Goal: Entertainment & Leisure: Consume media (video, audio)

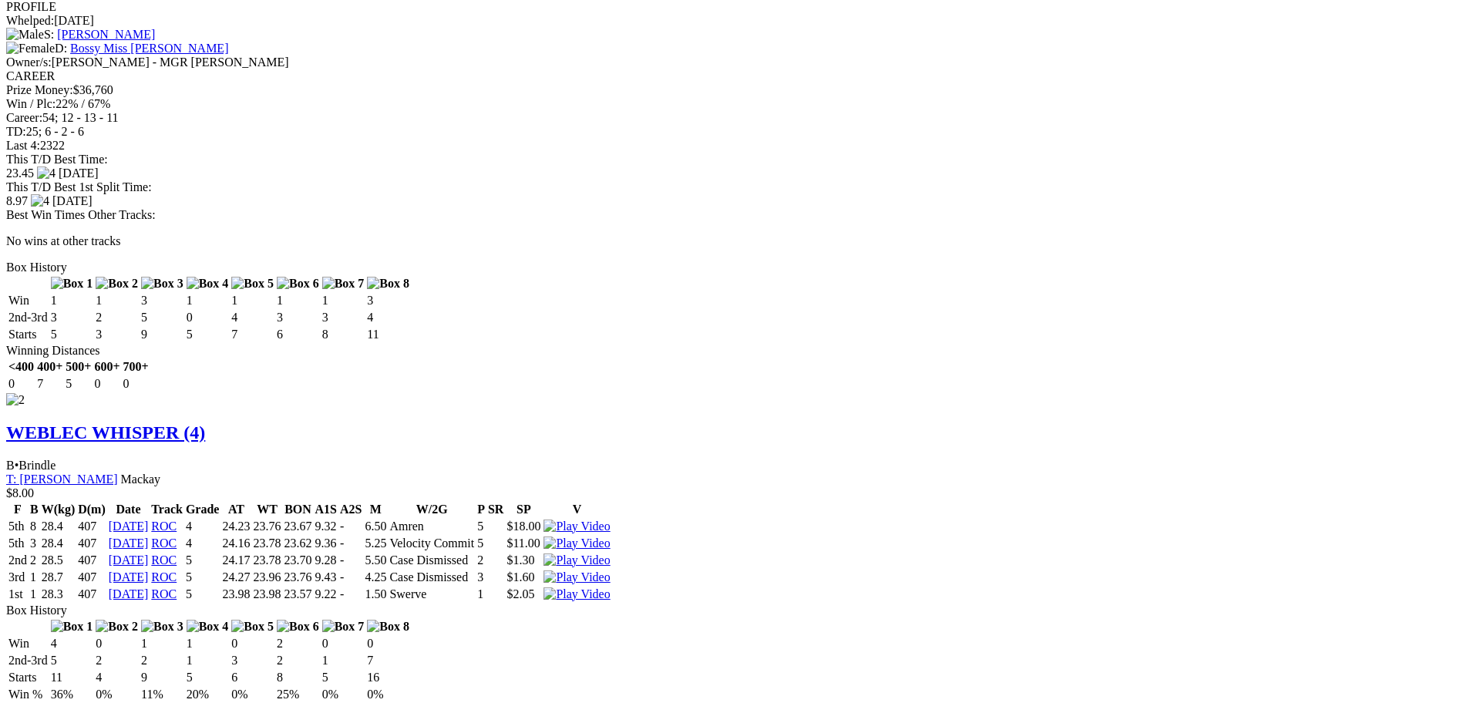
scroll to position [2005, 0]
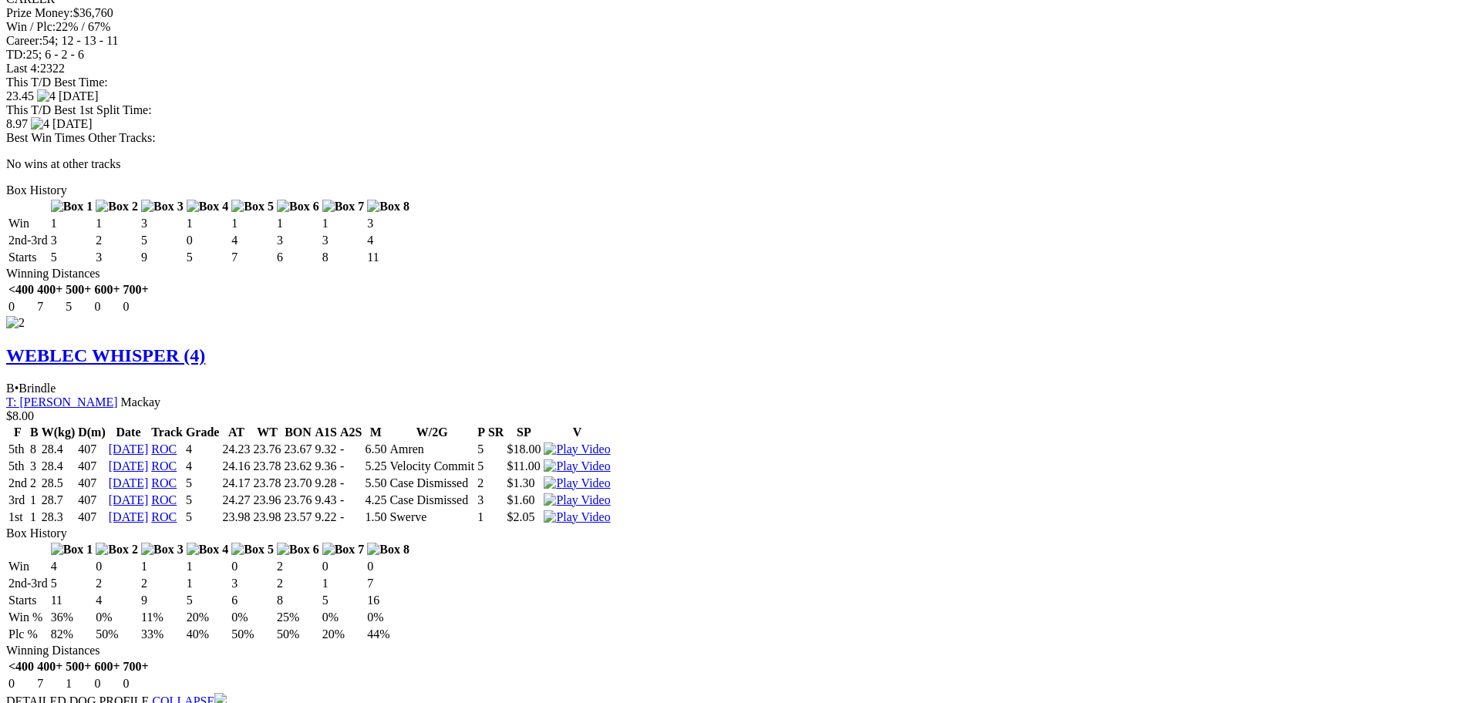
drag, startPoint x: 909, startPoint y: 269, endPoint x: 624, endPoint y: 39, distance: 366.8
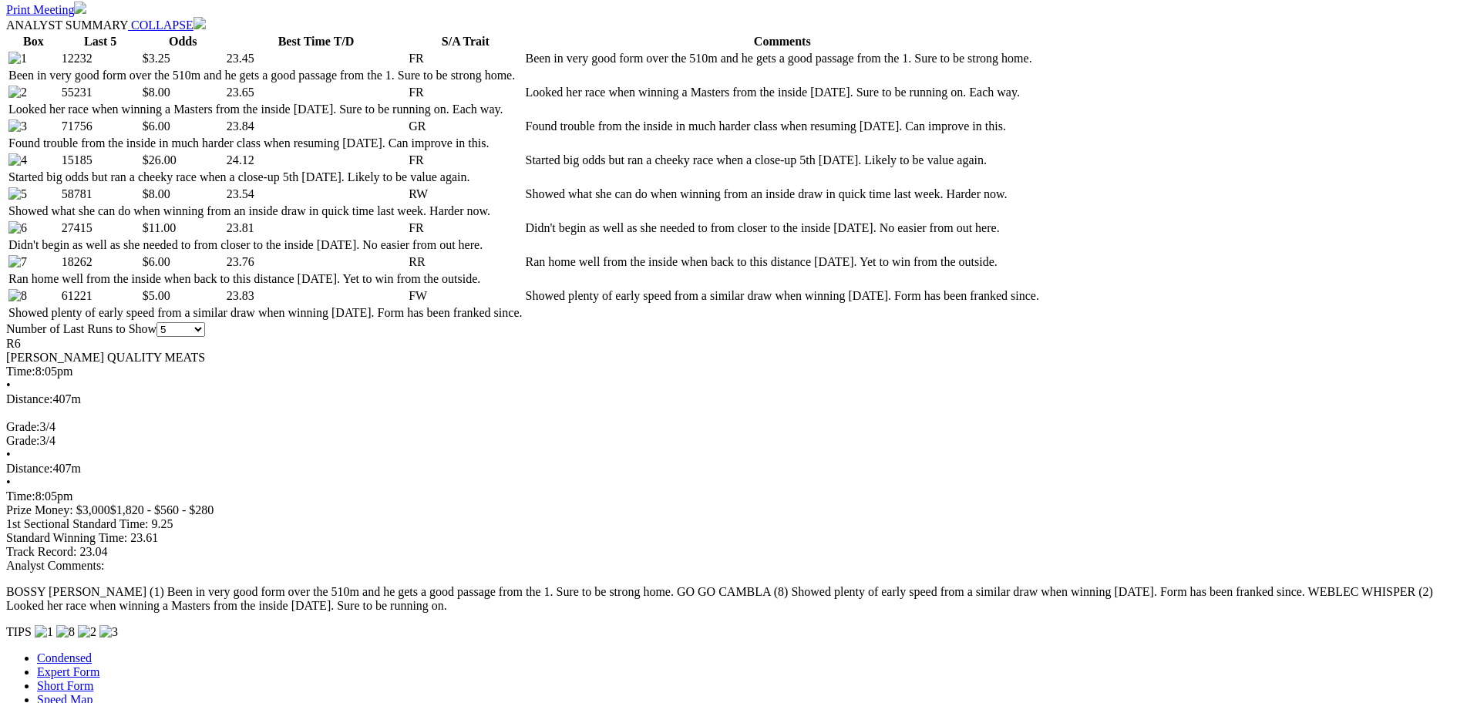
scroll to position [694, 0]
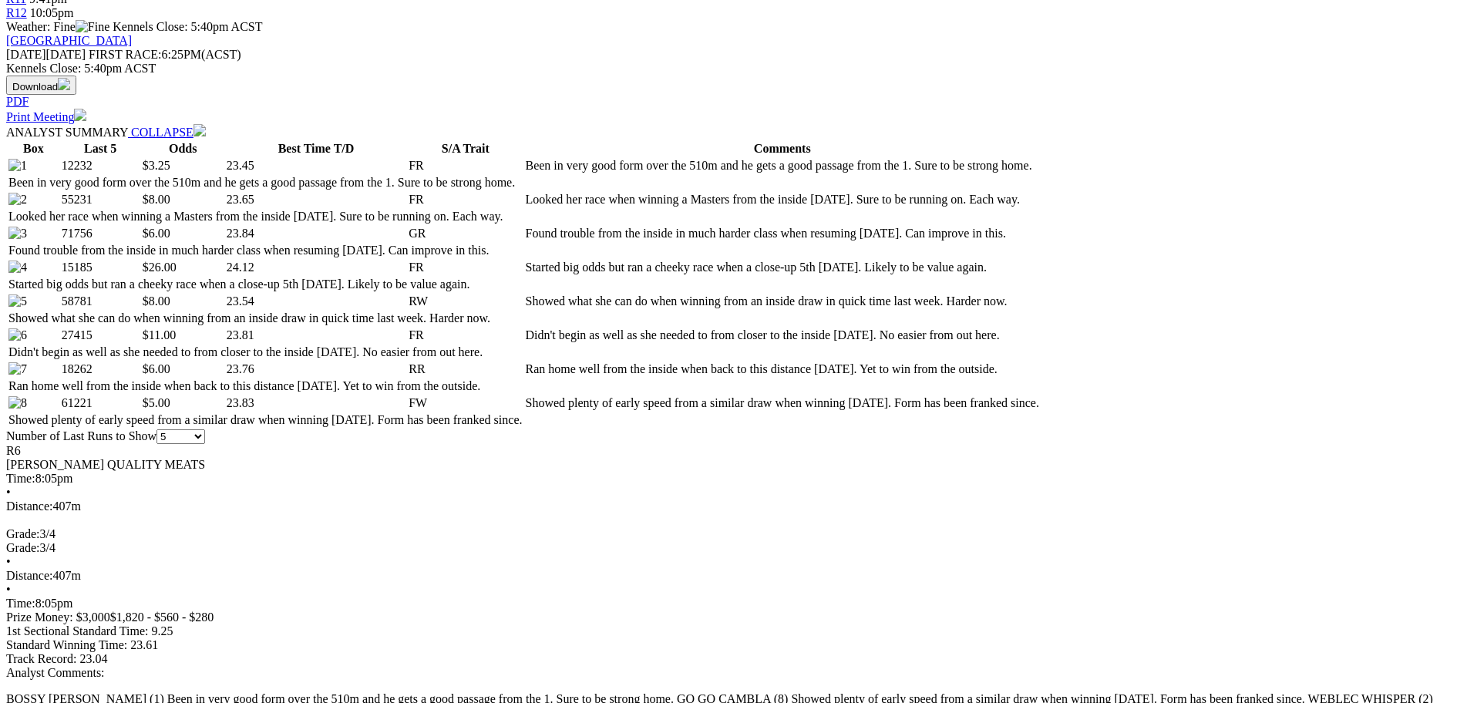
drag, startPoint x: 554, startPoint y: 250, endPoint x: 462, endPoint y: 299, distance: 104.9
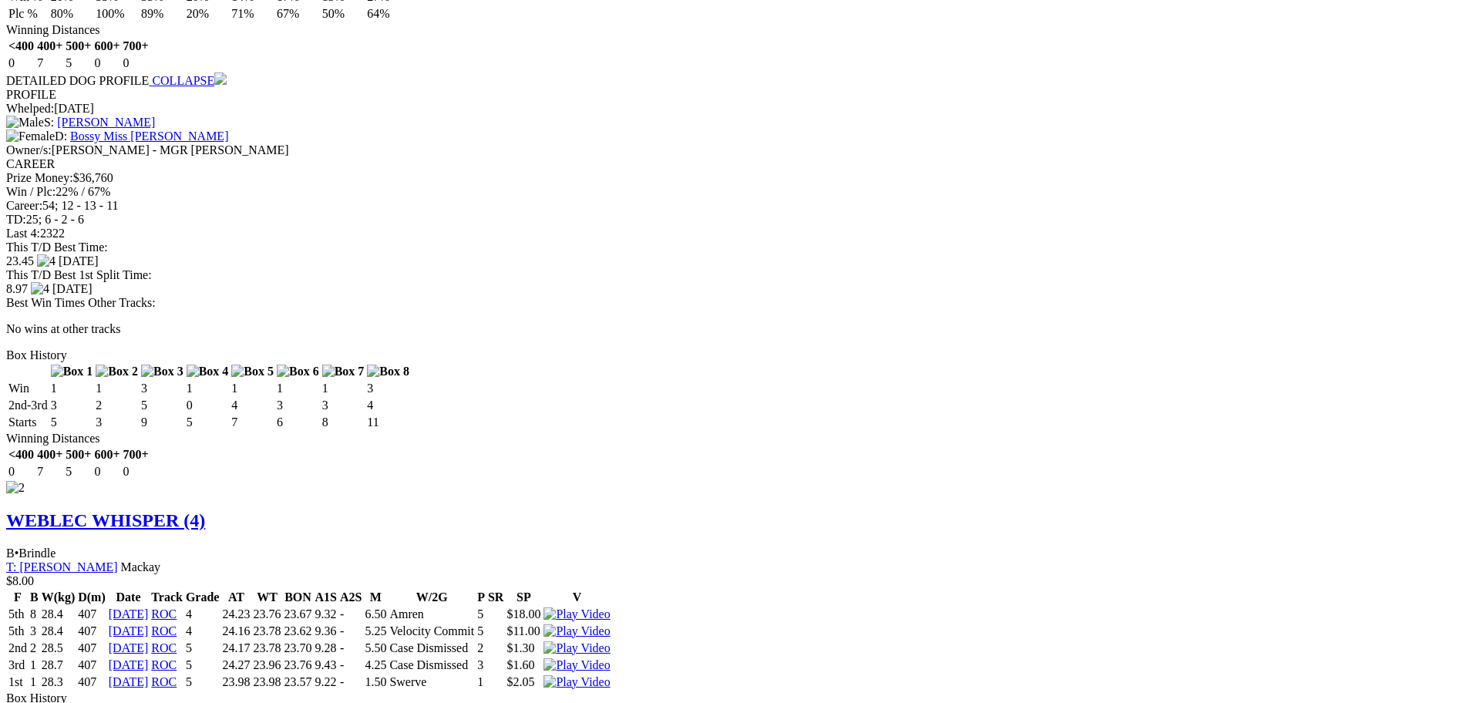
scroll to position [1850, 0]
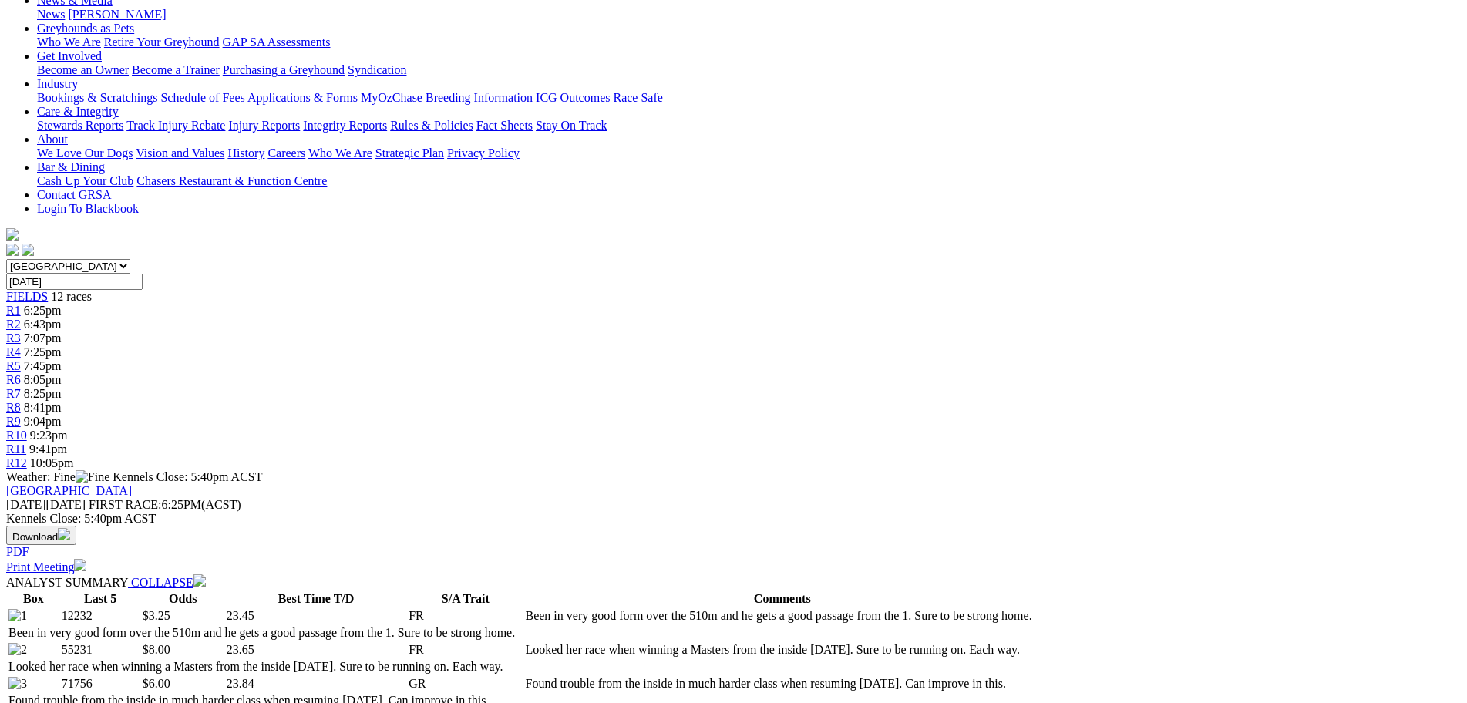
scroll to position [0, 0]
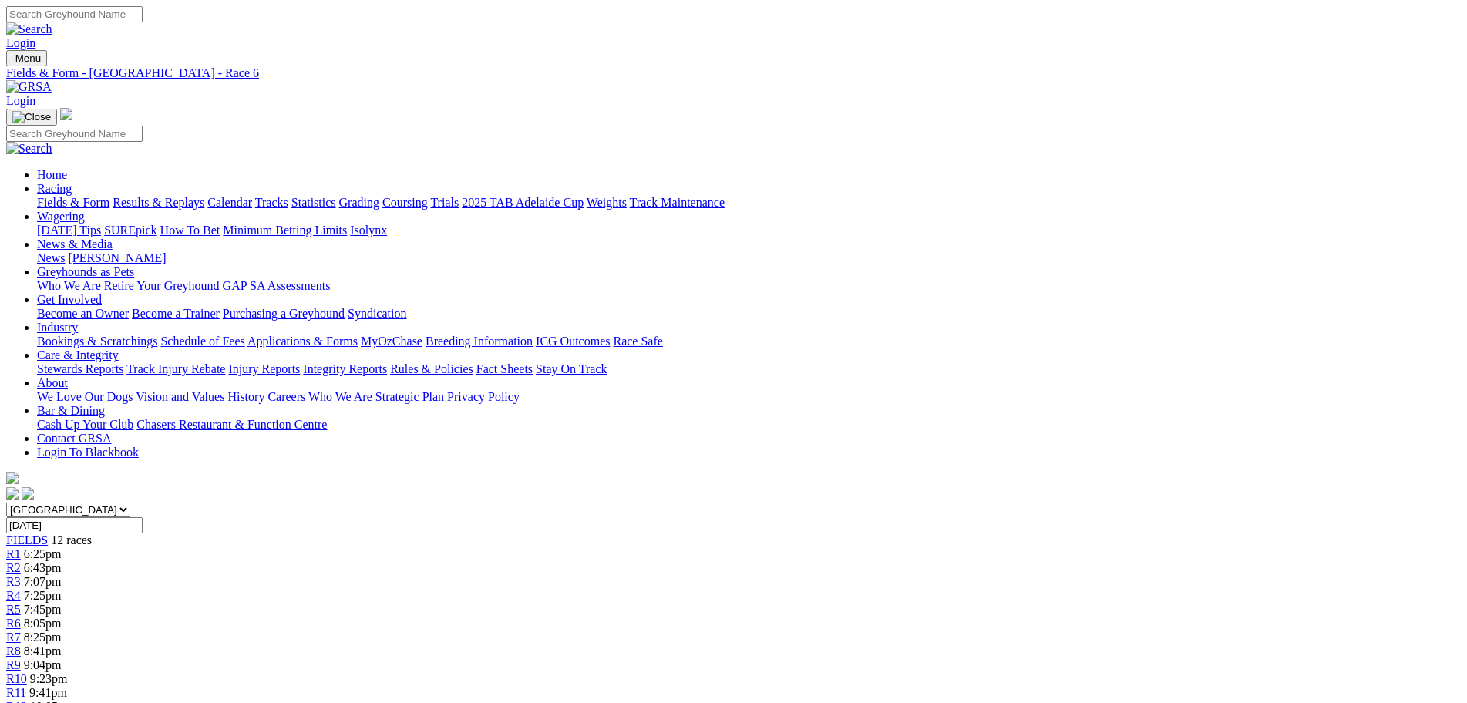
click at [109, 196] on link "Fields & Form" at bounding box center [73, 202] width 72 height 13
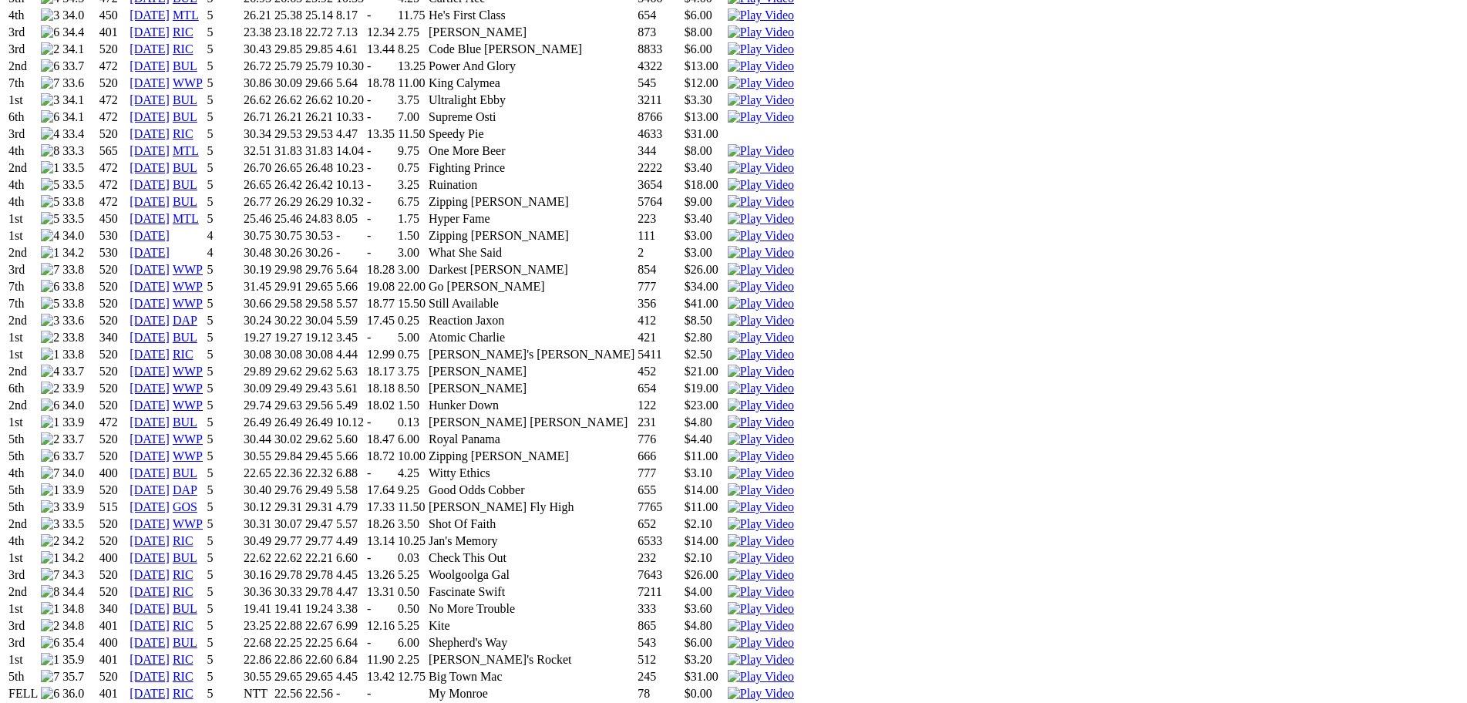
scroll to position [1234, 0]
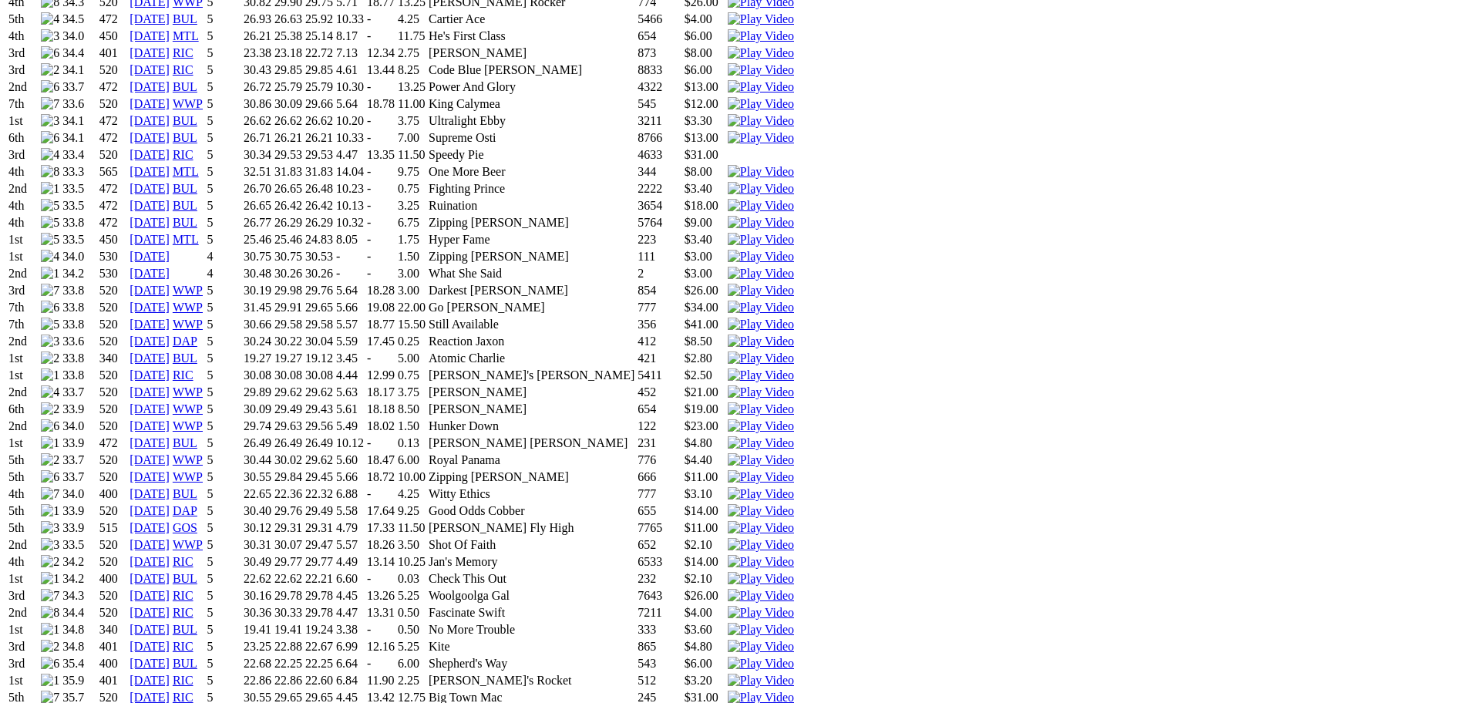
click at [794, 487] on img at bounding box center [761, 494] width 66 height 14
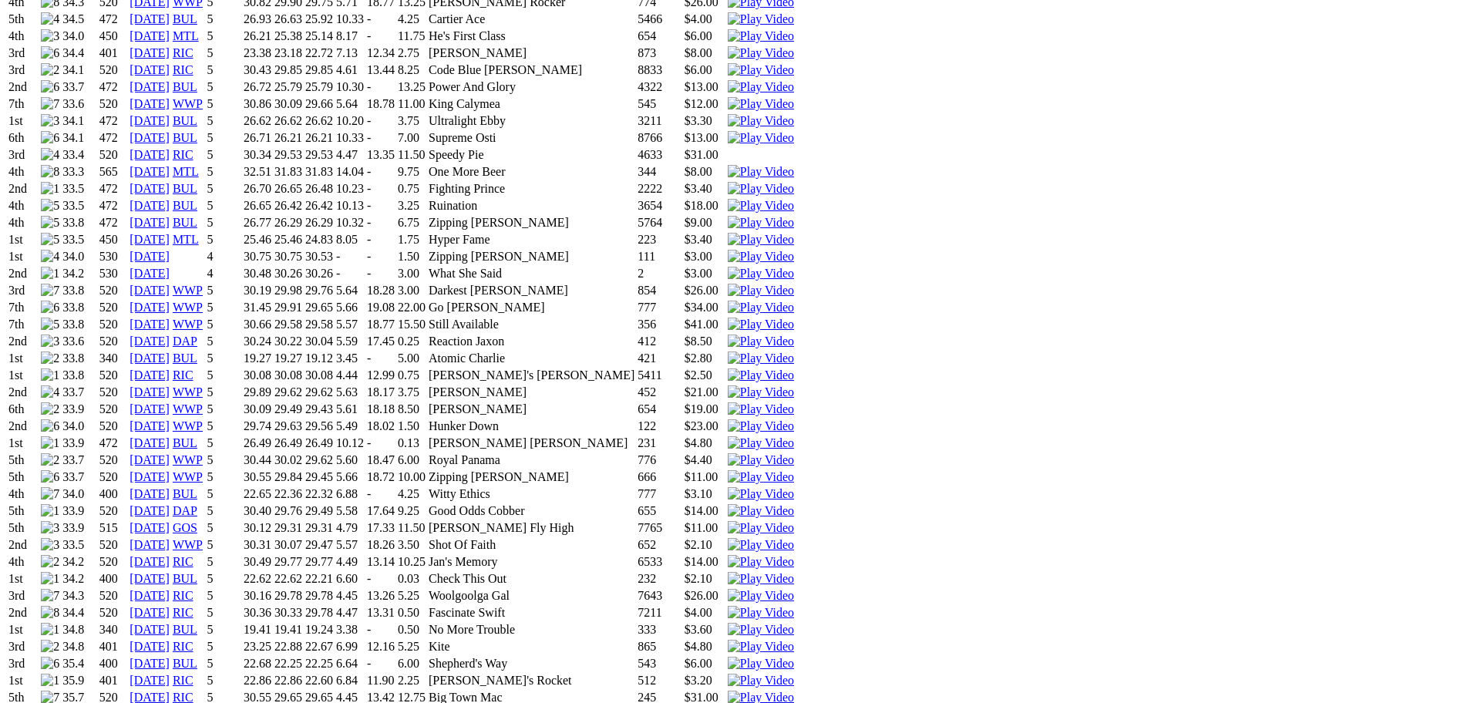
click at [794, 606] on img at bounding box center [761, 613] width 66 height 14
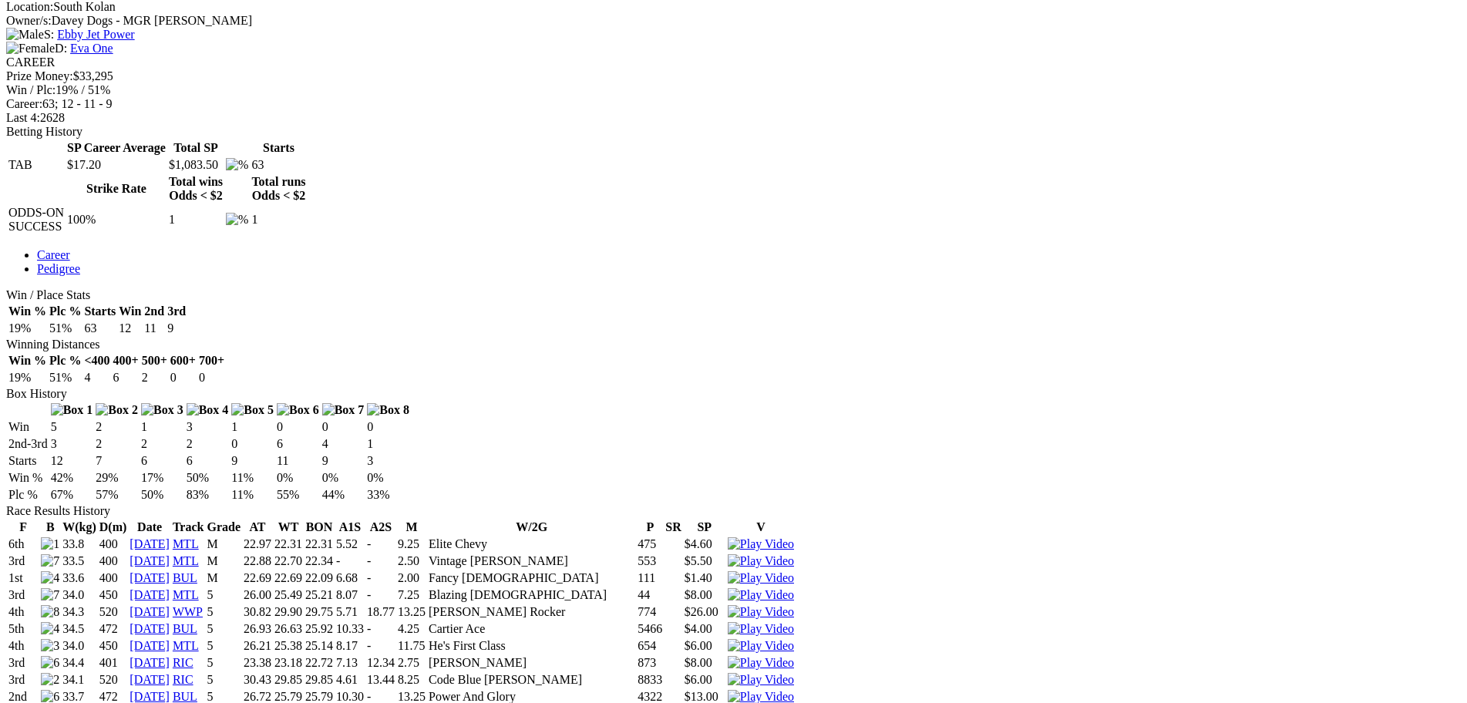
scroll to position [617, 0]
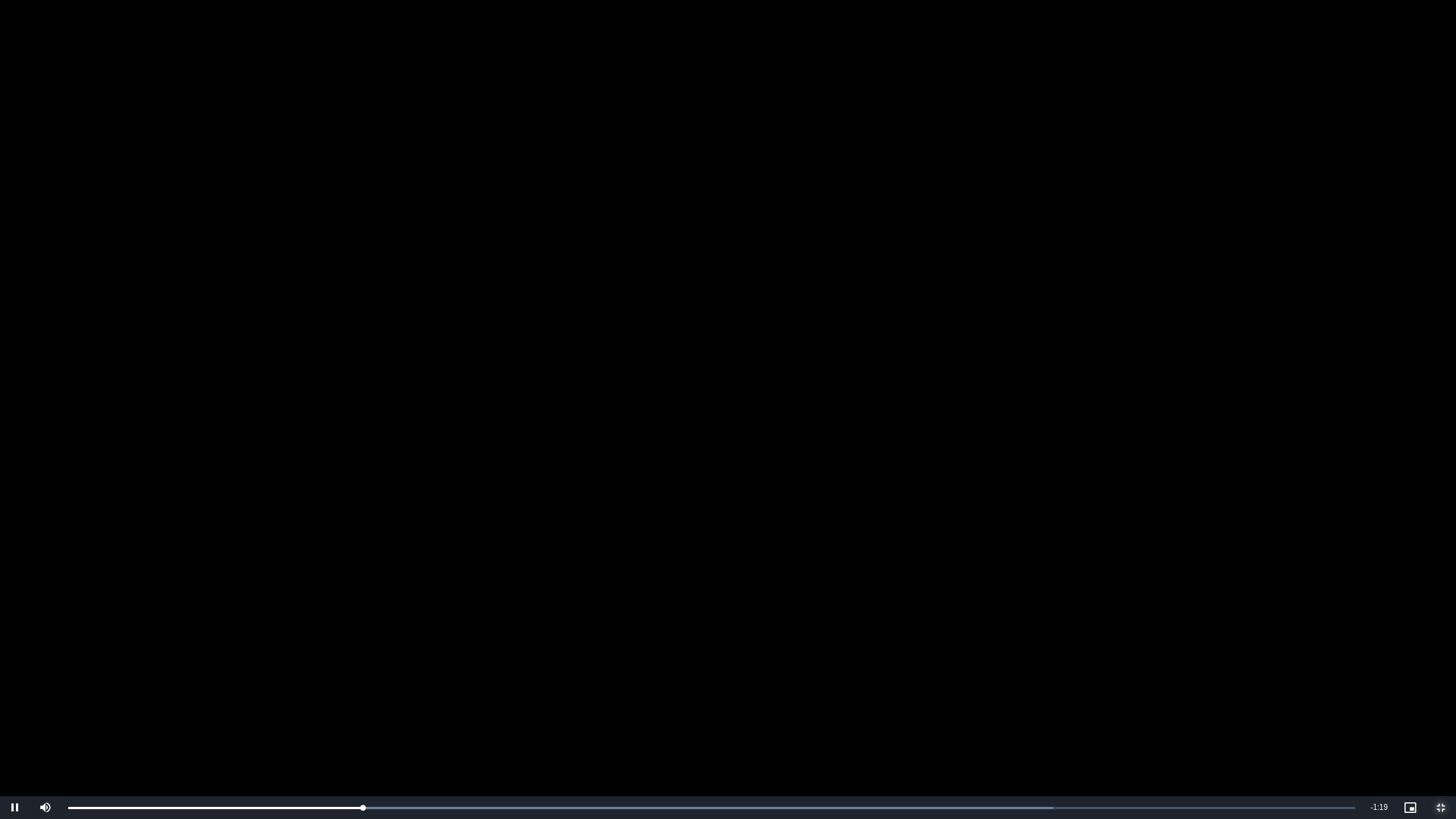
click at [1442, 690] on span "Video Player" at bounding box center [1441, 807] width 30 height 0
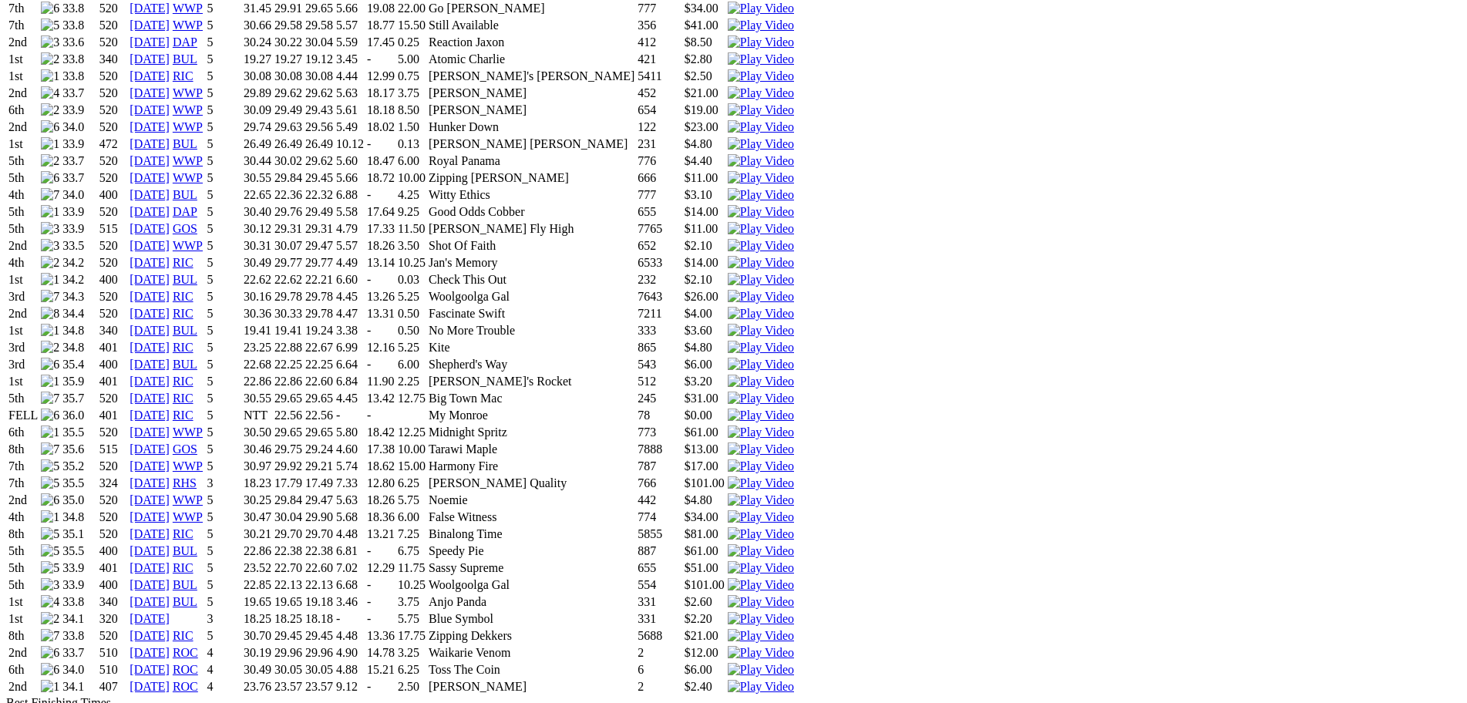
scroll to position [1542, 0]
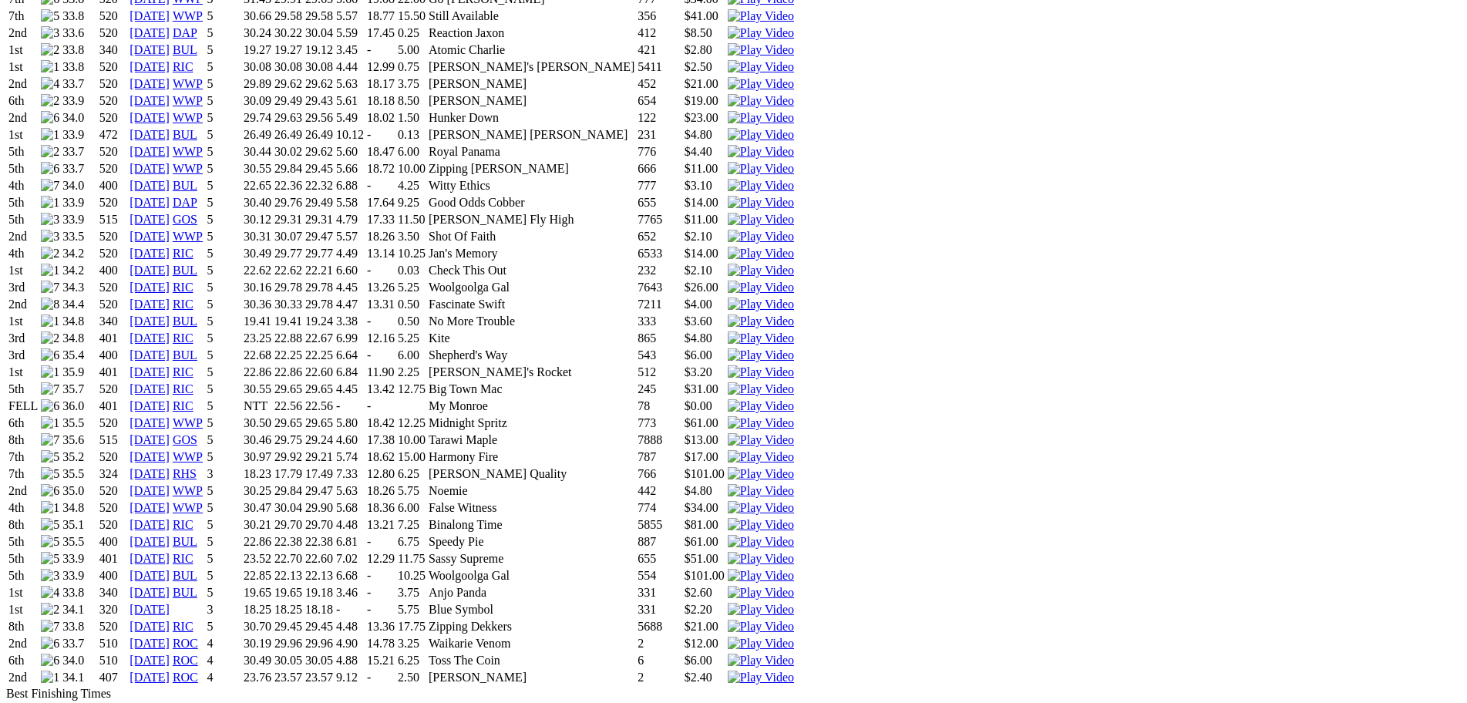
click at [794, 620] on img at bounding box center [761, 627] width 66 height 14
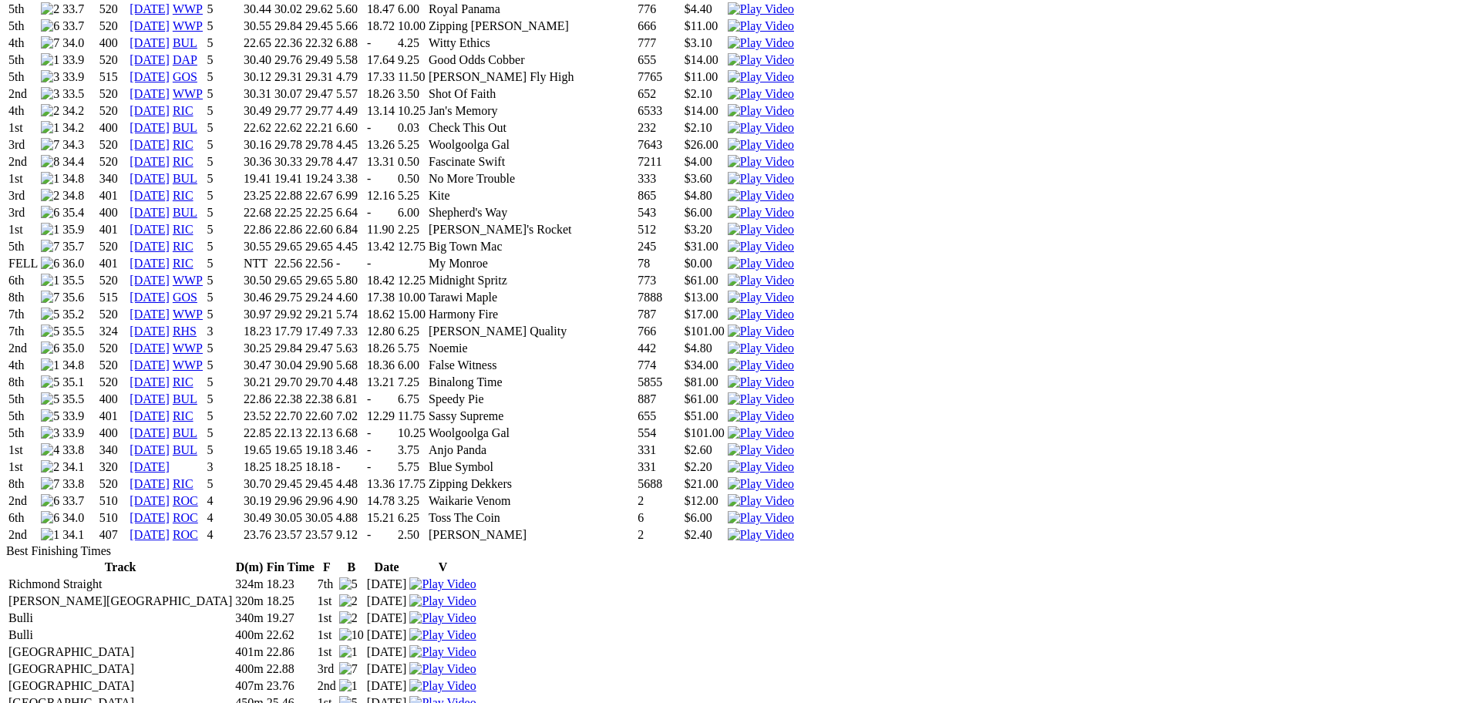
scroll to position [1696, 0]
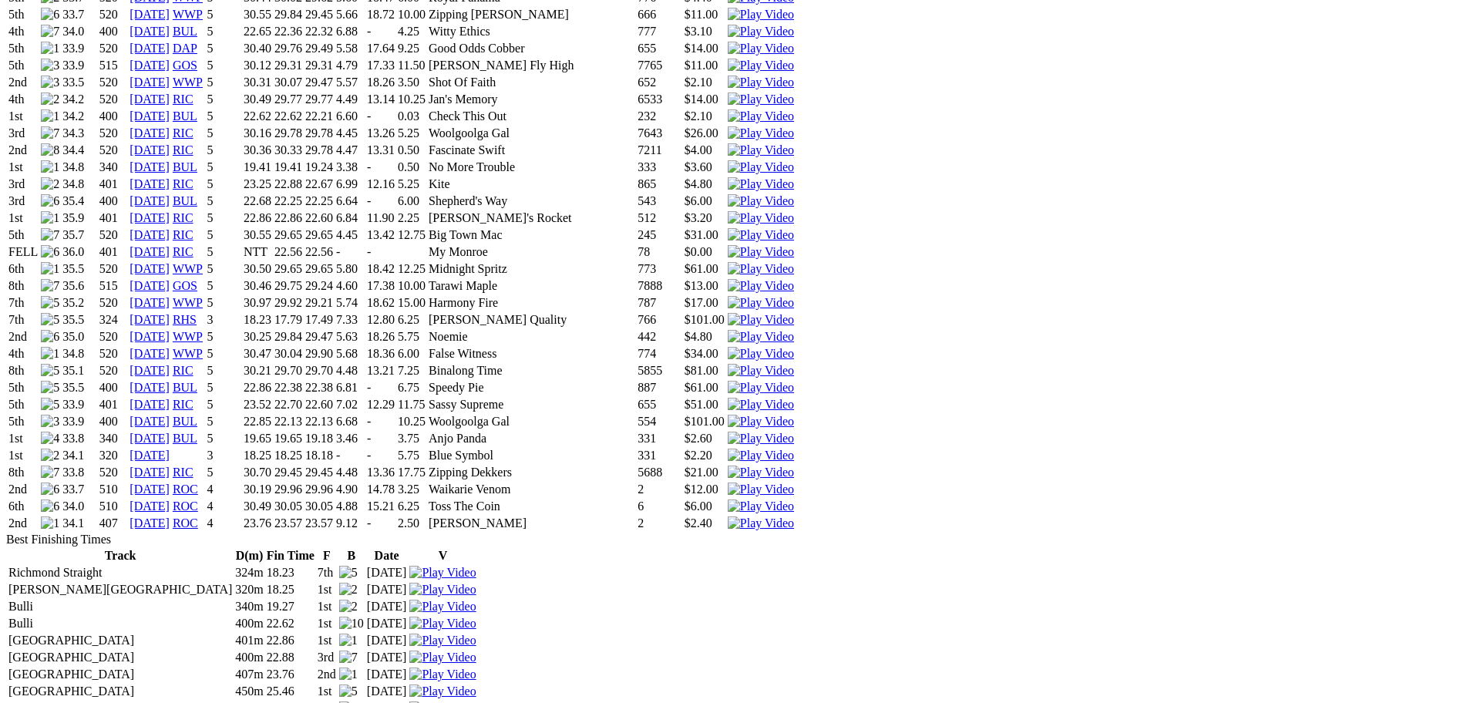
click at [794, 500] on img at bounding box center [761, 507] width 66 height 14
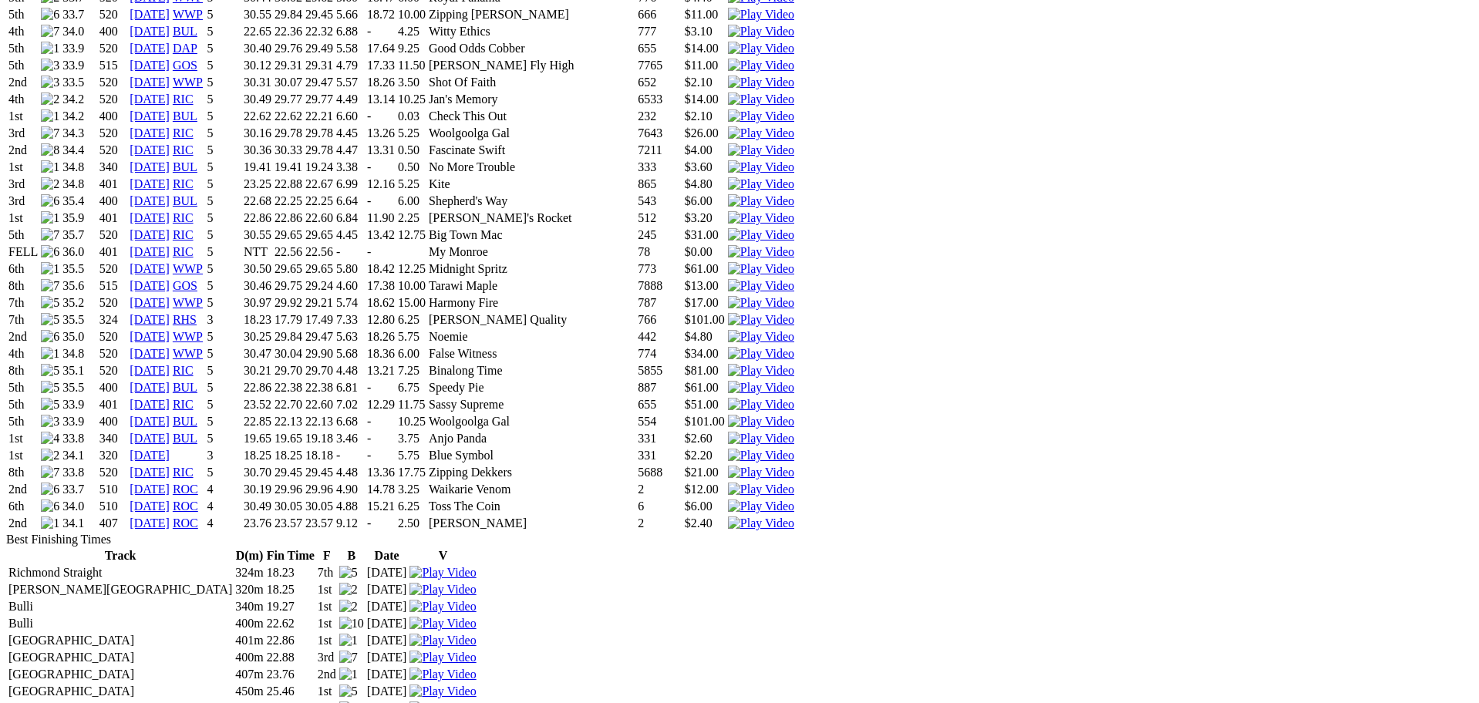
drag, startPoint x: 907, startPoint y: 42, endPoint x: 906, endPoint y: 52, distance: 10.9
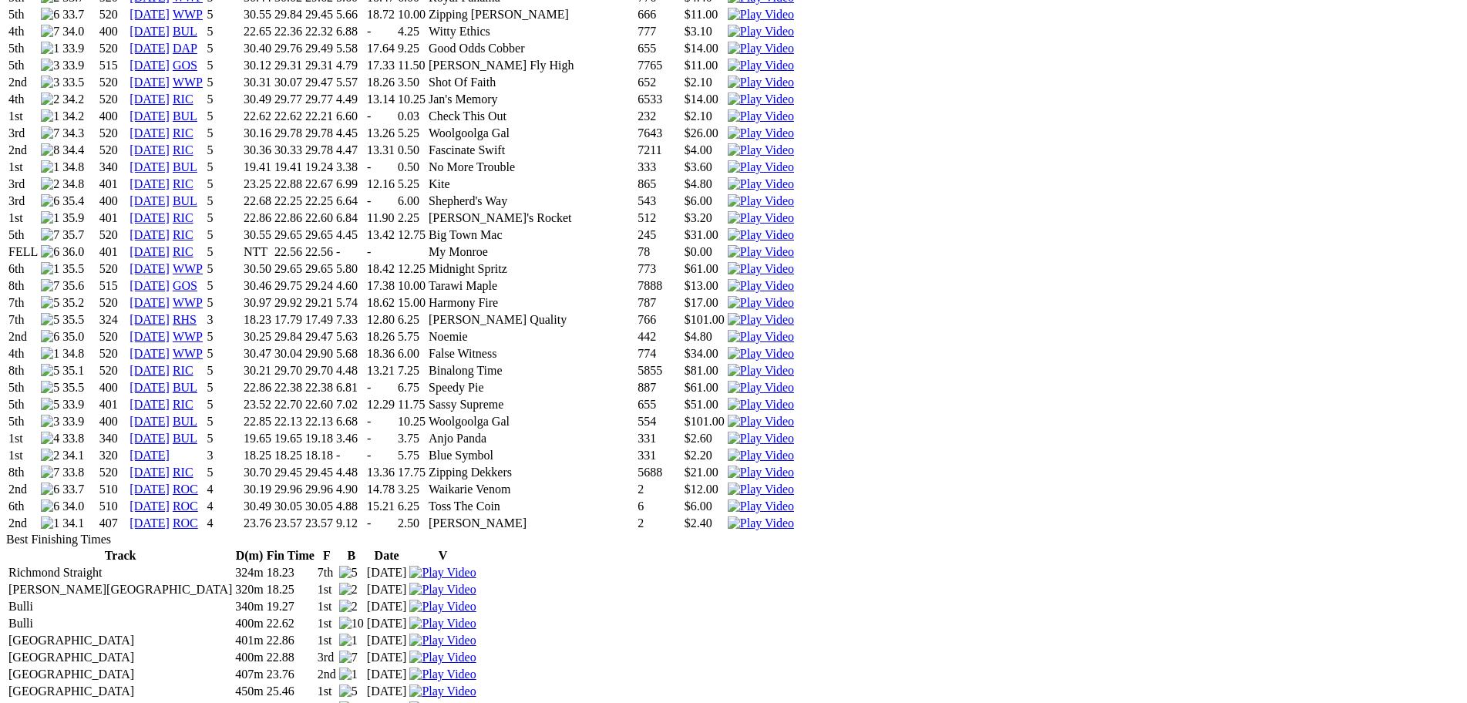
click at [794, 517] on img at bounding box center [761, 524] width 66 height 14
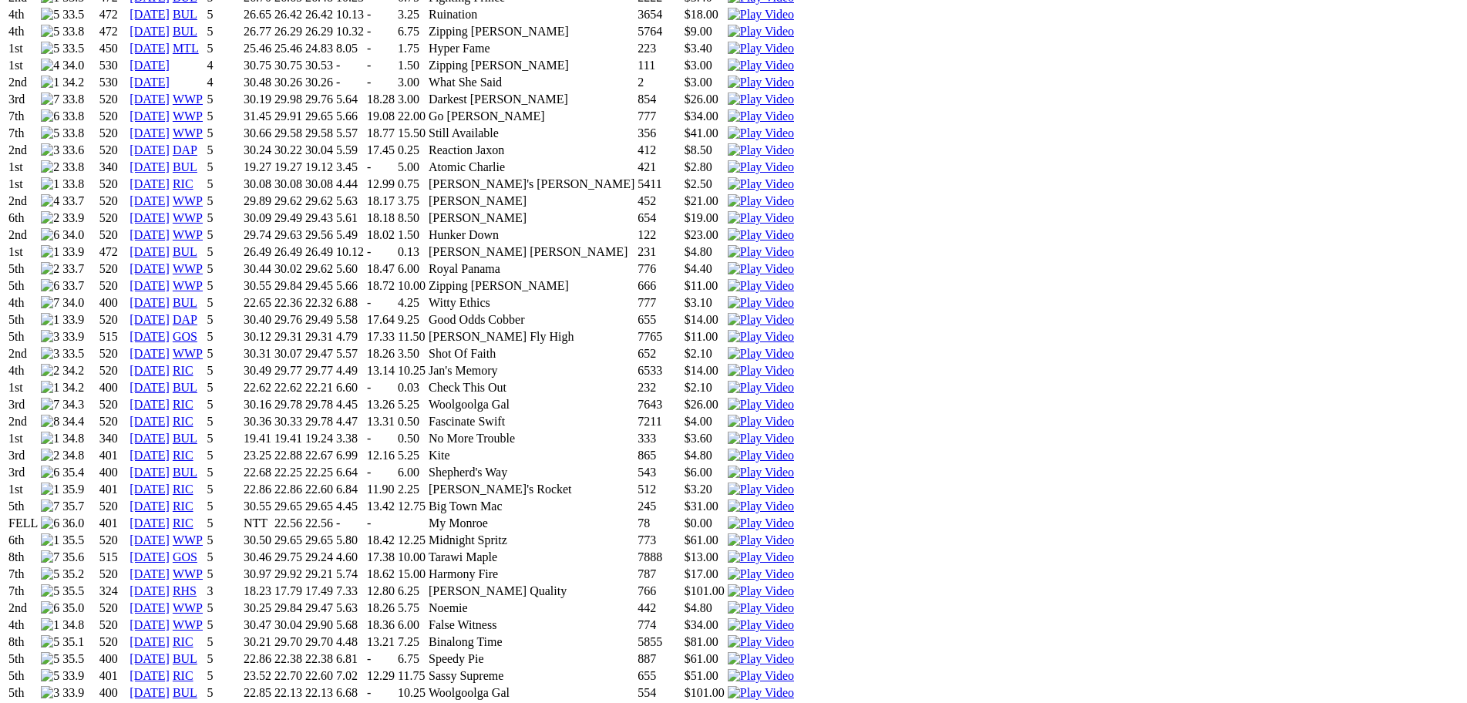
scroll to position [1388, 0]
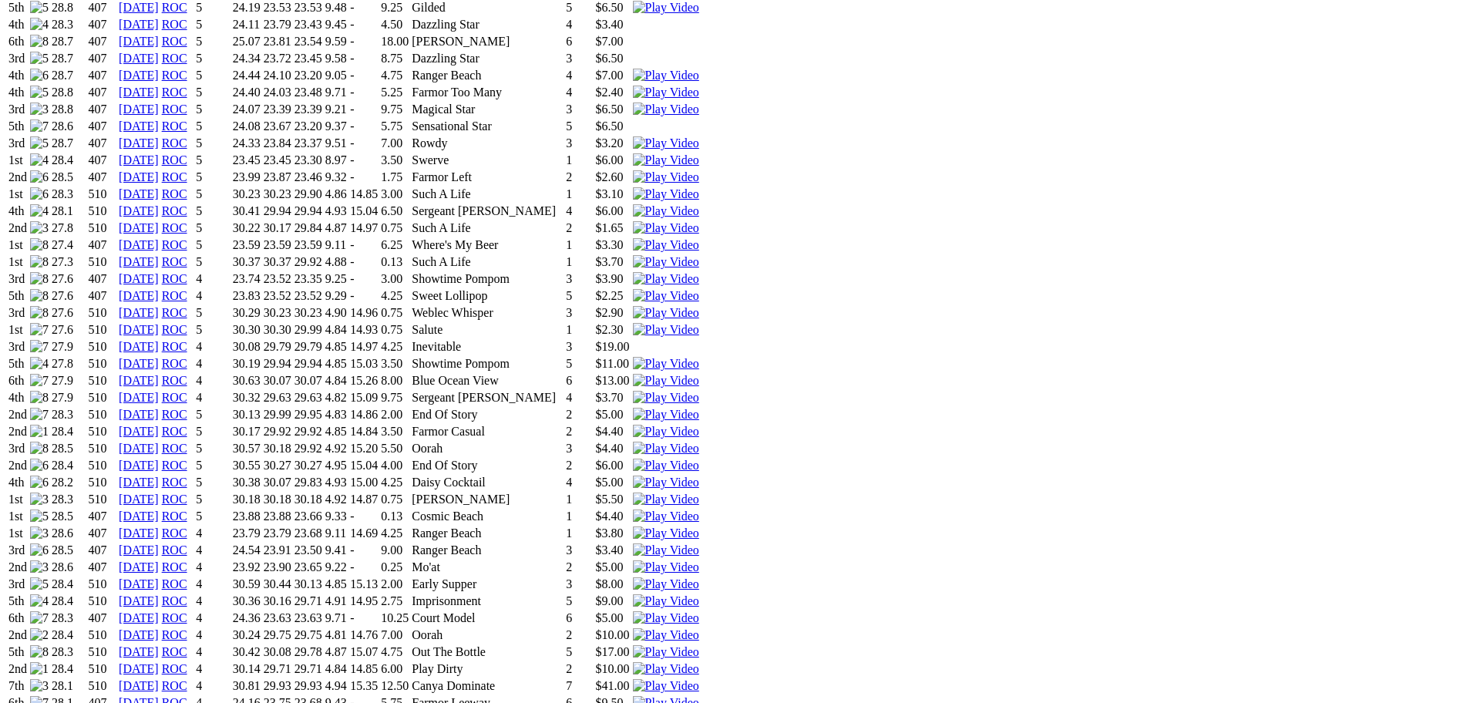
scroll to position [1234, 0]
drag, startPoint x: 658, startPoint y: 54, endPoint x: 1306, endPoint y: 197, distance: 663.2
click at [699, 521] on img at bounding box center [666, 528] width 66 height 14
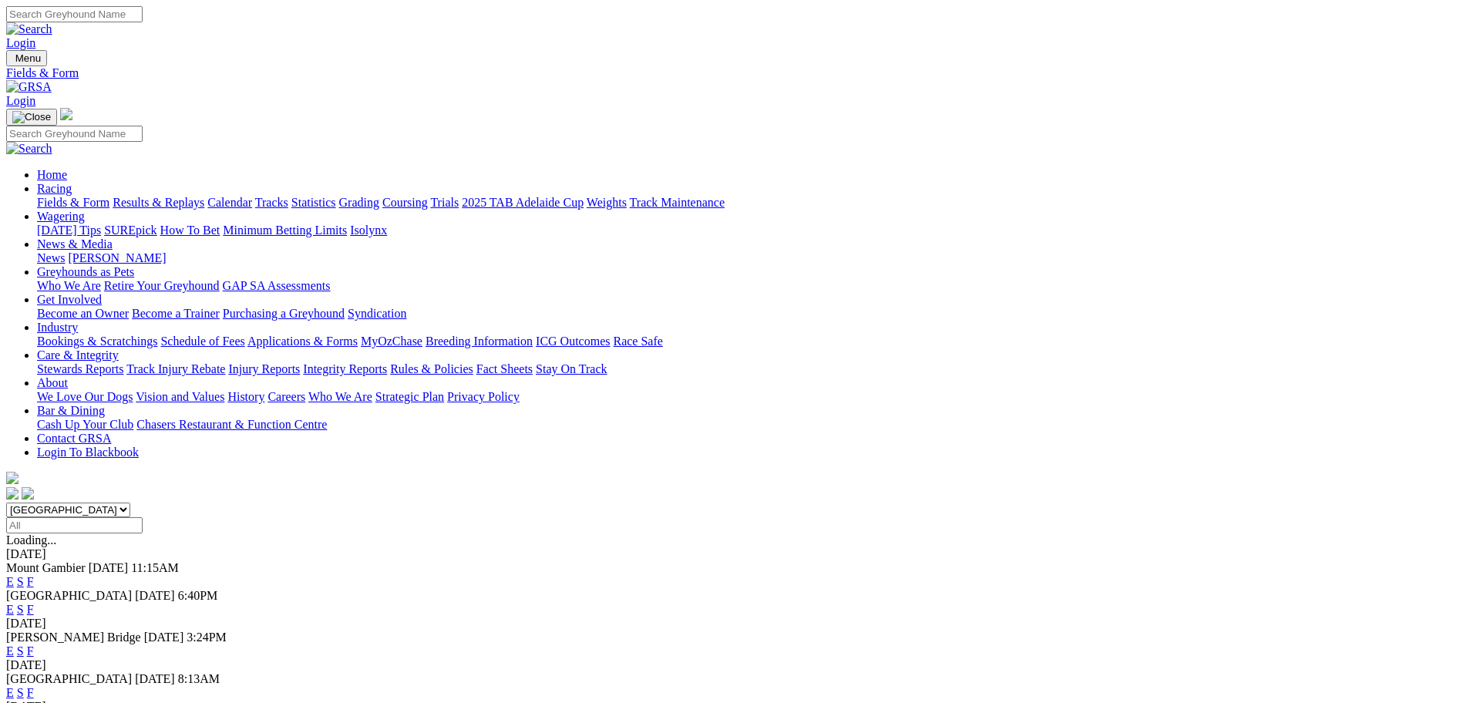
click at [130, 503] on select "South Australia New South Wales Northern Territory Queensland Tasmania Victoria…" at bounding box center [68, 510] width 124 height 15
select select "[GEOGRAPHIC_DATA]"
click at [130, 503] on select "South Australia New South Wales Northern Territory Queensland Tasmania Victoria…" at bounding box center [68, 510] width 124 height 15
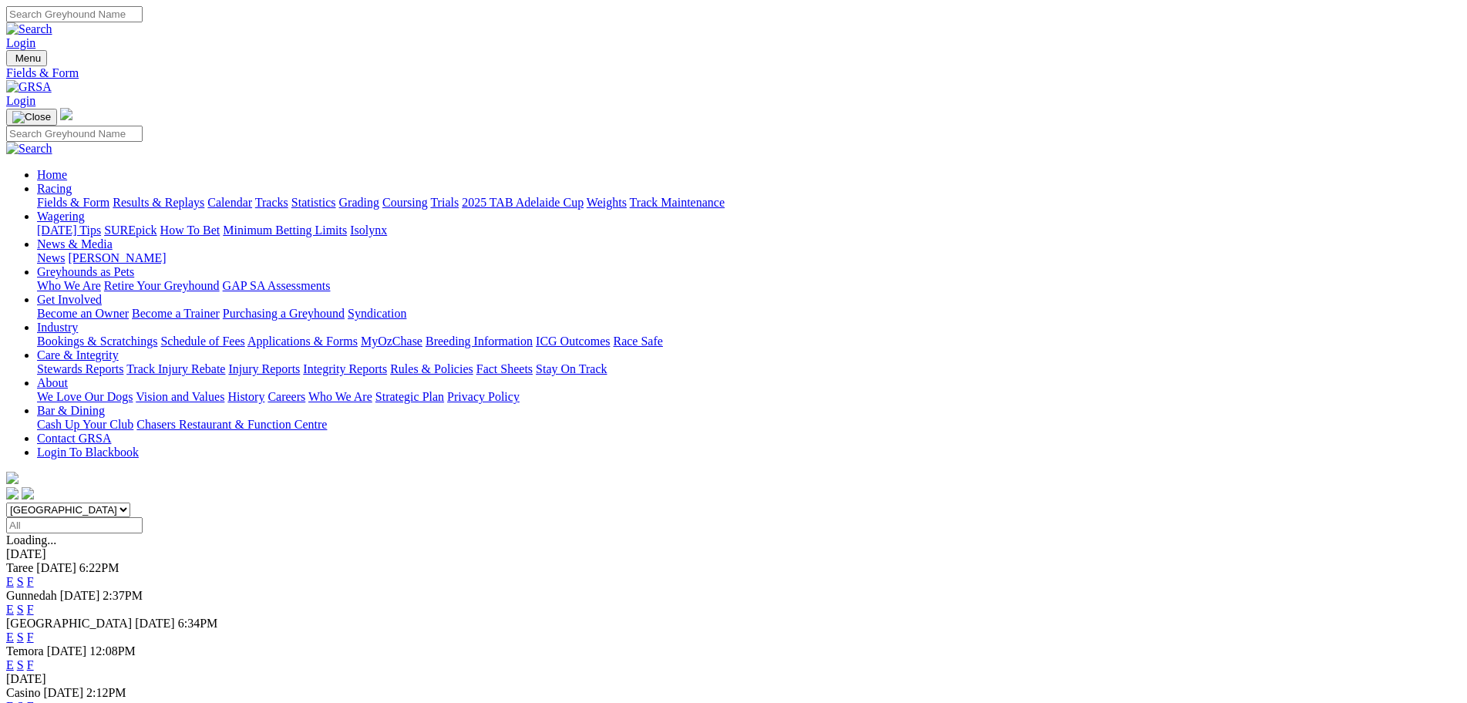
click at [14, 631] on link "E" at bounding box center [10, 637] width 8 height 13
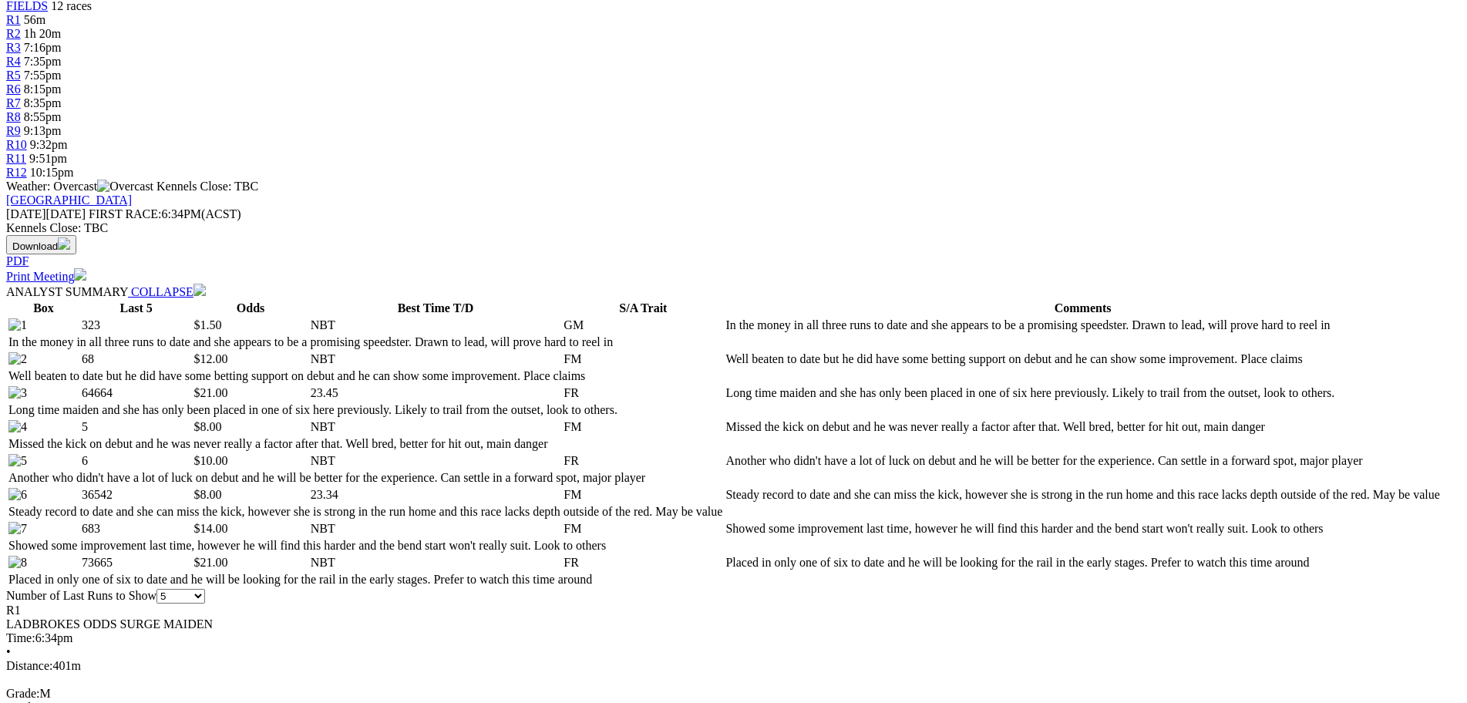
scroll to position [617, 0]
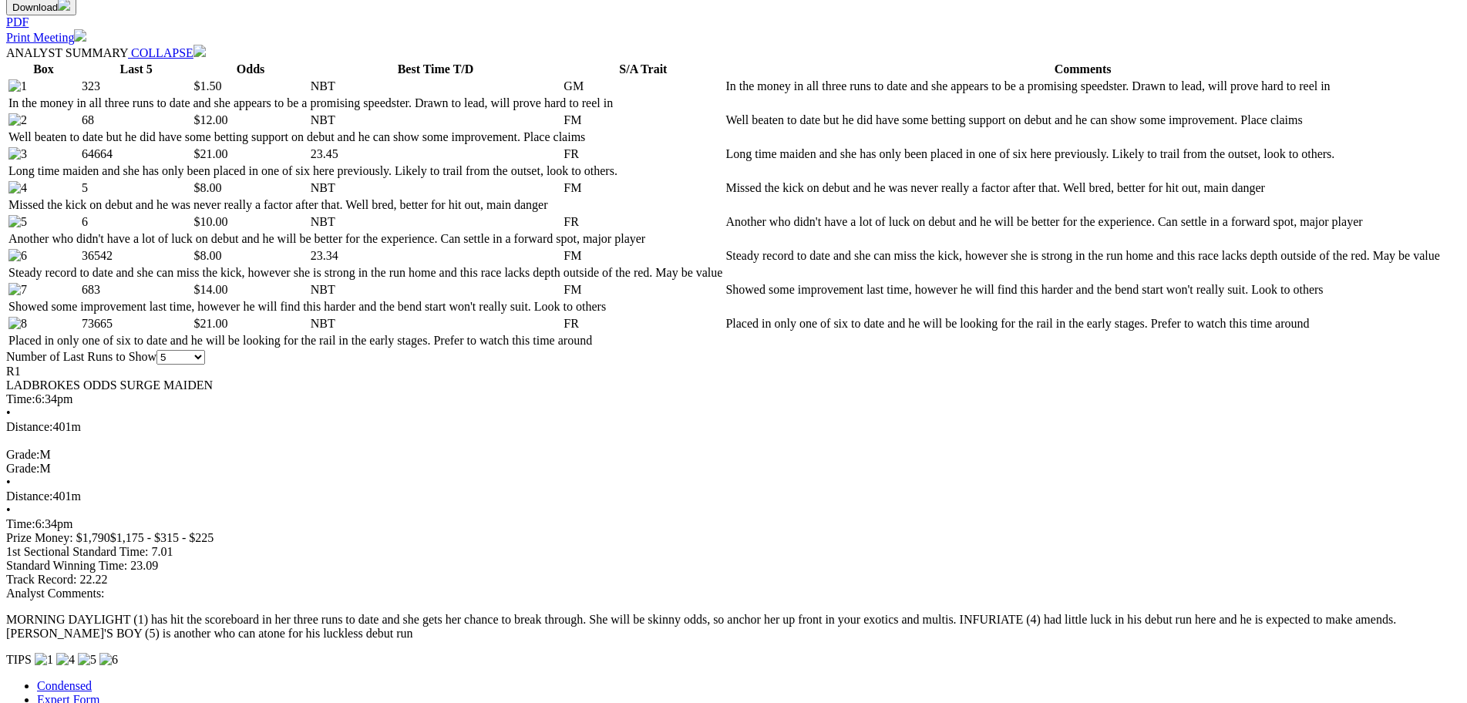
scroll to position [848, 0]
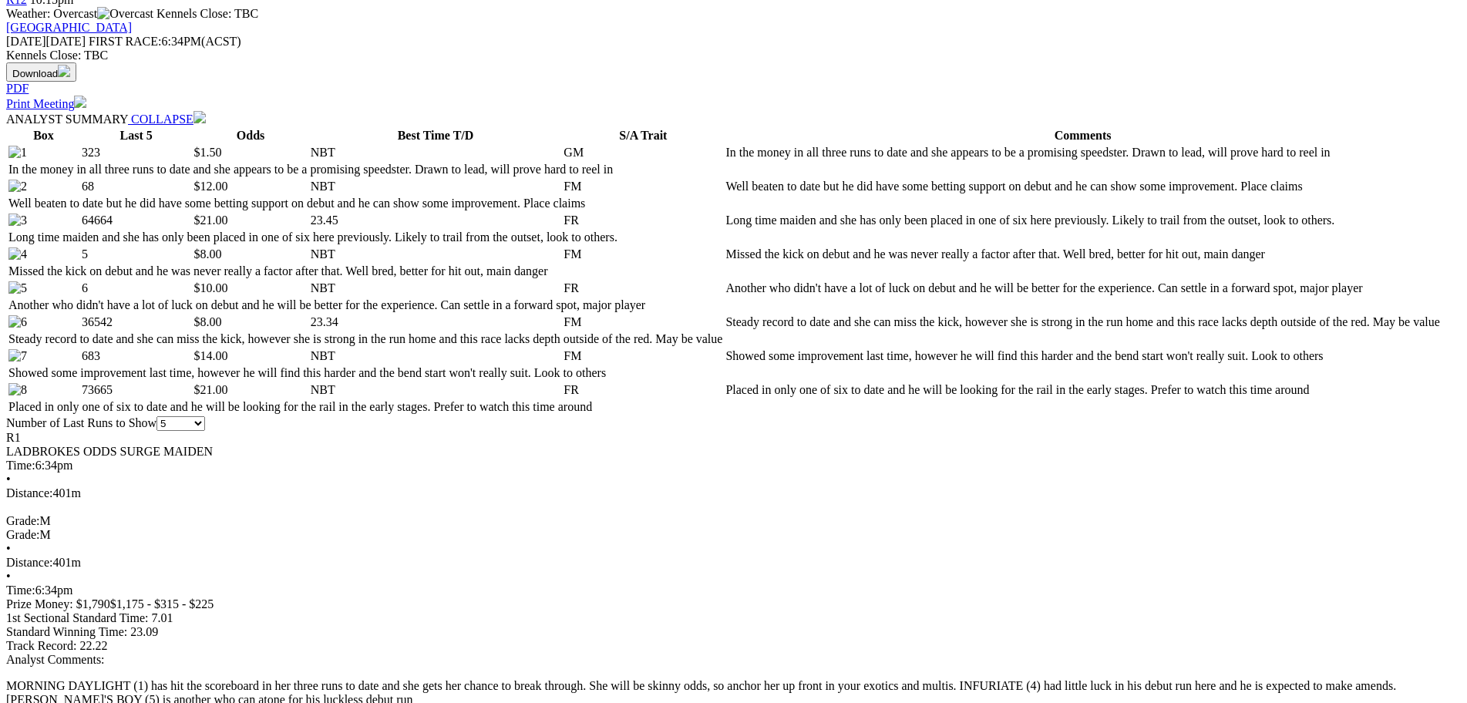
scroll to position [694, 0]
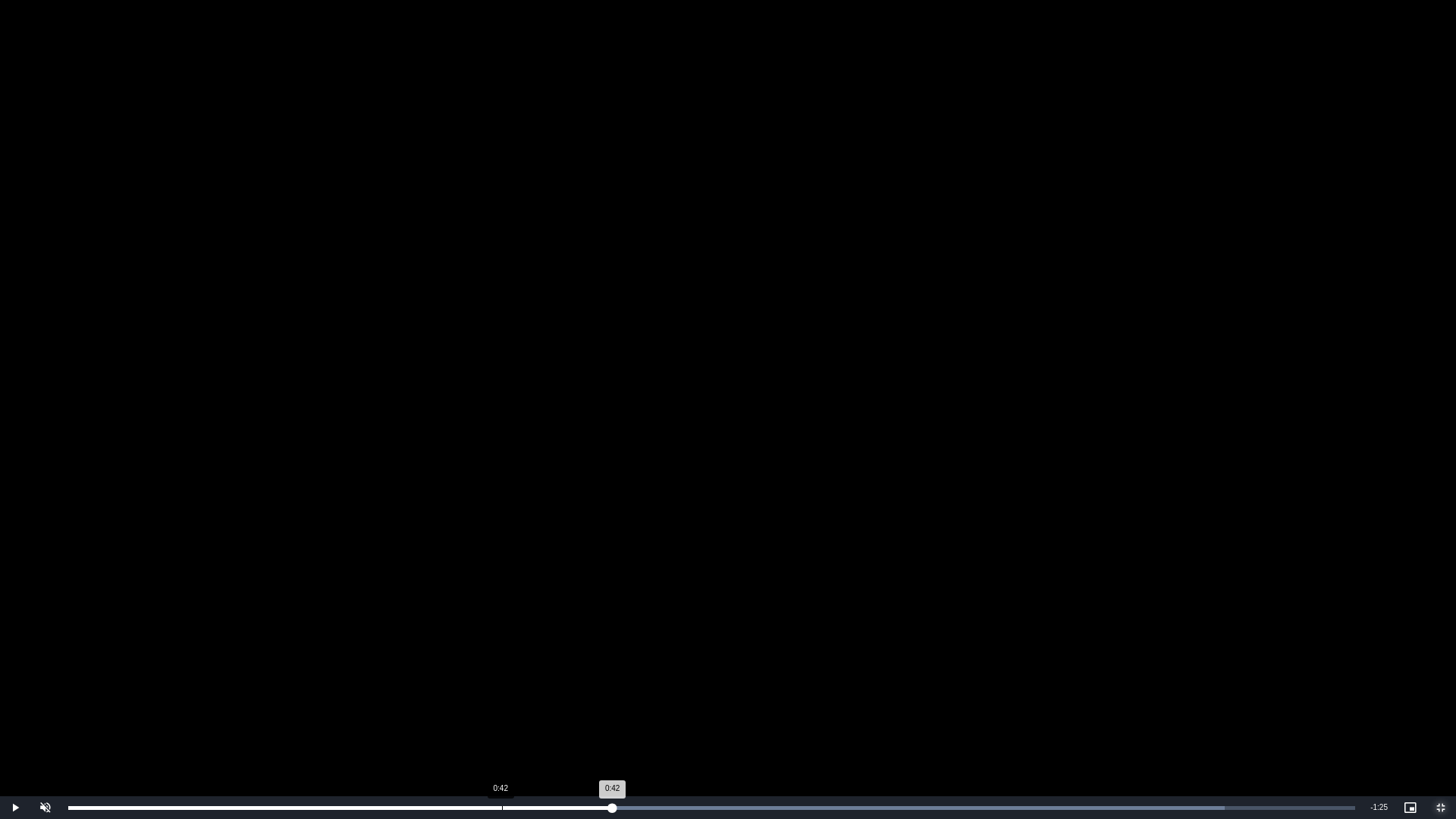
click at [502, 690] on div "Loaded : 89.85% 0:42 0:42" at bounding box center [712, 807] width 1303 height 23
click at [653, 690] on div "0:57" at bounding box center [653, 808] width 1 height 4
click at [674, 690] on div "Loaded : 89.85% 0:59 0:57" at bounding box center [712, 807] width 1303 height 23
click at [708, 690] on div "Loaded : 94.58% 1:02 0:59" at bounding box center [712, 807] width 1303 height 23
click at [744, 690] on div "Progress Bar" at bounding box center [860, 808] width 853 height 4
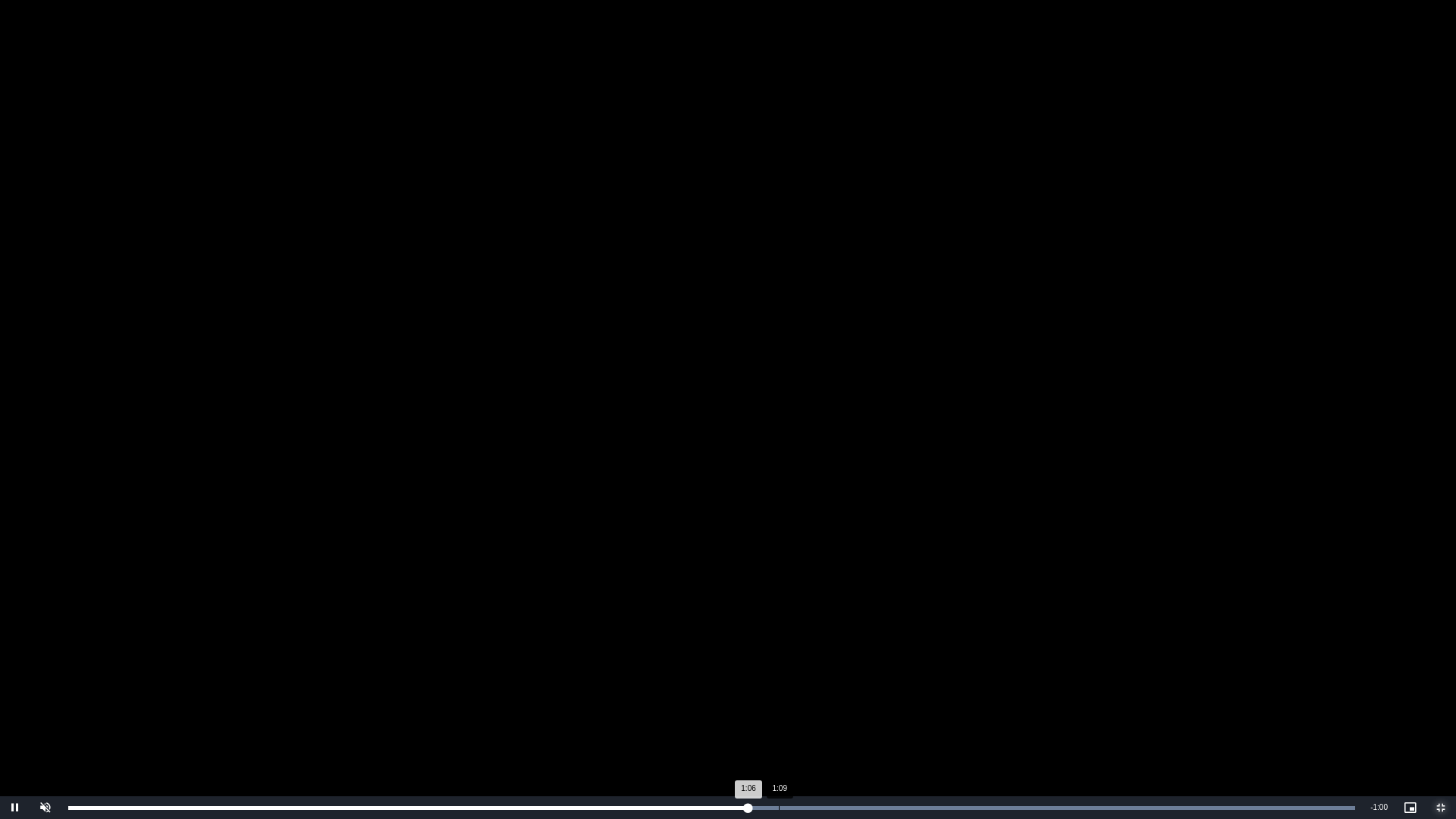
click at [779, 690] on div "1:09" at bounding box center [779, 808] width 1 height 4
click at [802, 690] on div "Loaded : 100.00% 1:11 1:09" at bounding box center [711, 808] width 1287 height 4
click at [833, 690] on div "Progress Bar" at bounding box center [910, 808] width 889 height 4
click at [852, 690] on div "Loaded : 100.00% 1:16 1:15" at bounding box center [712, 807] width 1303 height 23
click at [866, 690] on div "Loaded : 100.00% 1:18 1:18" at bounding box center [712, 807] width 1303 height 23
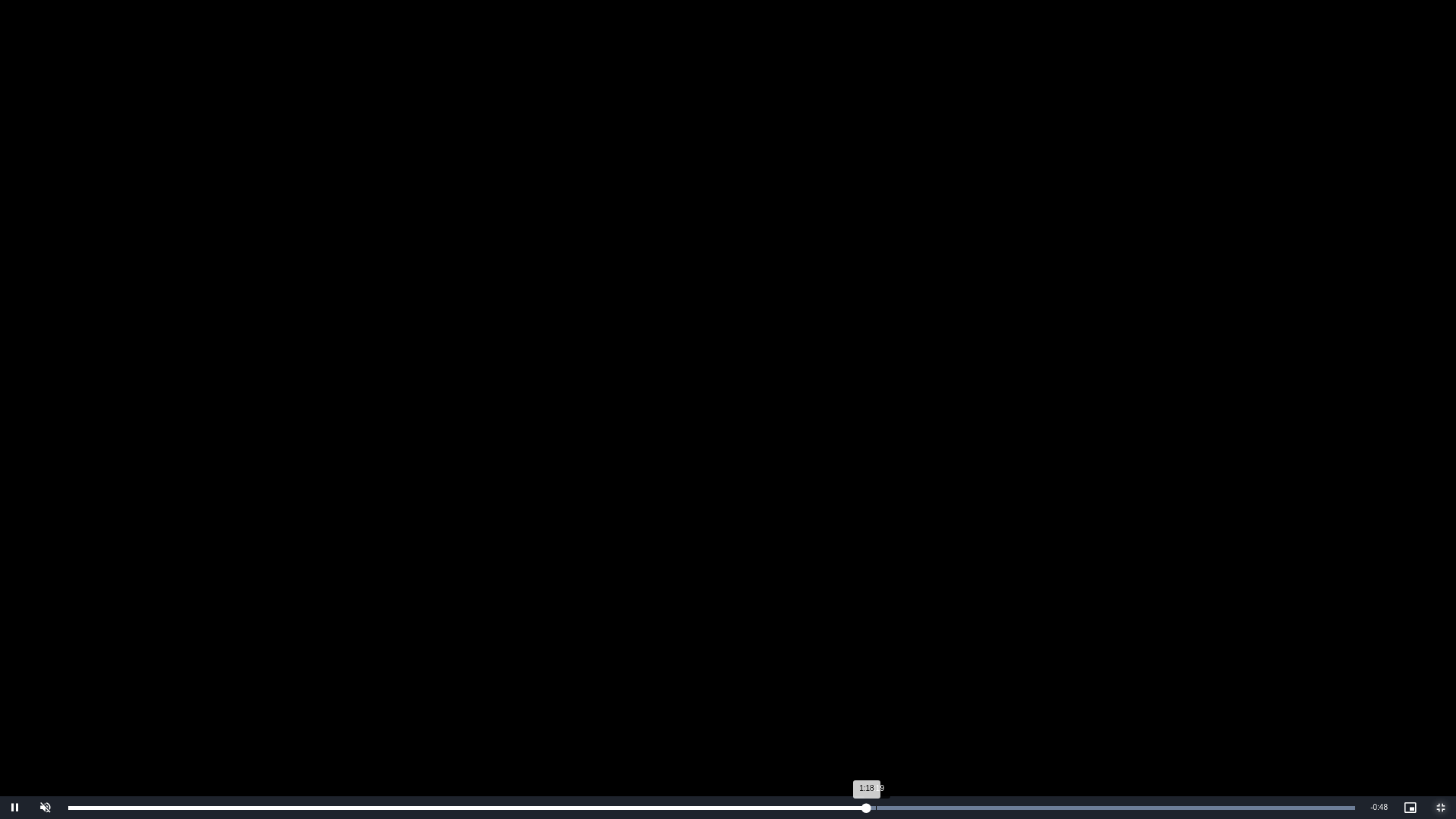
click at [877, 690] on div "Loaded : 100.00% 1:19 1:18" at bounding box center [712, 807] width 1303 height 23
click at [884, 690] on div "1:20" at bounding box center [883, 808] width 1 height 4
click at [894, 690] on div "1:21" at bounding box center [894, 808] width 1 height 4
click at [896, 690] on div "1:21" at bounding box center [481, 808] width 827 height 4
click at [913, 690] on div "1:22" at bounding box center [912, 808] width 1 height 4
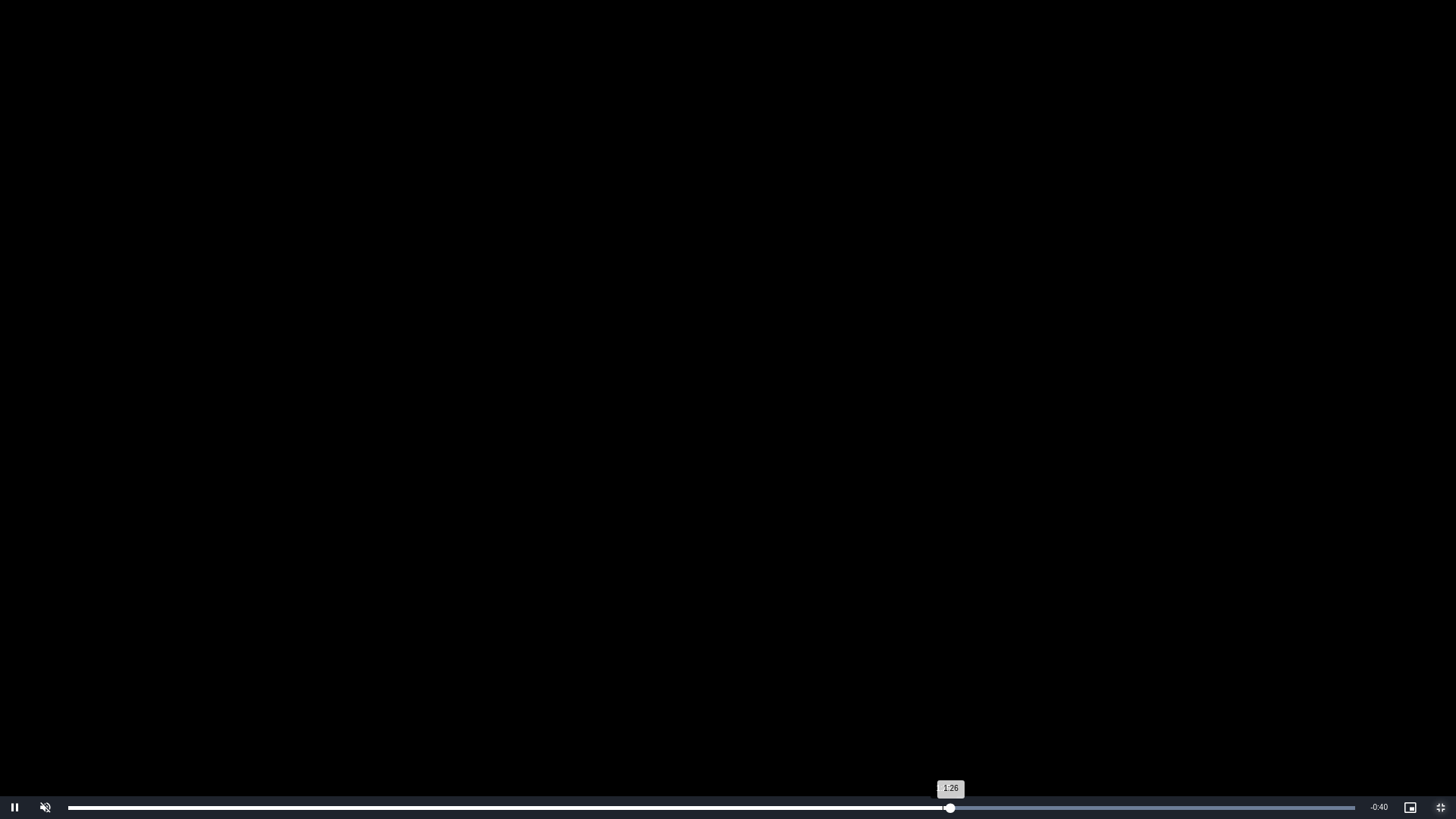
click at [950, 690] on div "1:26" at bounding box center [509, 808] width 882 height 4
click at [992, 690] on div "Progress Bar" at bounding box center [910, 808] width 889 height 4
click at [1012, 690] on div "Loaded : 100.00% 1:32 1:30" at bounding box center [711, 808] width 1287 height 4
click at [1039, 690] on div "1:35" at bounding box center [1039, 808] width 1 height 4
click at [1062, 690] on div "Loaded : 100.00% 1:37 1:35" at bounding box center [711, 808] width 1287 height 4
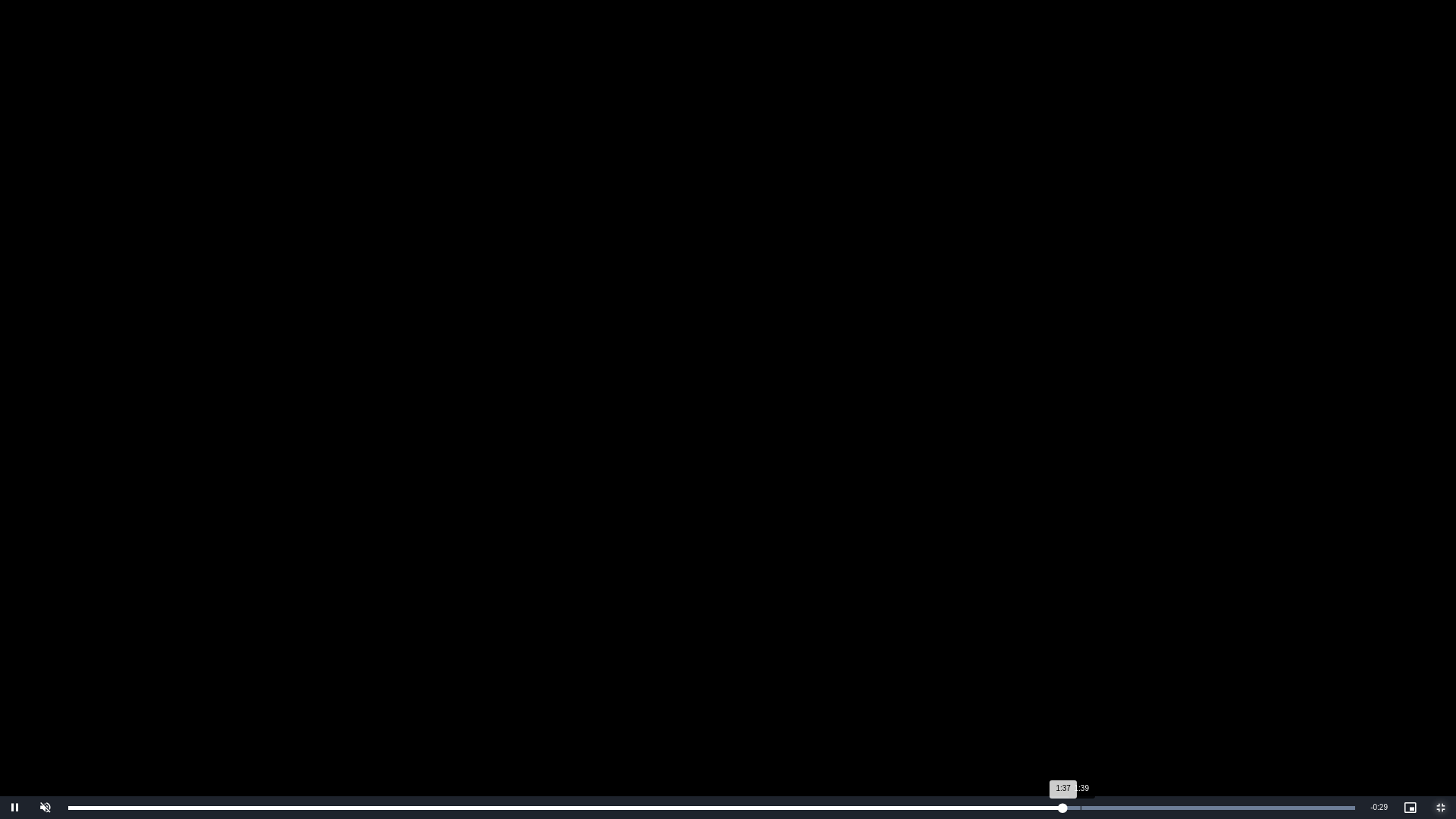
click at [1105, 690] on div "Loaded : 100.00% 1:39 1:37" at bounding box center [712, 807] width 1303 height 23
click at [1141, 690] on div "Loaded : 100.00% 1:45 1:41" at bounding box center [712, 807] width 1303 height 23
click at [1107, 690] on div "1:45" at bounding box center [606, 808] width 1076 height 4
click at [1091, 690] on div "1:40" at bounding box center [1091, 808] width 1 height 4
click at [1172, 690] on div "Loaded : 100.00% 1:48 1:52" at bounding box center [711, 808] width 1287 height 4
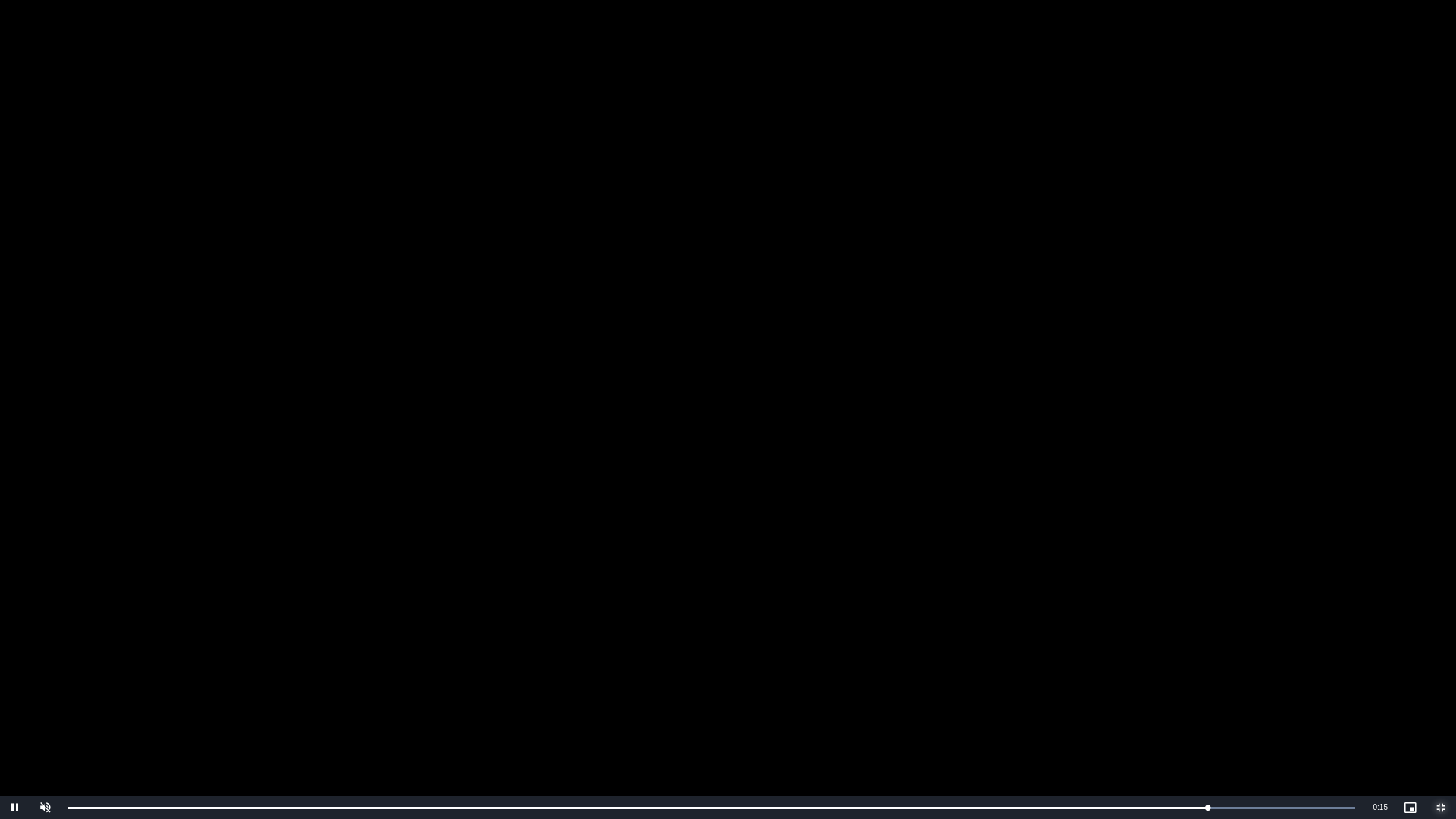
click at [1439, 690] on span "Video Player" at bounding box center [1441, 807] width 30 height 0
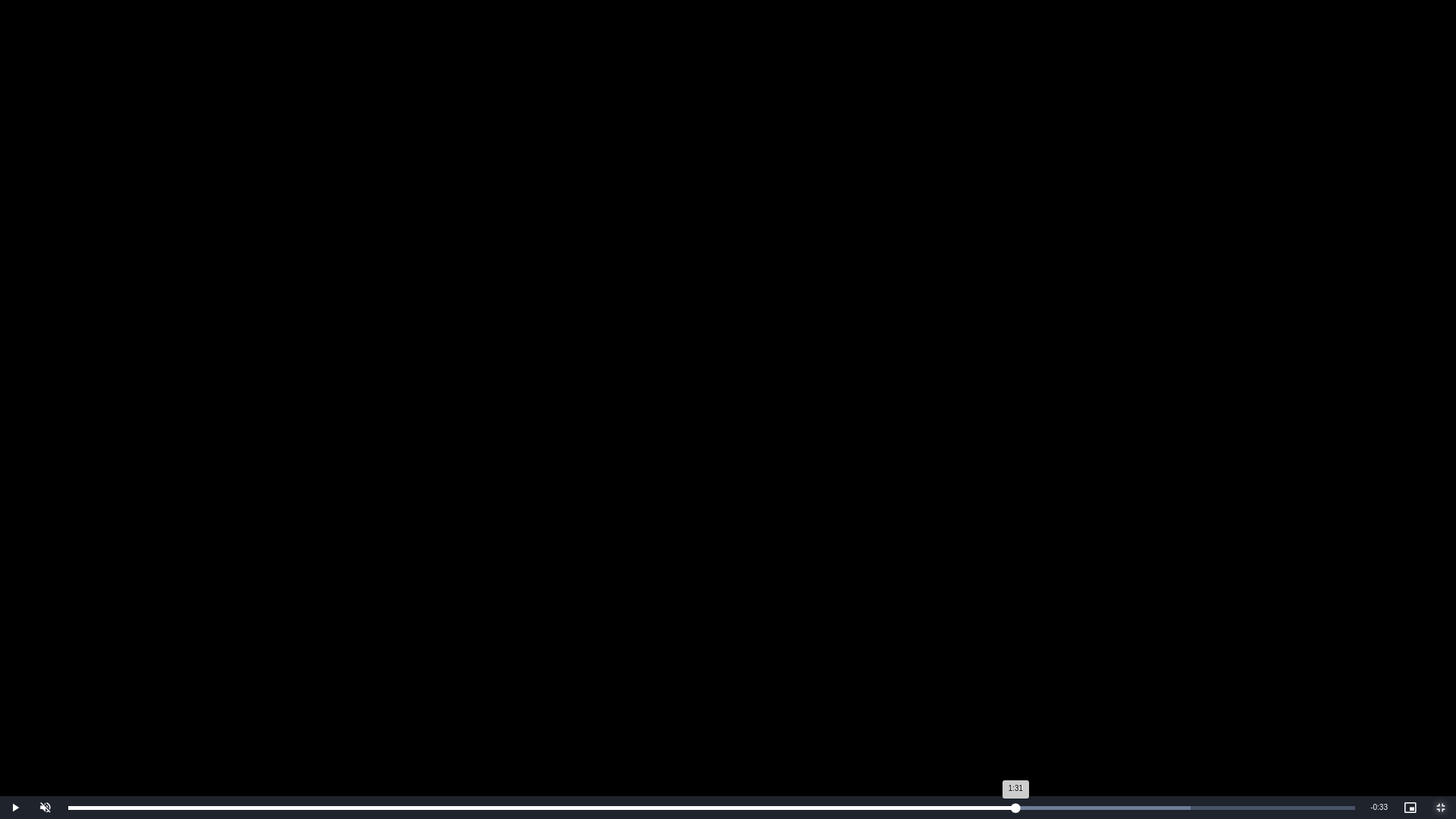
click at [1015, 690] on div "Loaded : 87.18% 1:31 1:31" at bounding box center [712, 807] width 1303 height 23
click at [1054, 690] on div "Loaded : 92.03% 1:34 1:31" at bounding box center [712, 807] width 1303 height 23
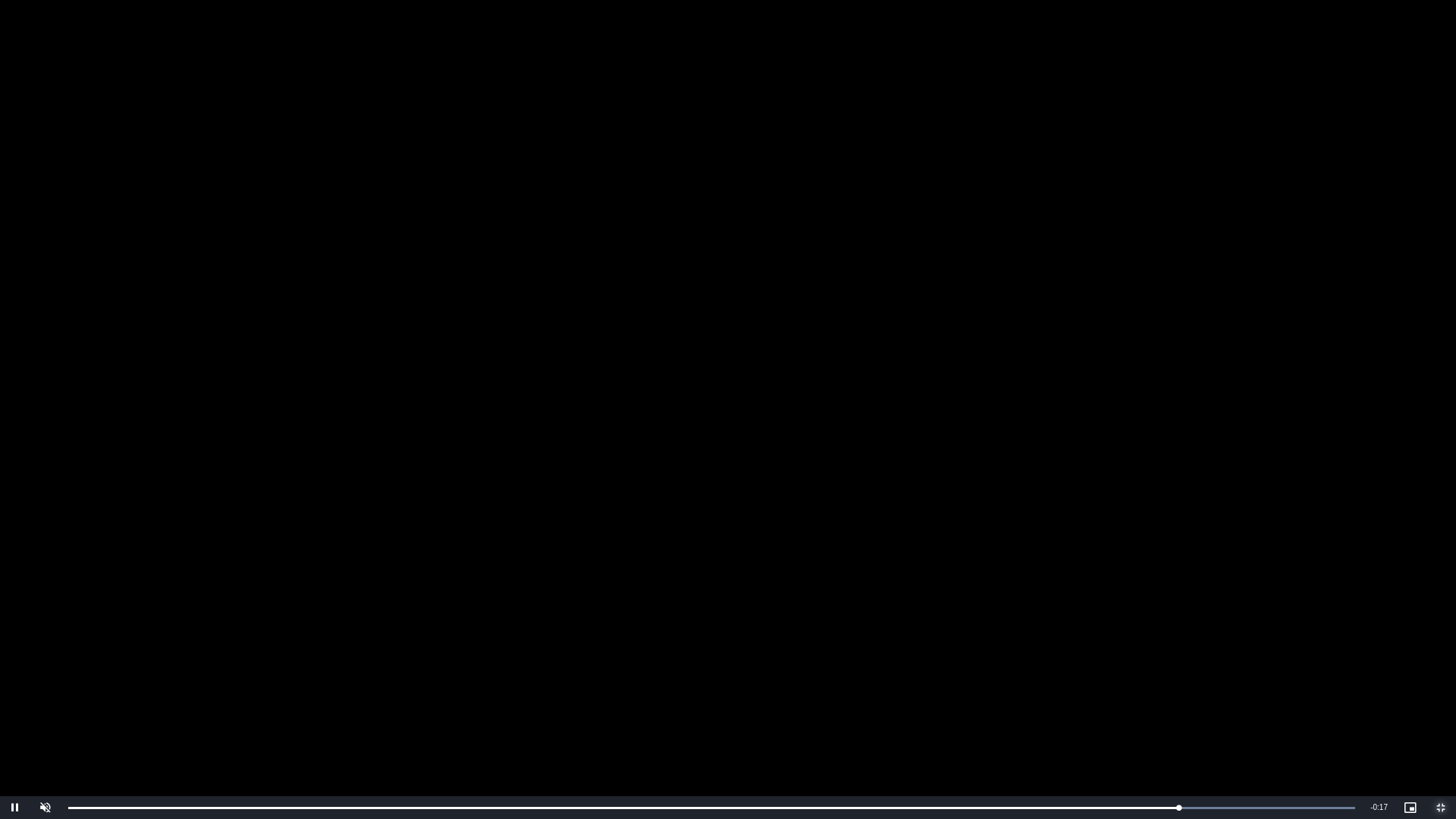
click at [1442, 690] on span "Video Player" at bounding box center [1441, 807] width 30 height 0
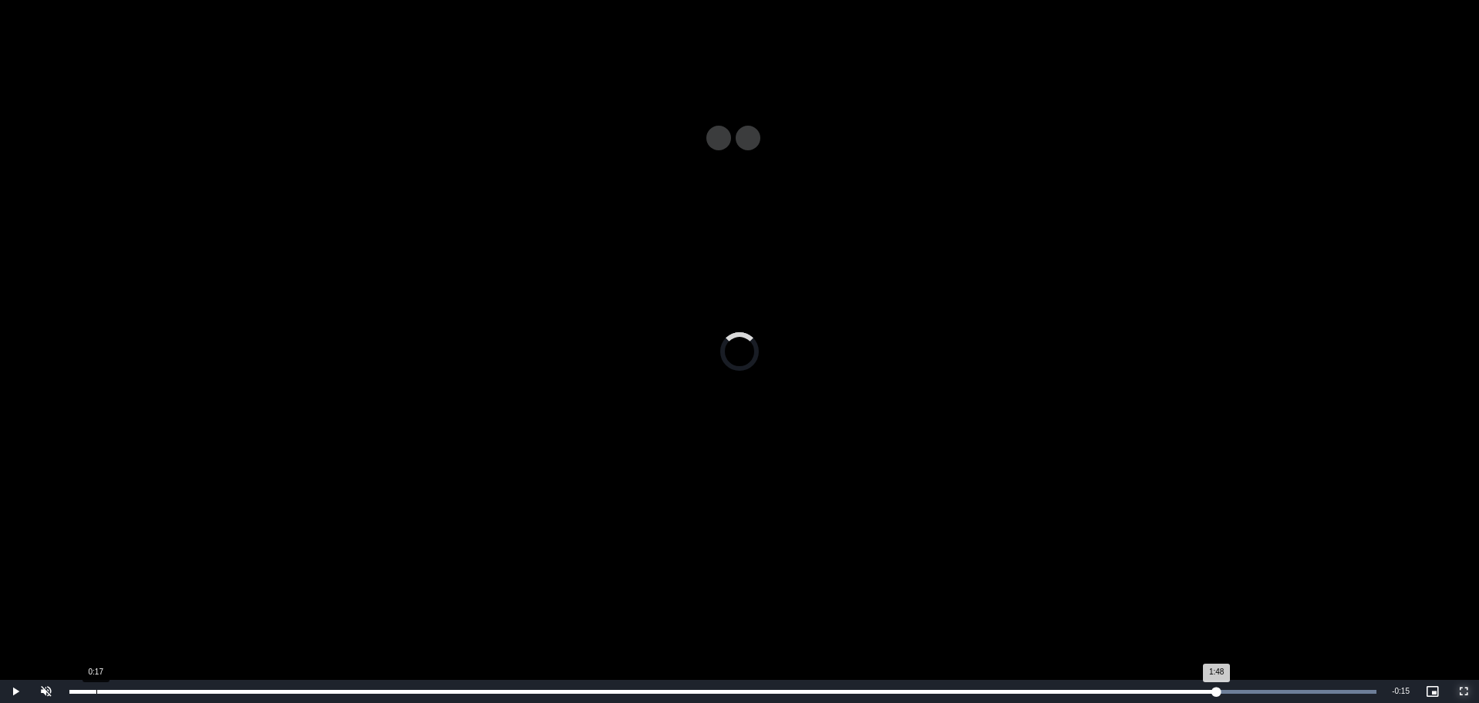
click at [648, 680] on div "Loaded : 100.00% 0:17 1:48" at bounding box center [723, 691] width 1322 height 23
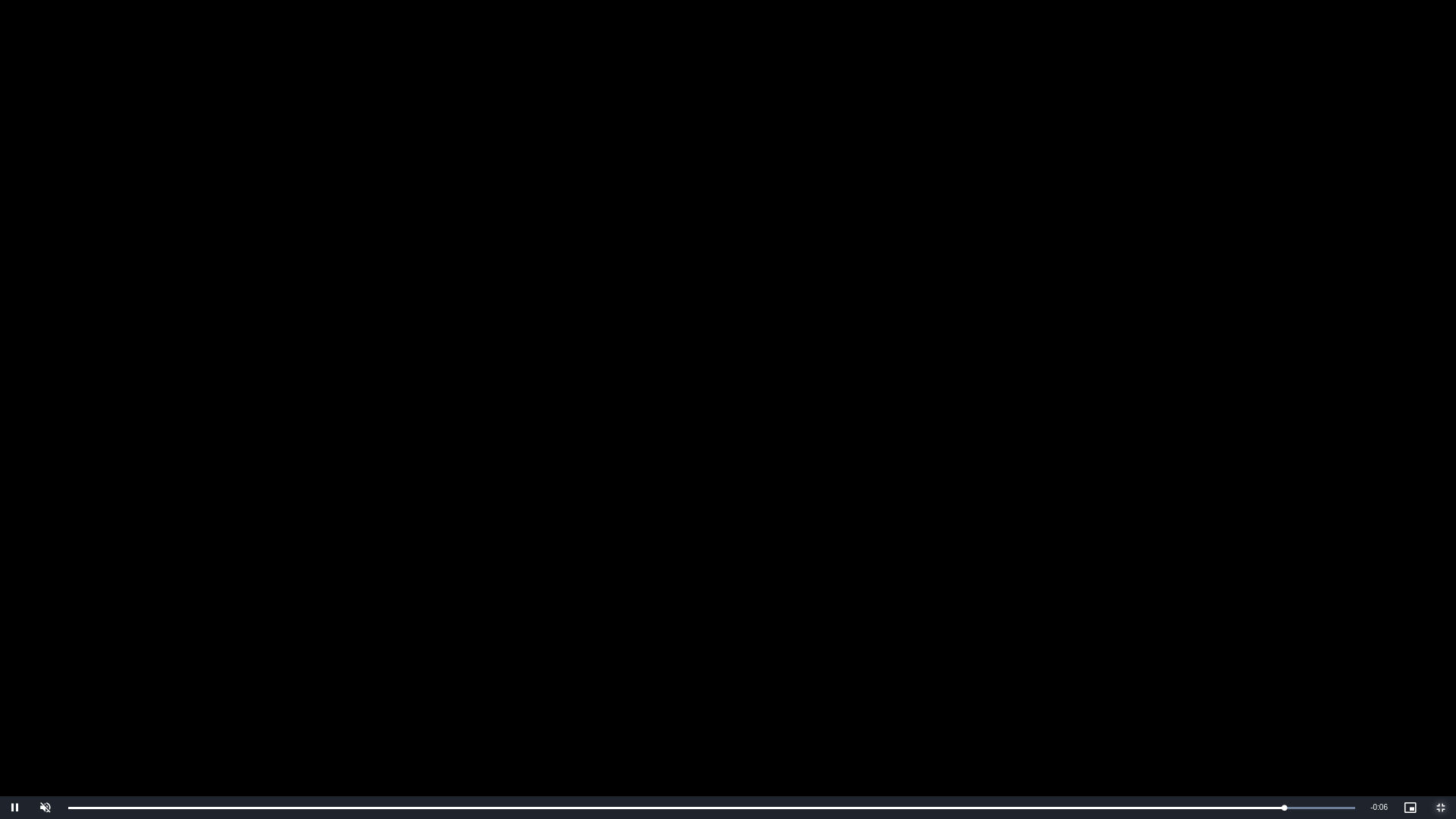
click at [1442, 690] on span "Video Player" at bounding box center [1441, 807] width 30 height 0
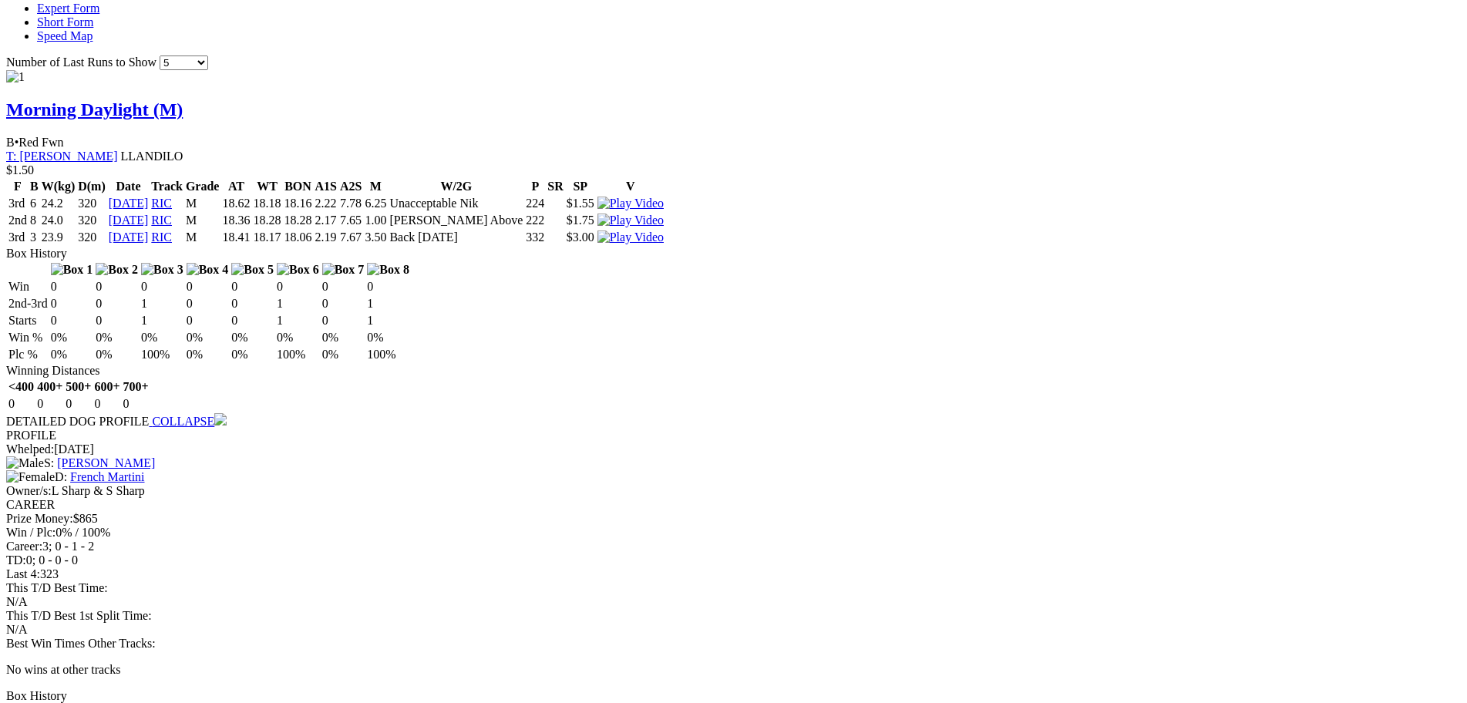
scroll to position [1542, 0]
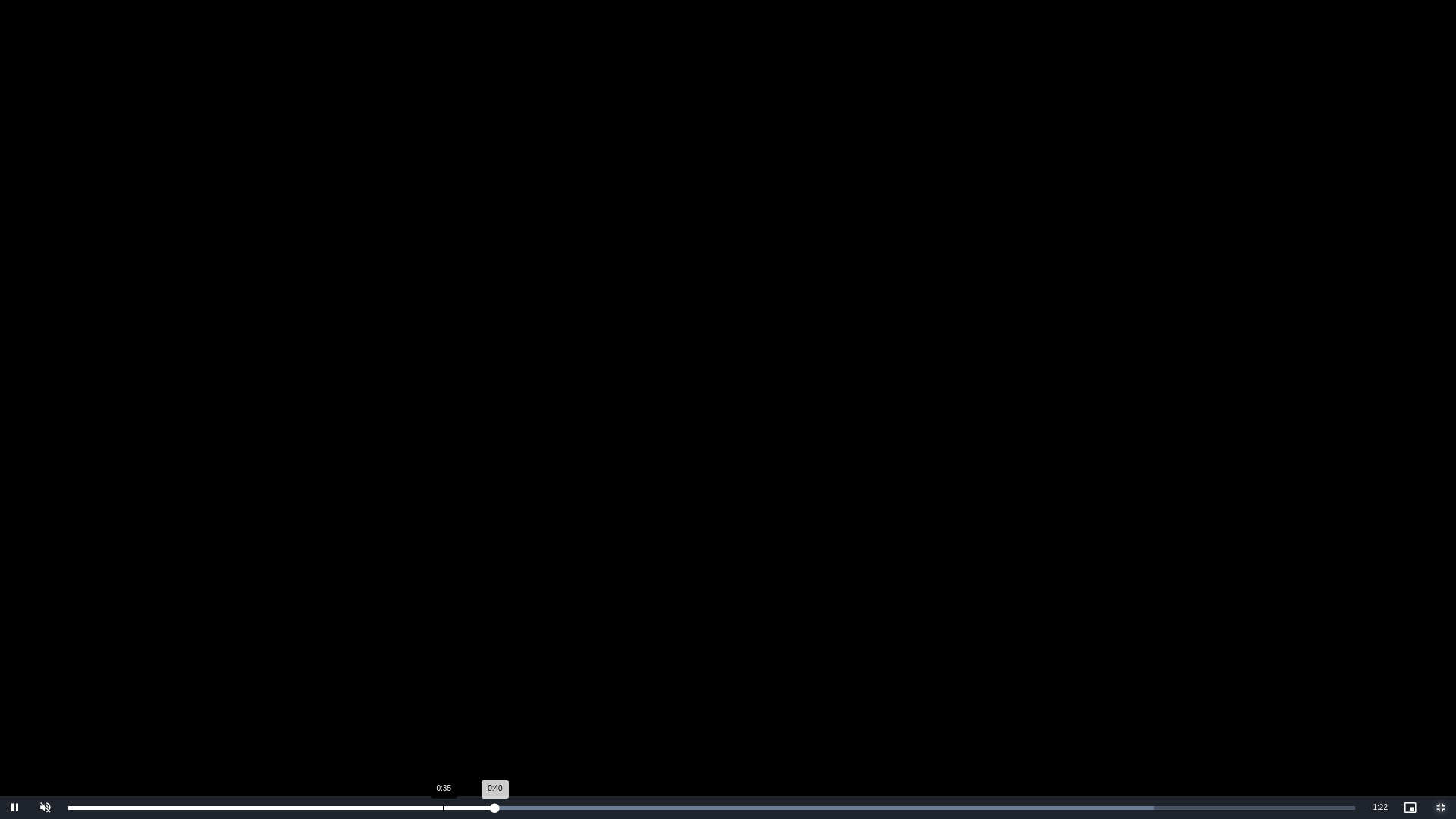
click at [443, 690] on div "Loaded : 84.38% 0:35 0:40" at bounding box center [712, 807] width 1303 height 23
click at [406, 690] on div "0:35" at bounding box center [256, 808] width 377 height 4
click at [386, 690] on div "0:29" at bounding box center [386, 808] width 1 height 4
click at [88, 690] on div "Loaded : 94.31% 0:03 0:50" at bounding box center [712, 807] width 1303 height 23
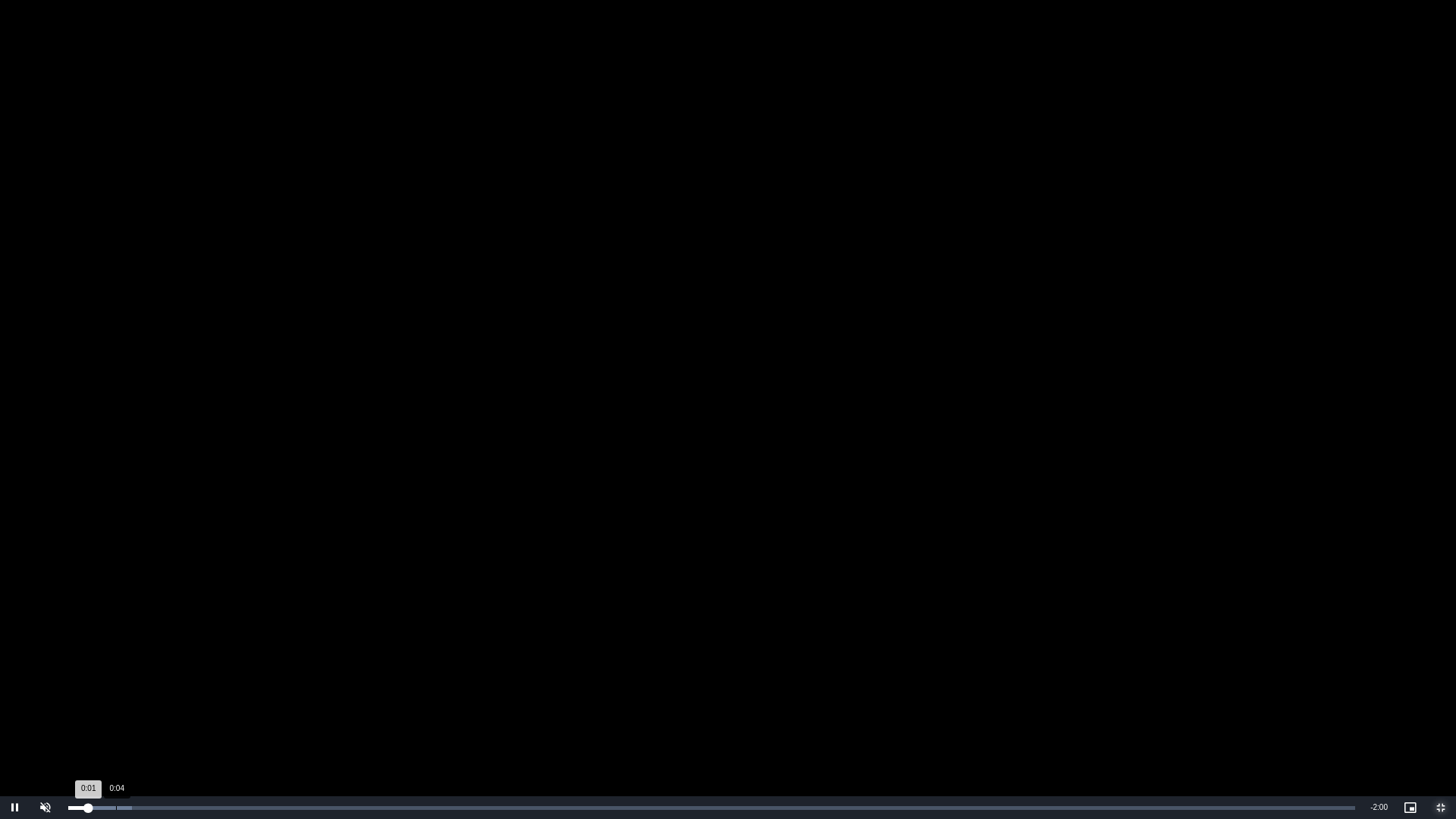
click at [131, 690] on div "Loaded : 4.96% 0:04 0:01" at bounding box center [712, 807] width 1303 height 23
click at [151, 690] on div "Loaded : 9.93% 0:07 0:06" at bounding box center [712, 807] width 1303 height 23
click at [180, 690] on div "Loaded : 14.89% 0:10 0:08" at bounding box center [712, 807] width 1303 height 23
click at [204, 690] on div "Loaded : 24.82% 0:12 0:10" at bounding box center [712, 807] width 1303 height 23
click at [241, 690] on div "Loaded : 24.82% 0:16 0:12" at bounding box center [712, 807] width 1303 height 23
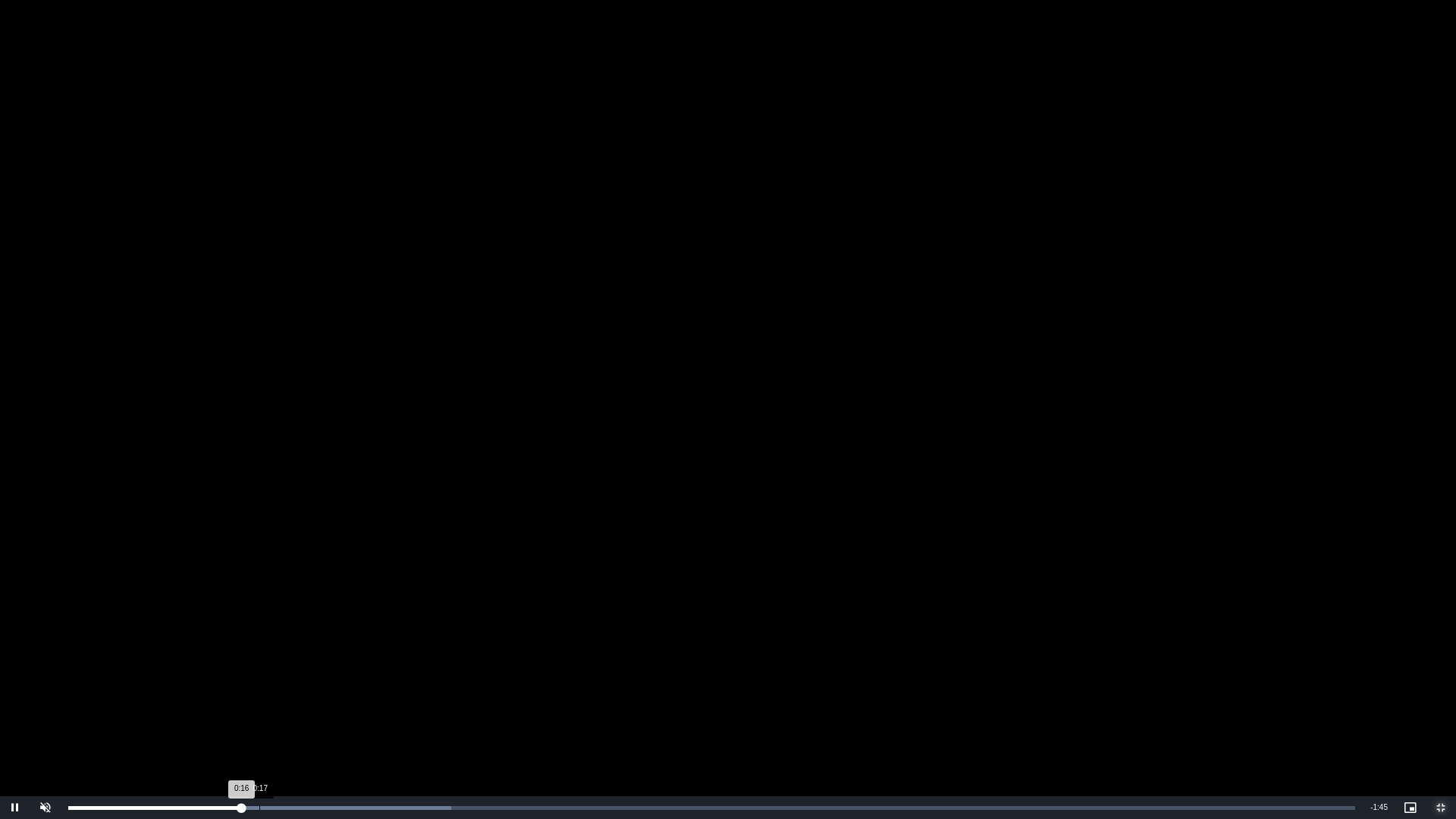
click at [313, 690] on div "Loaded : 29.78% 0:17 0:16" at bounding box center [711, 808] width 1287 height 4
click at [372, 690] on div "Loaded : 34.75% 0:23 0:23" at bounding box center [711, 808] width 1287 height 4
click at [399, 690] on div "0:31" at bounding box center [399, 808] width 1 height 4
click at [376, 690] on div "0:31" at bounding box center [236, 808] width 336 height 4
click at [1442, 690] on span "Video Player" at bounding box center [1441, 807] width 30 height 0
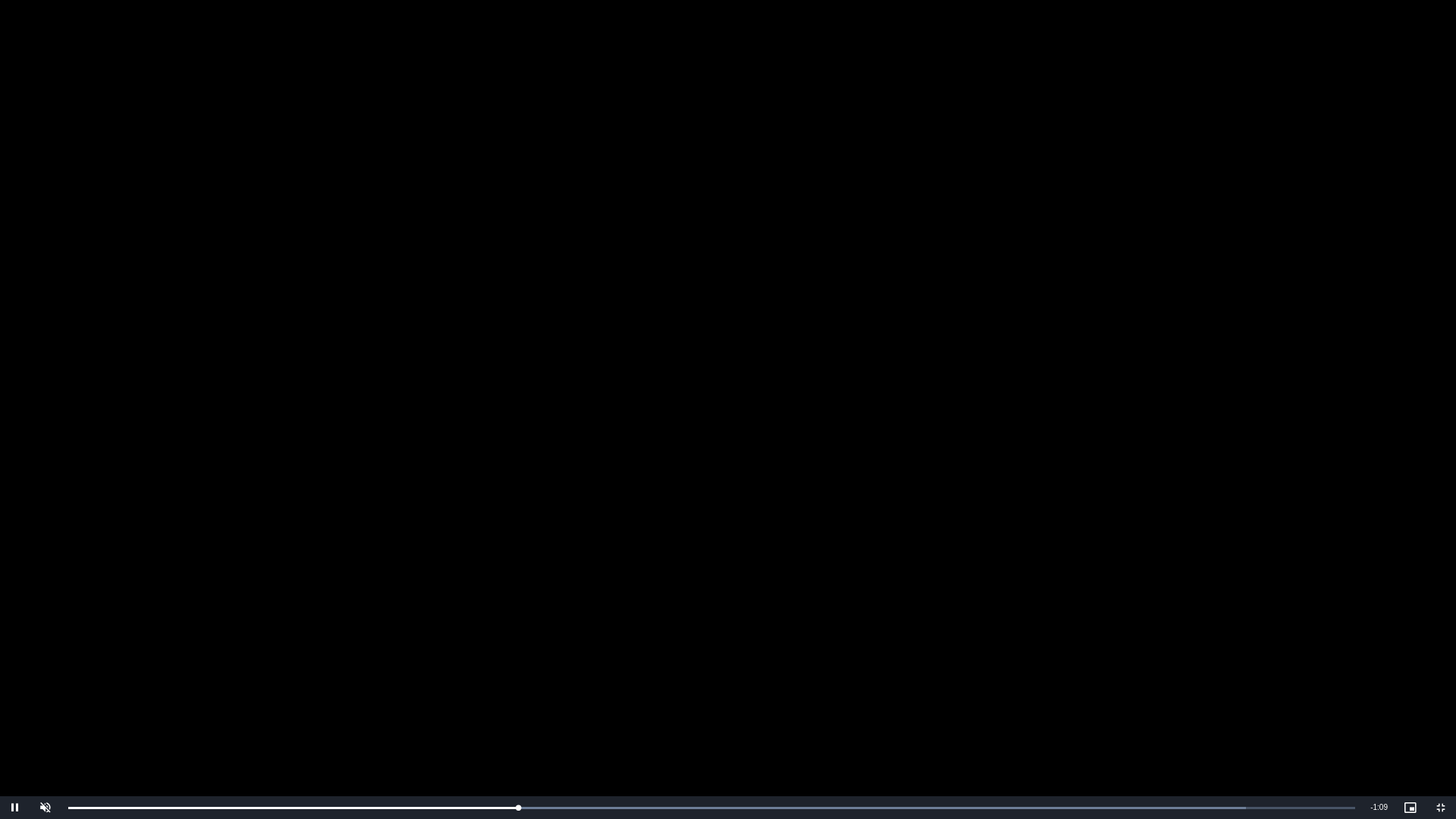
click at [1364, 648] on video "To view this video please enable JavaScript, and consider upgrading to a web br…" at bounding box center [728, 409] width 1456 height 819
click at [1438, 690] on span "Video Player" at bounding box center [1441, 807] width 30 height 0
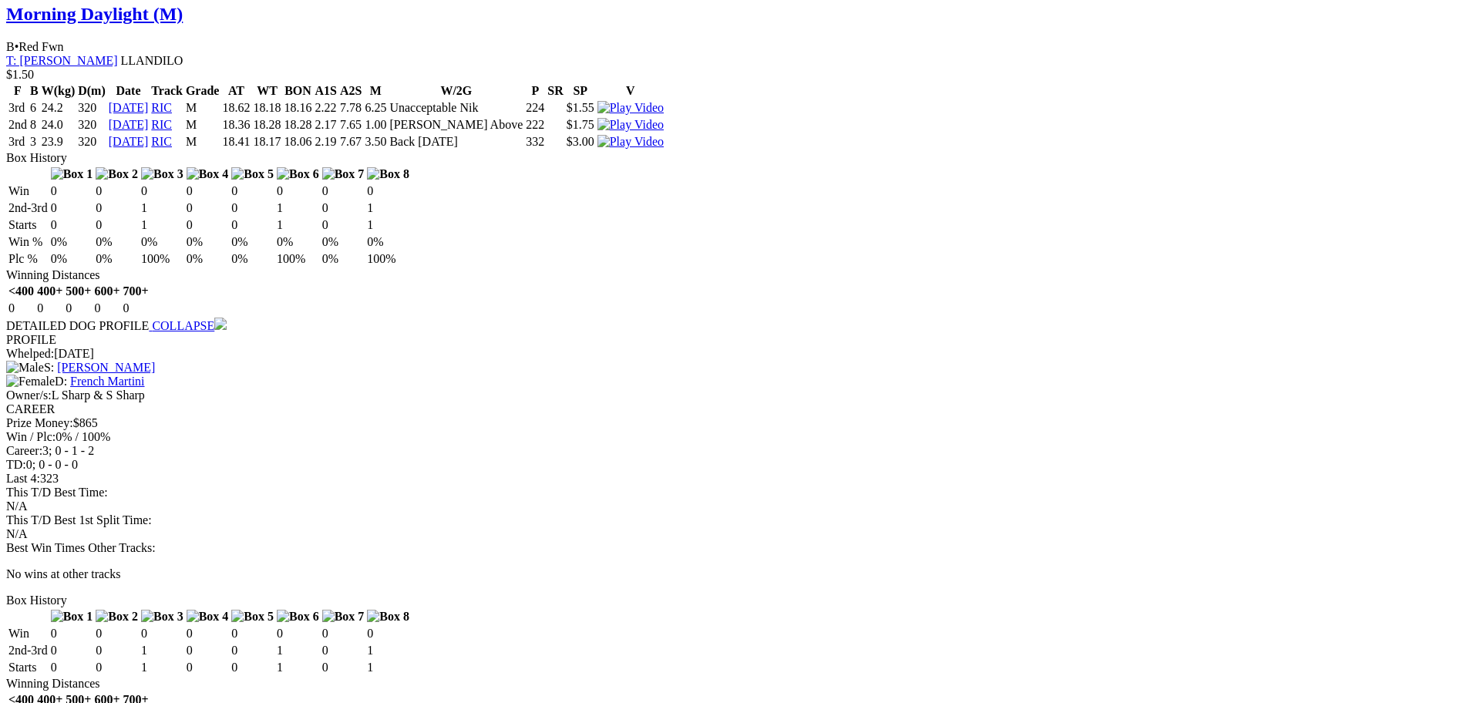
scroll to position [1388, 0]
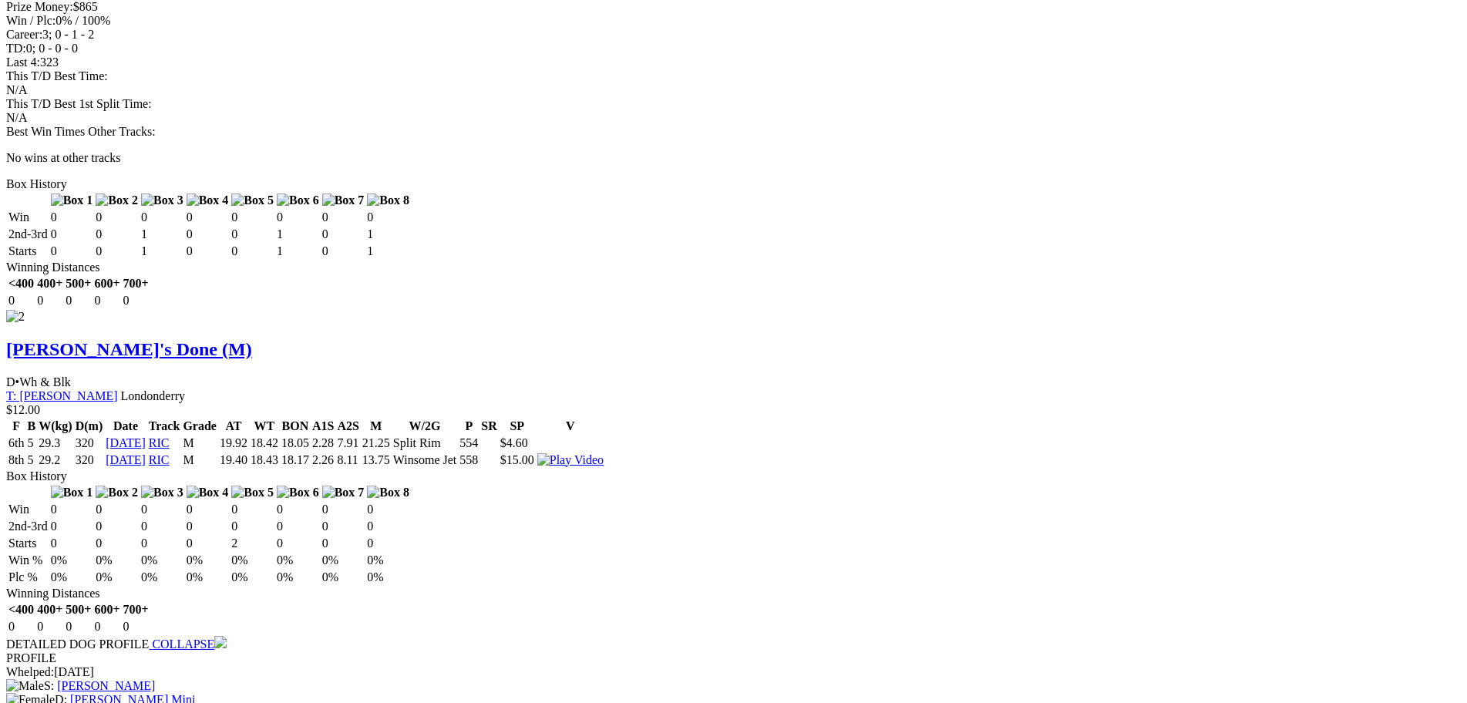
scroll to position [2005, 0]
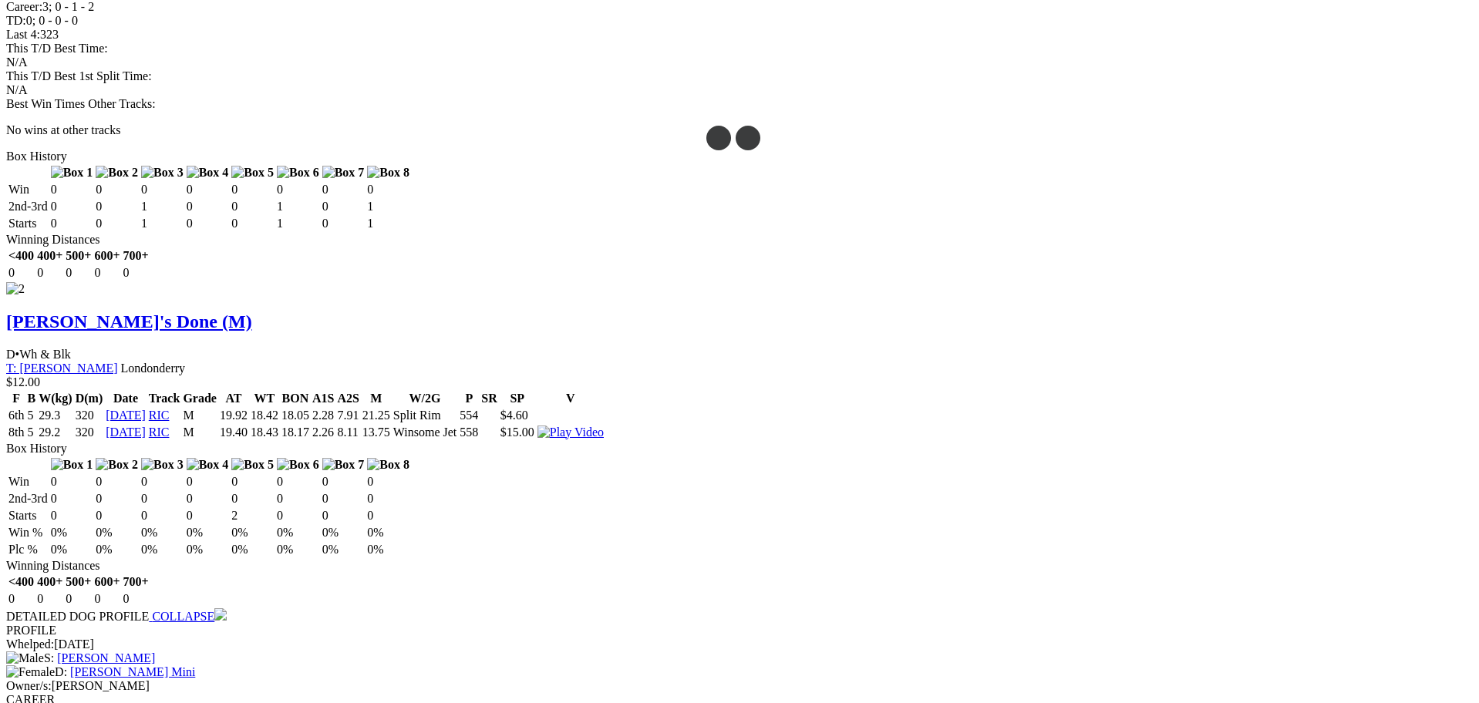
drag, startPoint x: 661, startPoint y: 288, endPoint x: 698, endPoint y: 42, distance: 248.7
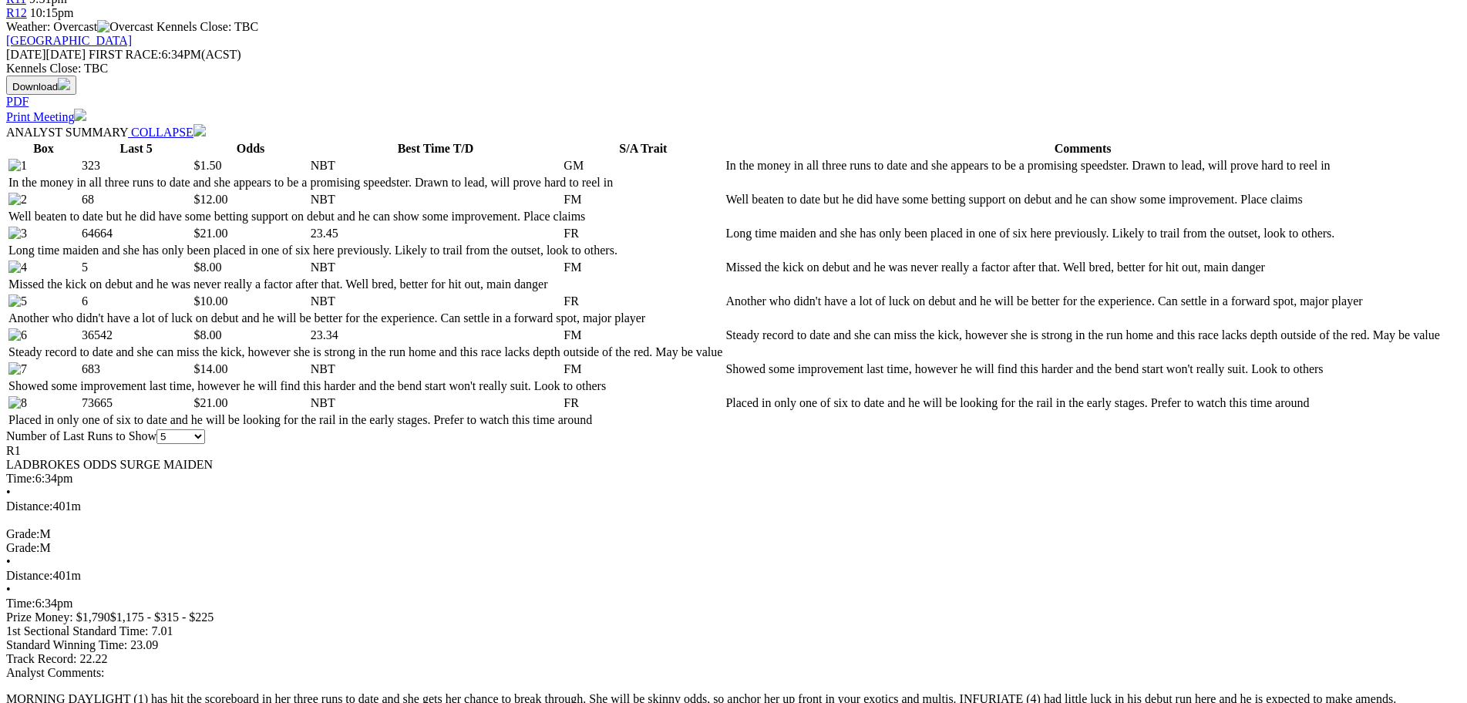
scroll to position [848, 0]
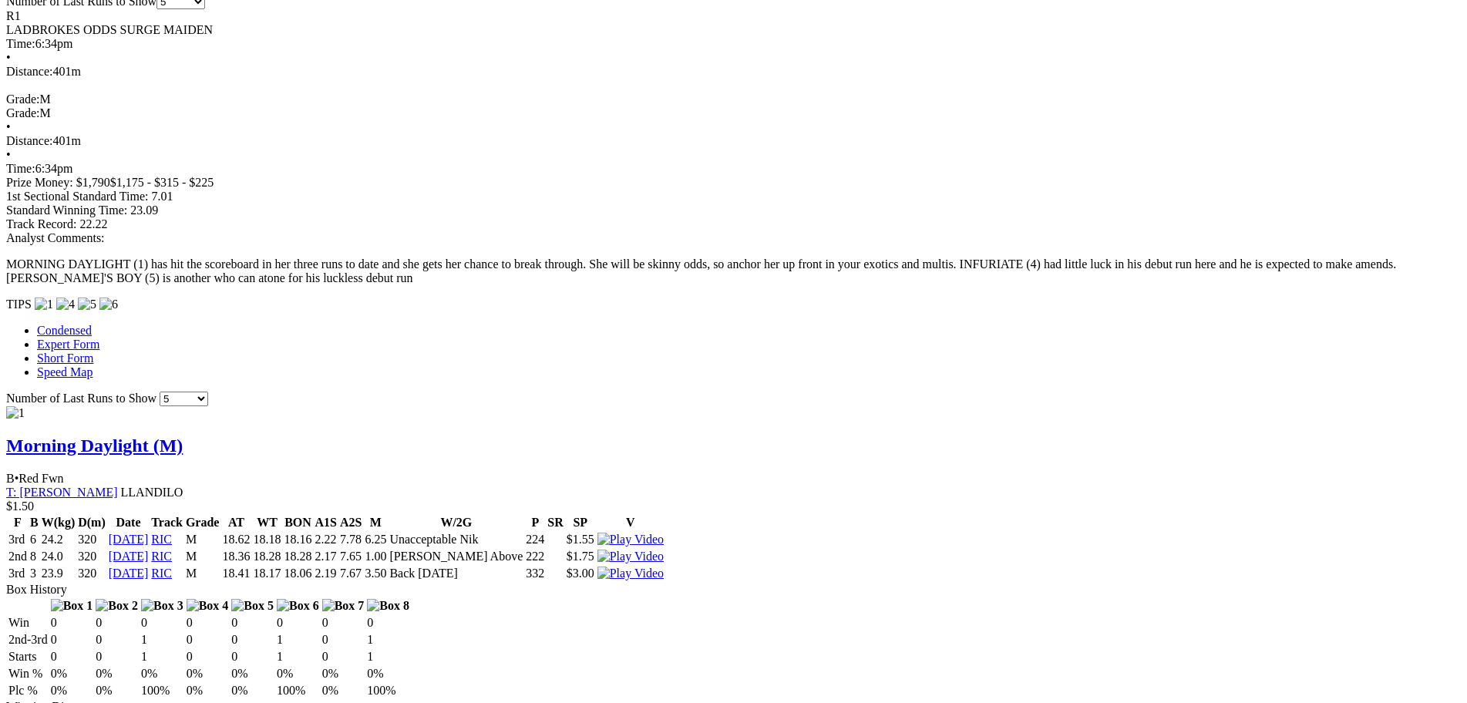
scroll to position [1157, 0]
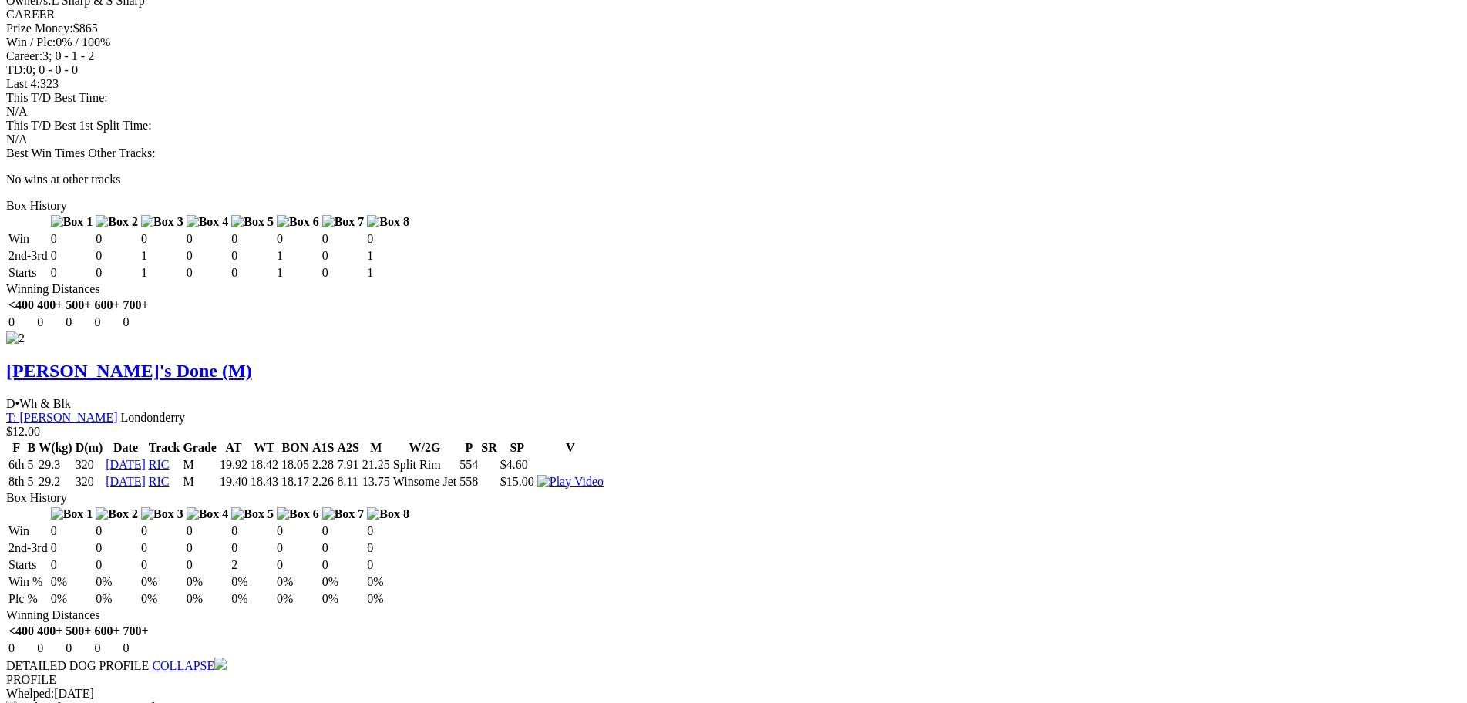
scroll to position [2005, 0]
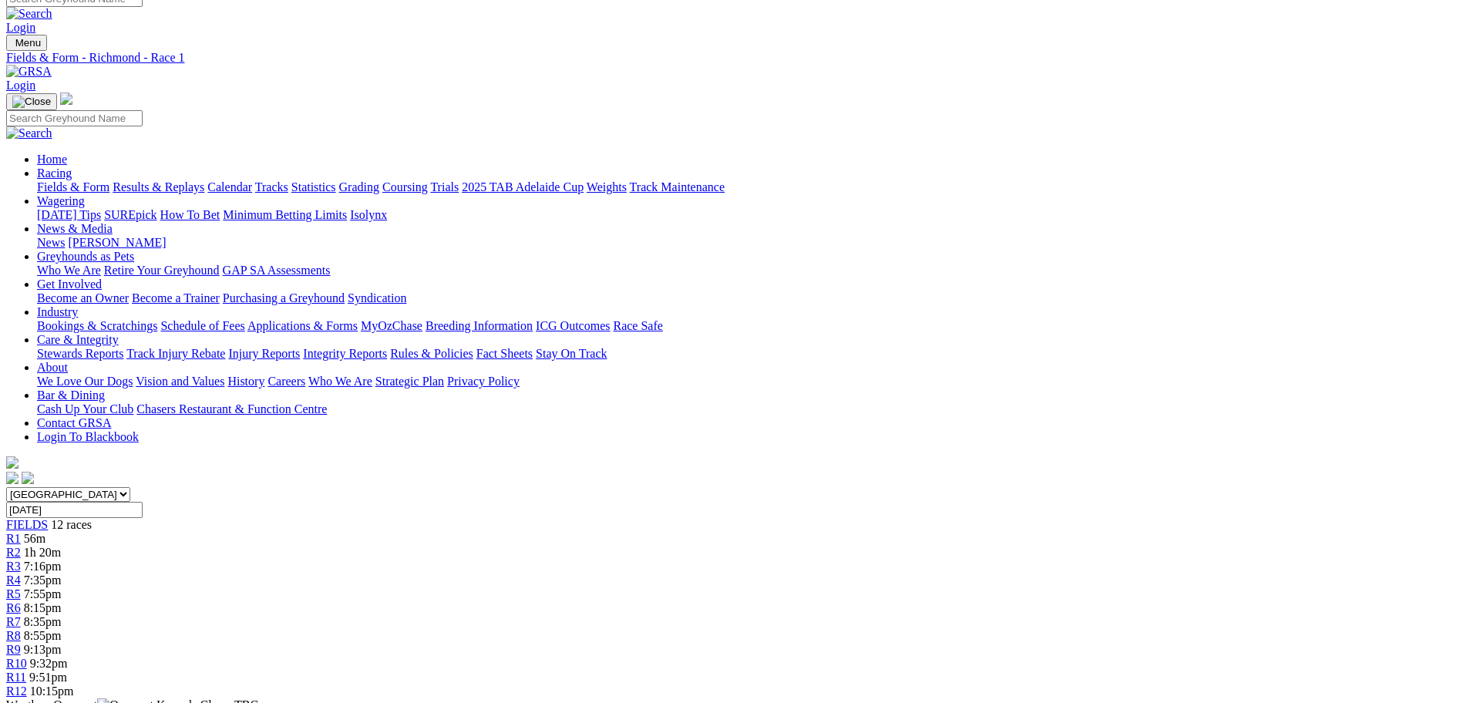
scroll to position [0, 0]
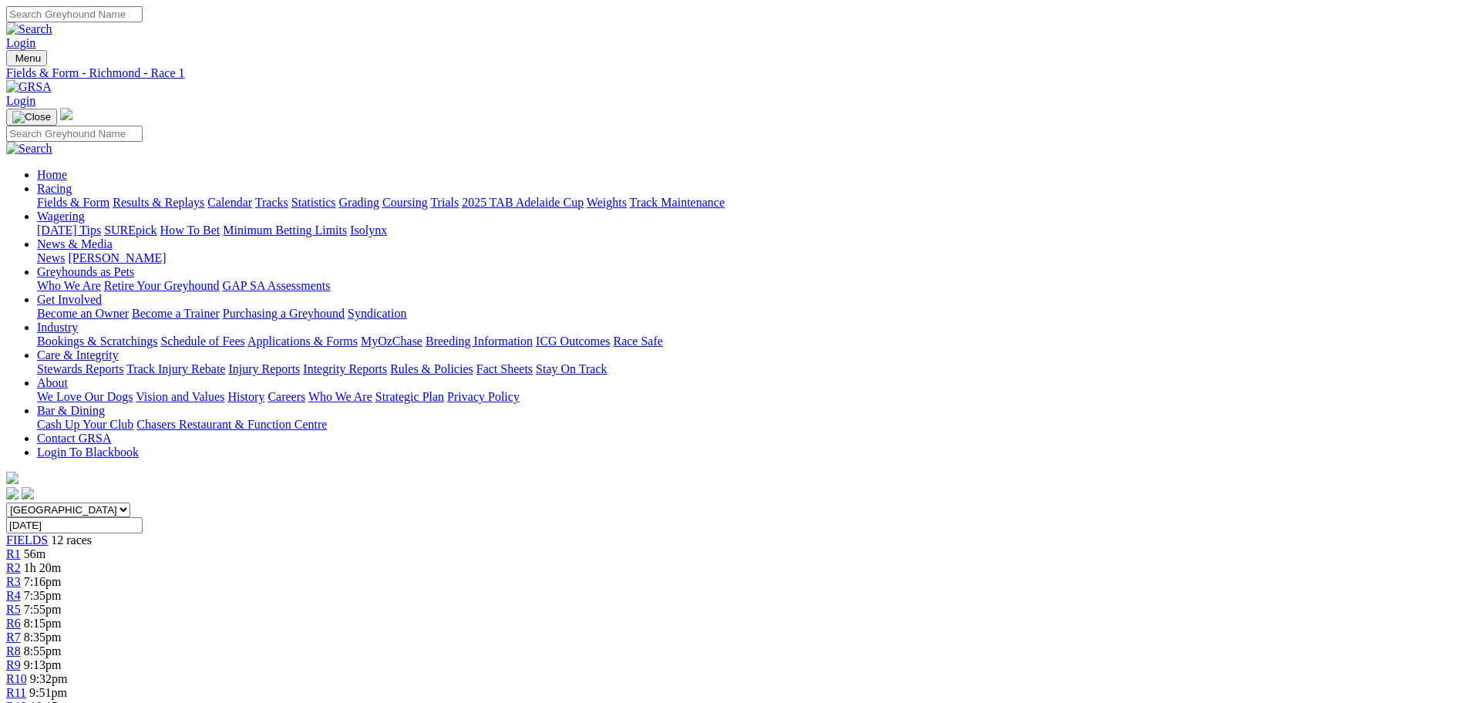
click at [451, 561] on div "R2 1h 20m" at bounding box center [733, 568] width 1455 height 14
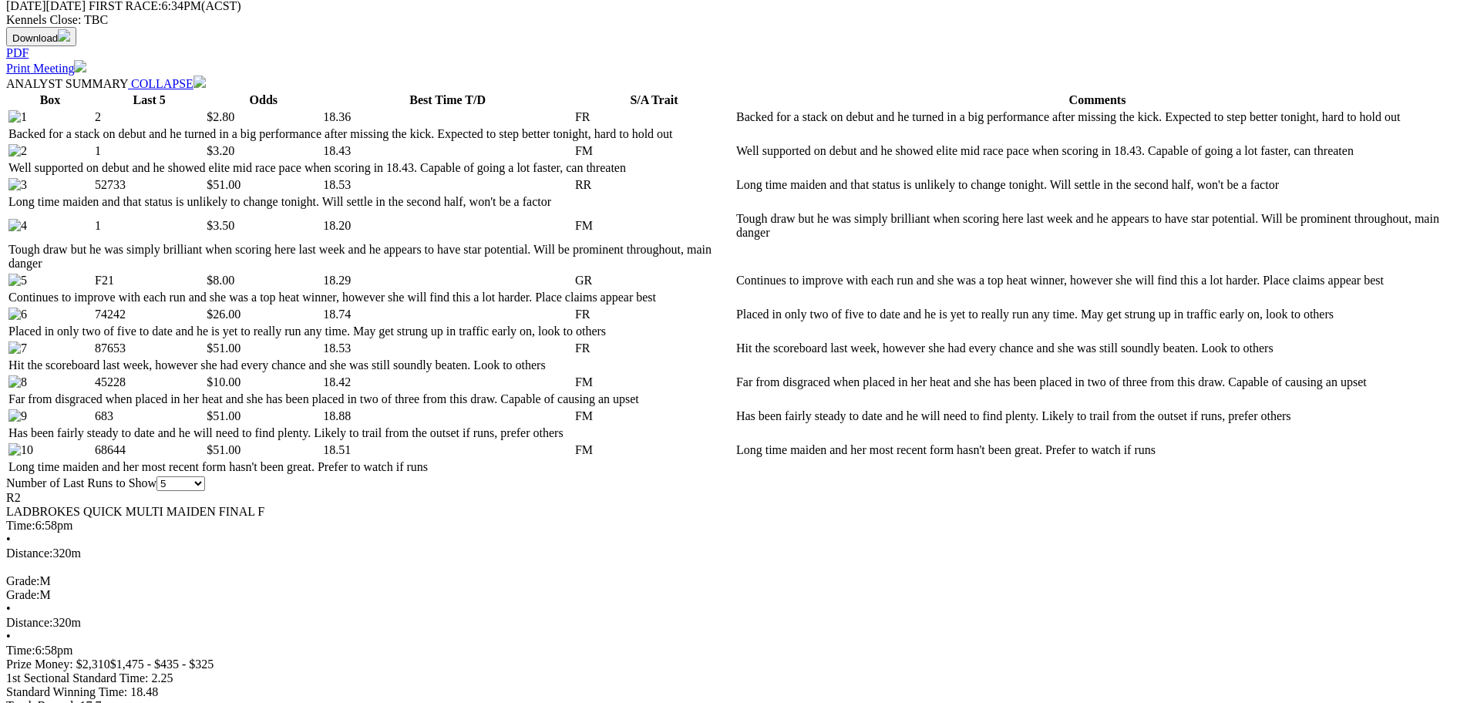
scroll to position [771, 0]
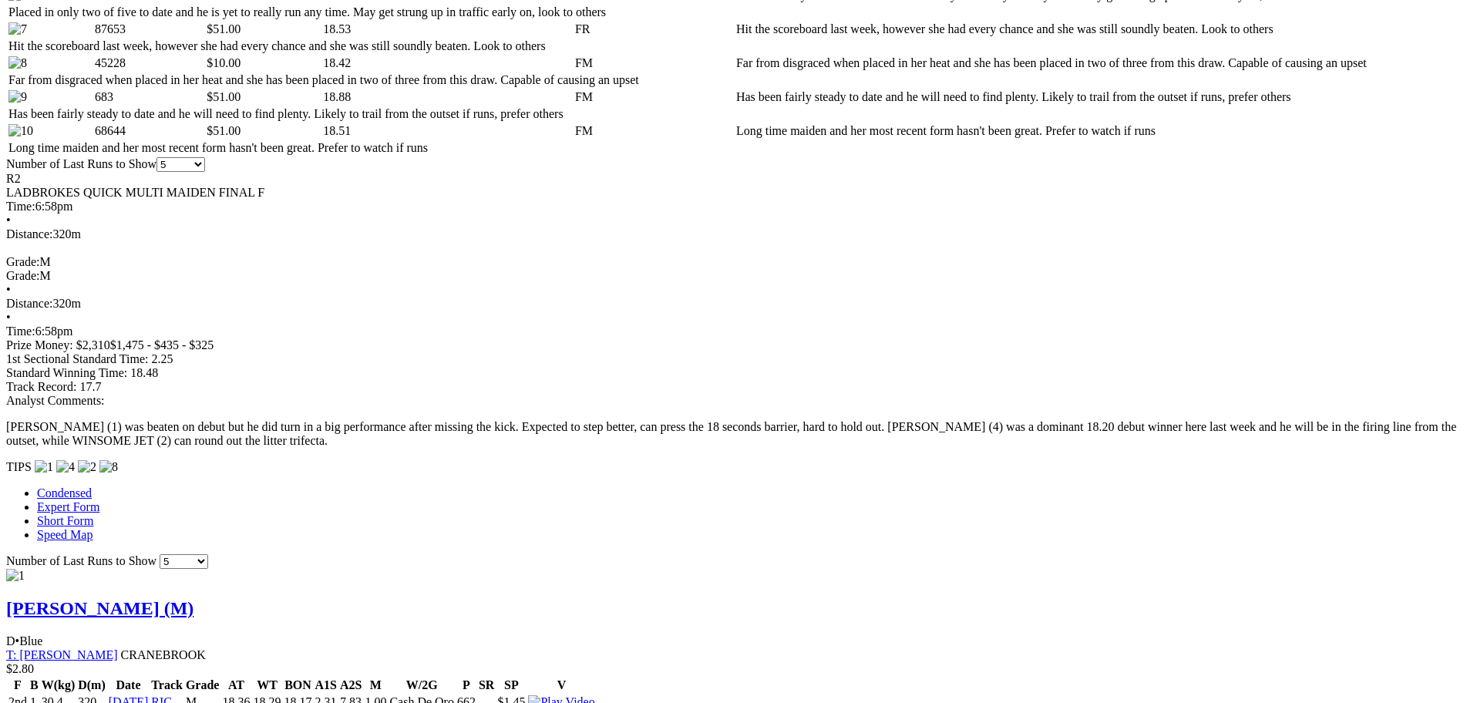
scroll to position [1079, 0]
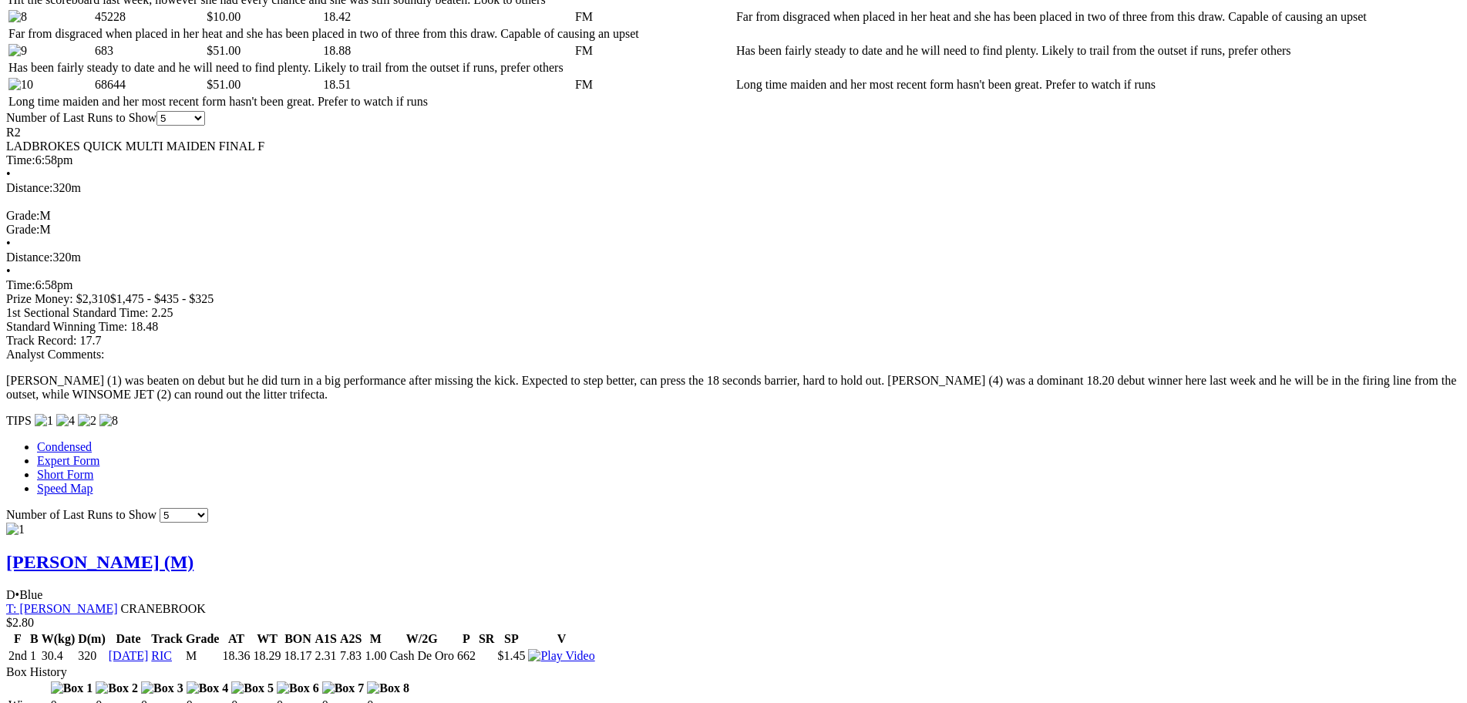
scroll to position [1157, 0]
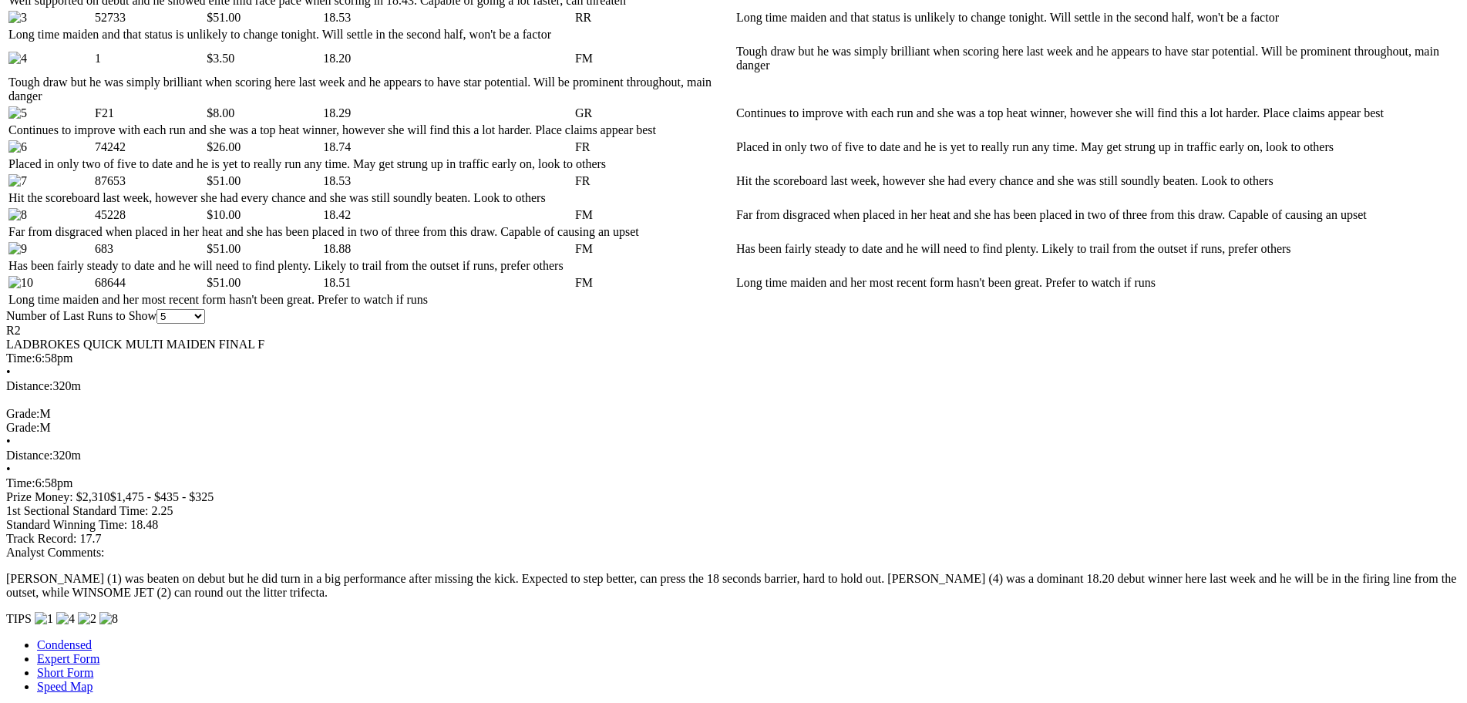
scroll to position [848, 0]
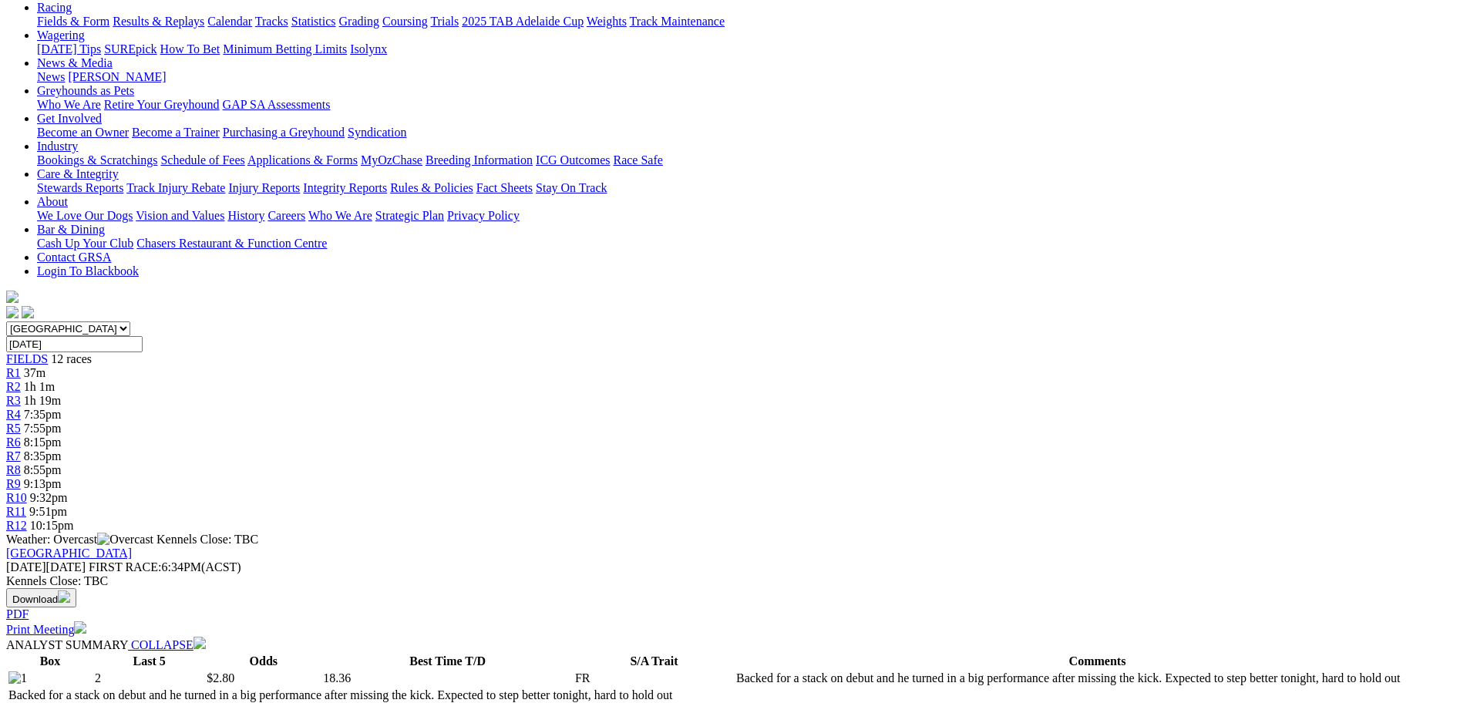
scroll to position [77, 0]
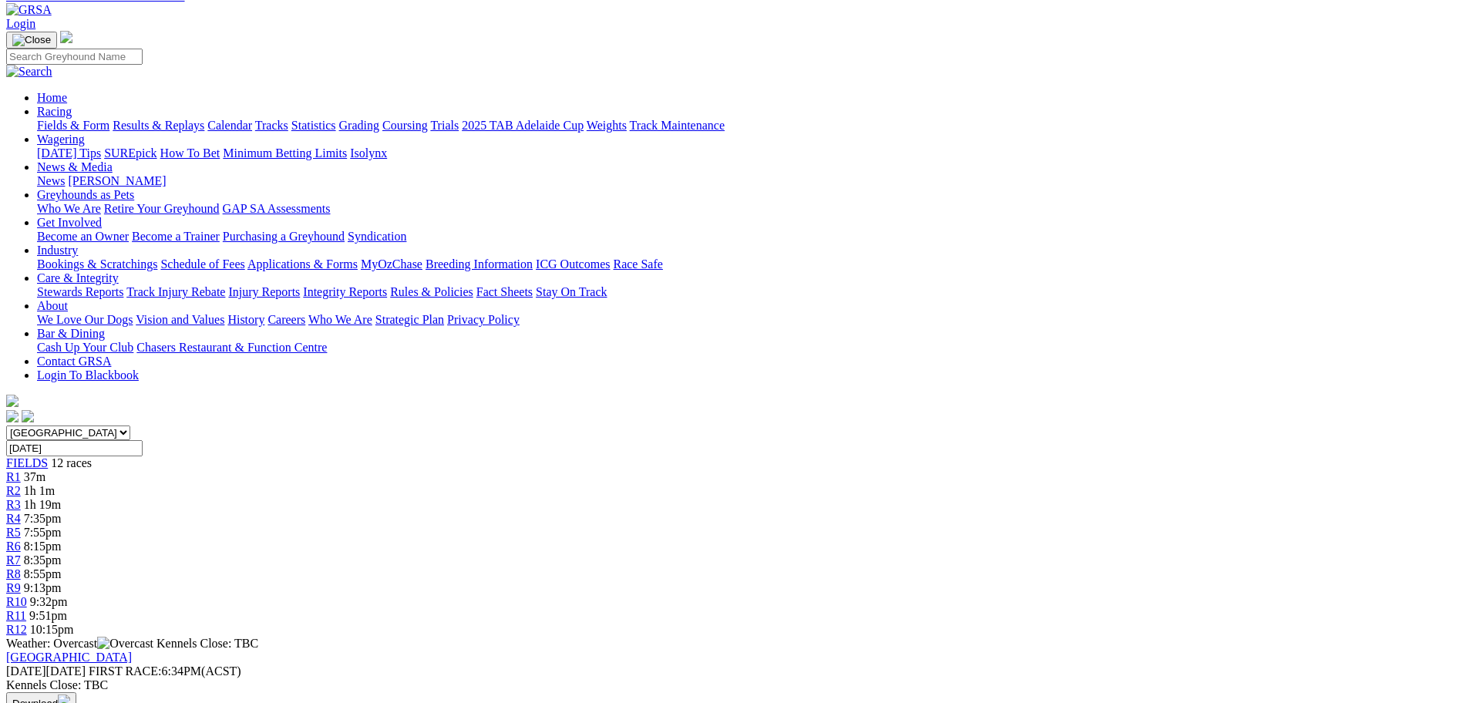
click at [21, 470] on link "R1" at bounding box center [13, 476] width 15 height 13
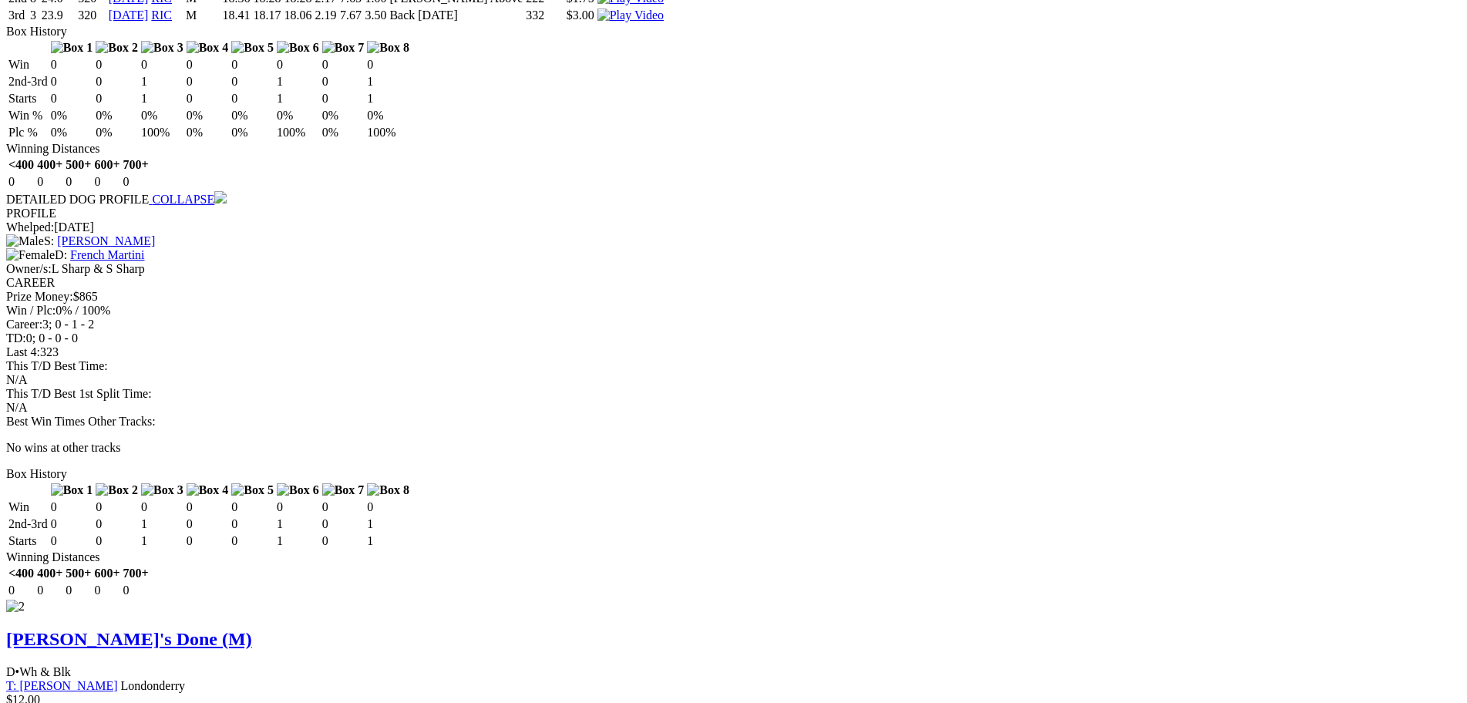
scroll to position [1696, 0]
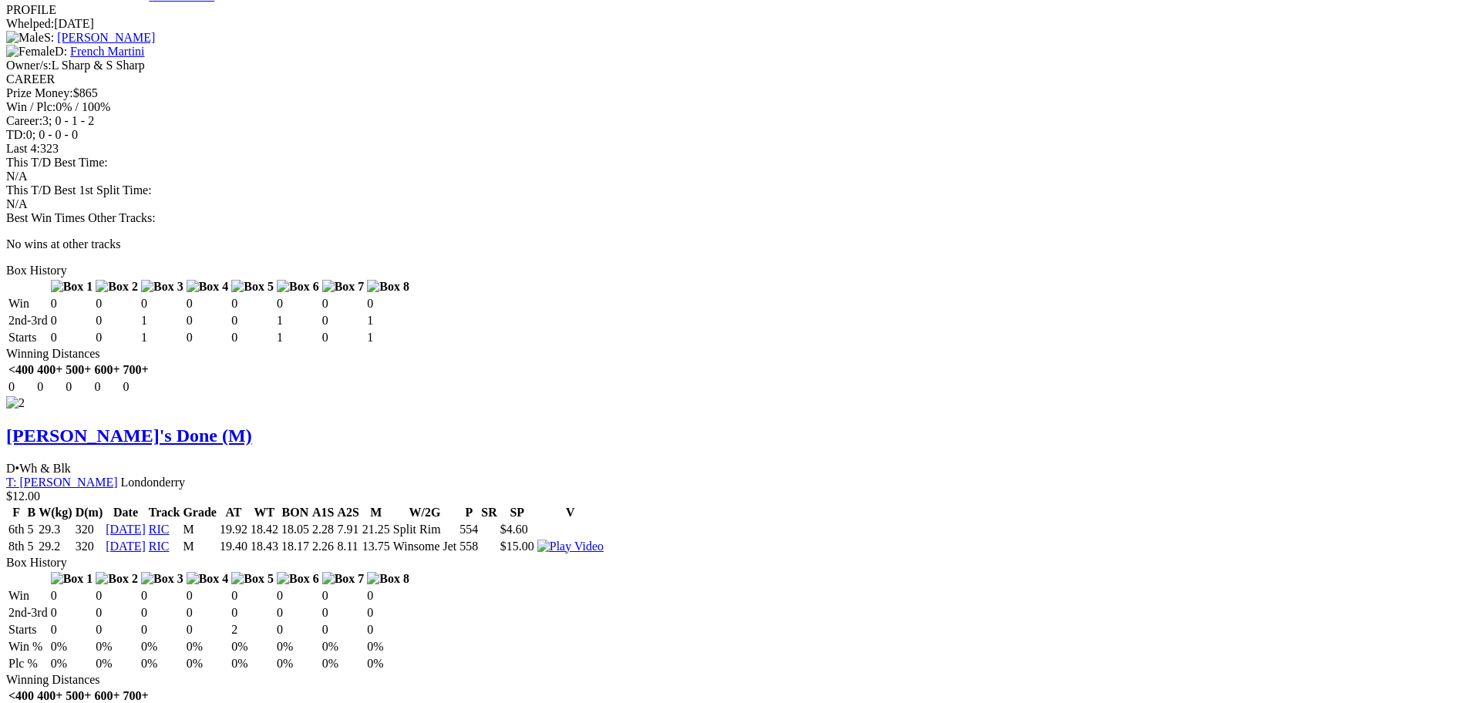
scroll to position [1928, 0]
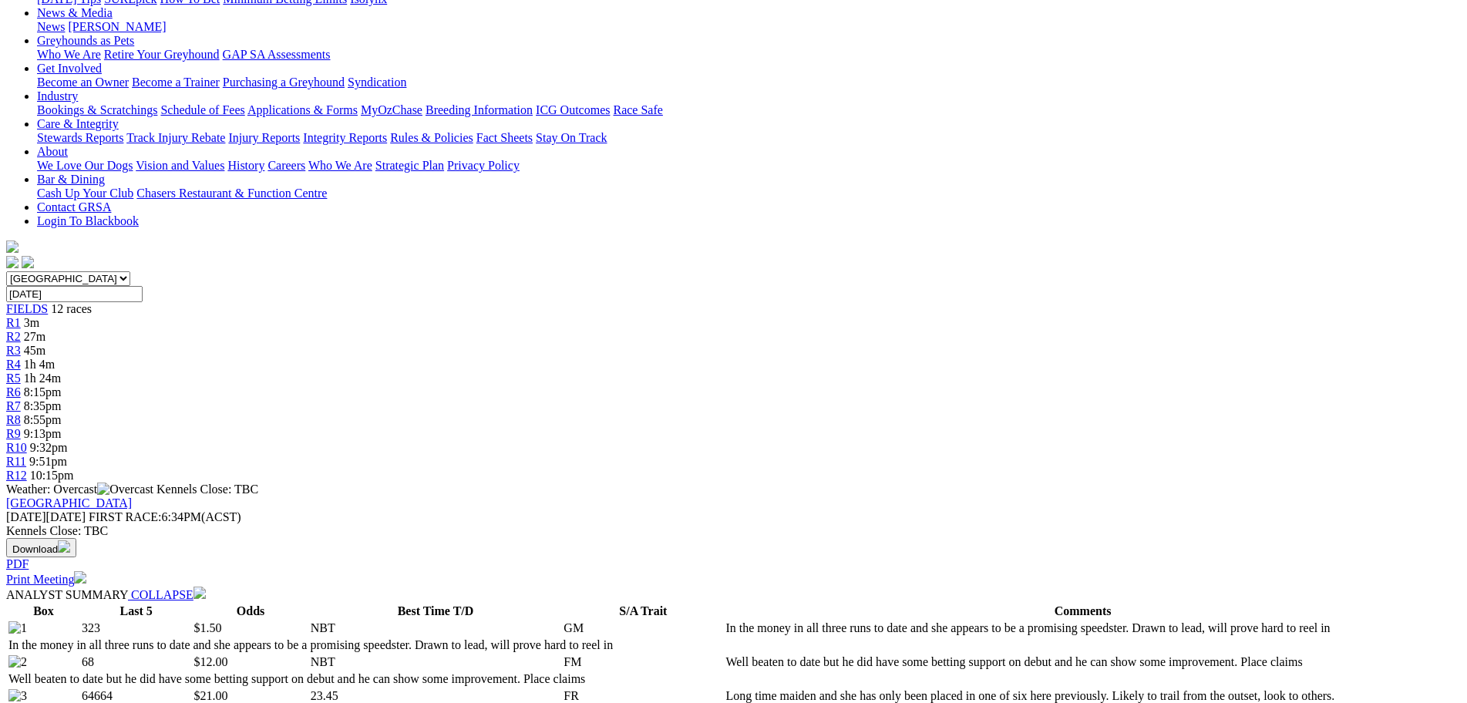
scroll to position [154, 0]
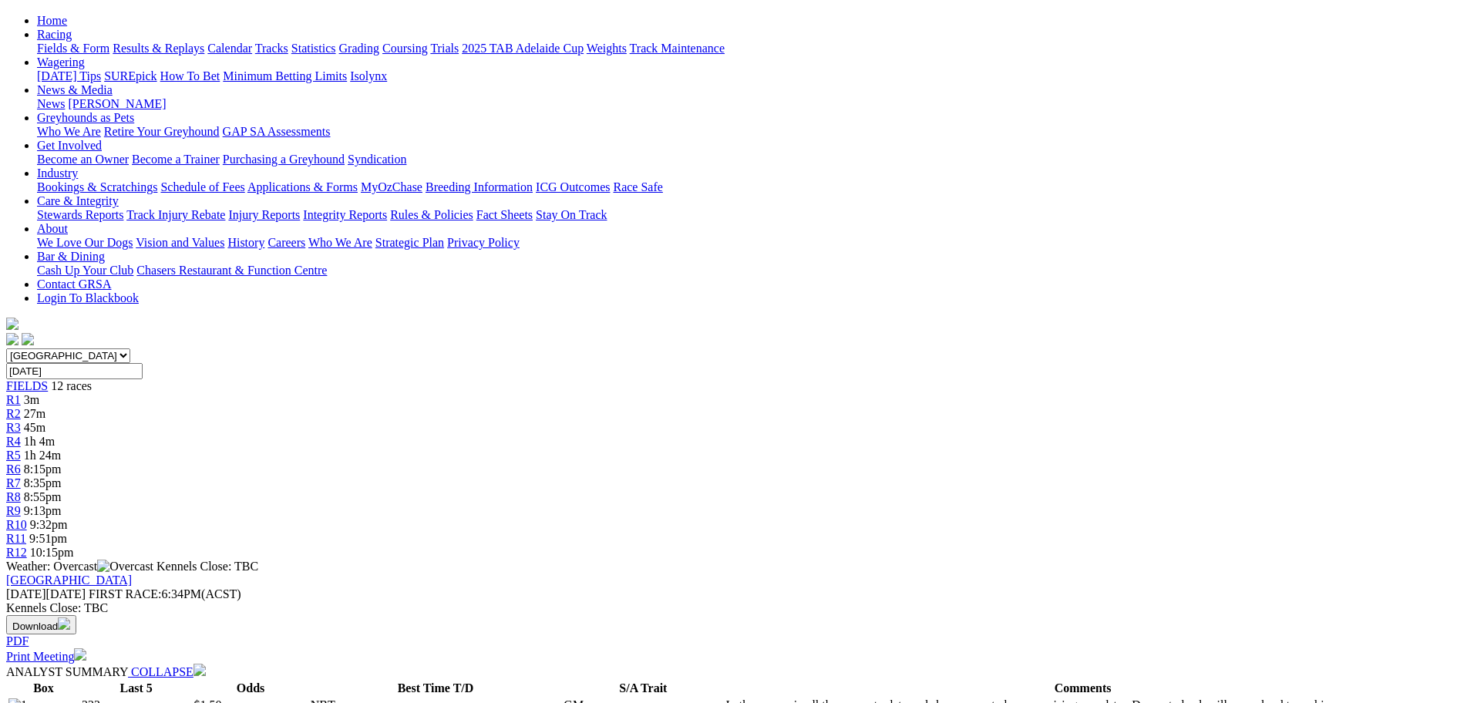
click at [45, 407] on span "27m" at bounding box center [35, 413] width 22 height 13
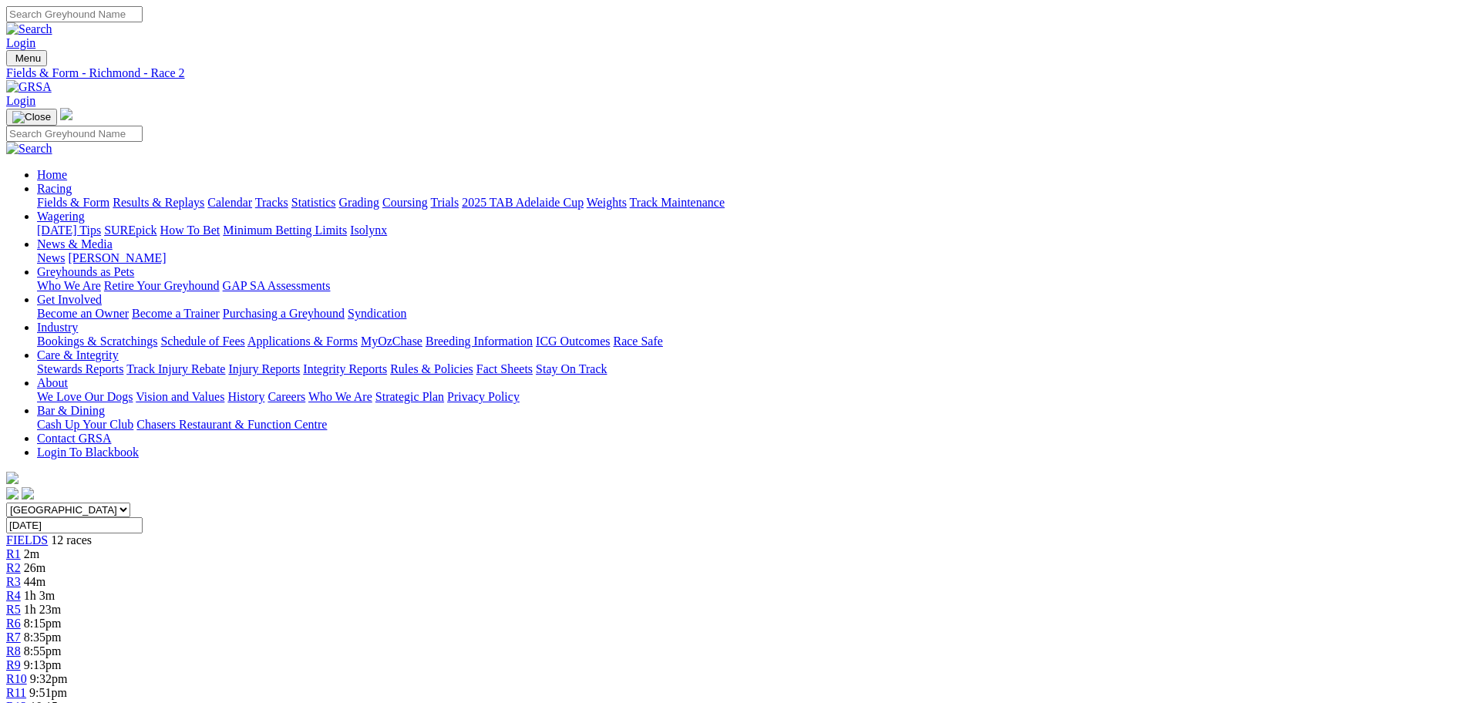
click at [21, 575] on span "R3" at bounding box center [13, 581] width 15 height 13
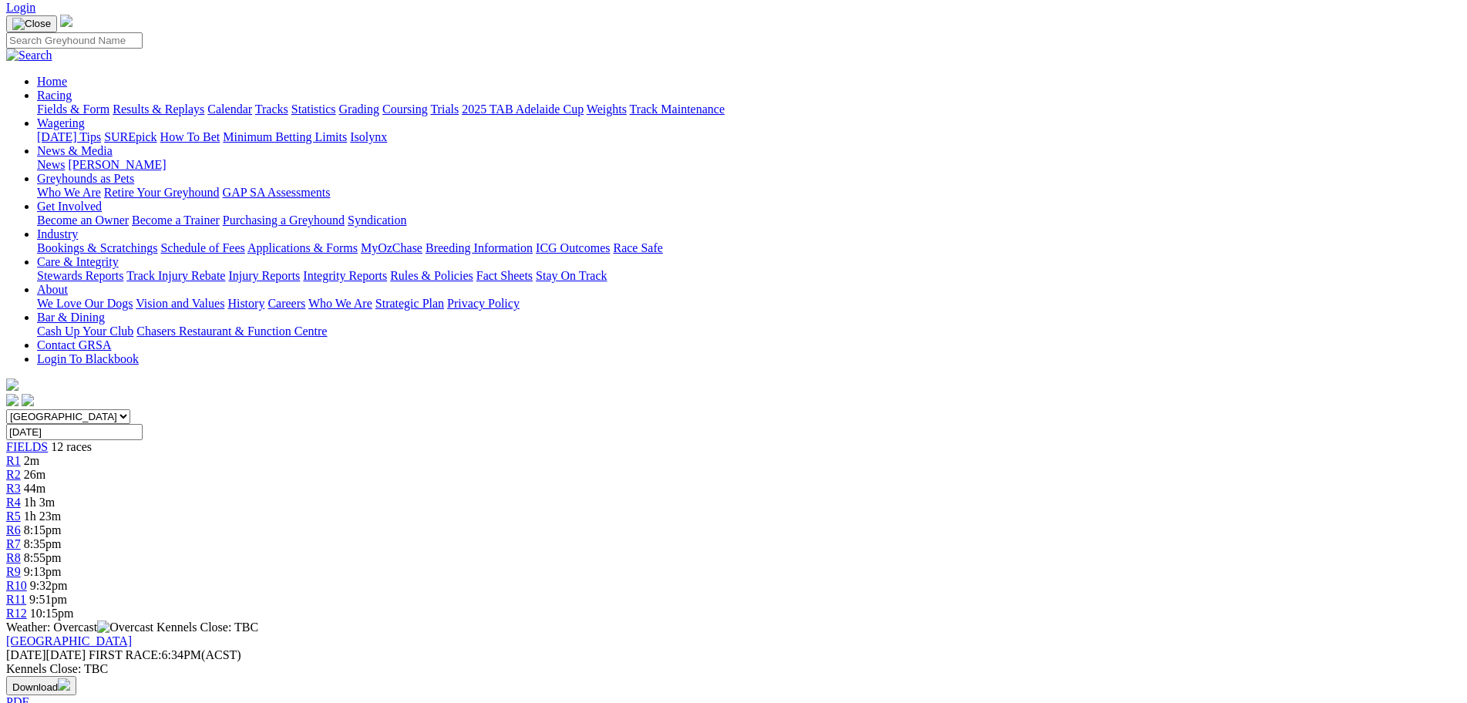
scroll to position [77, 0]
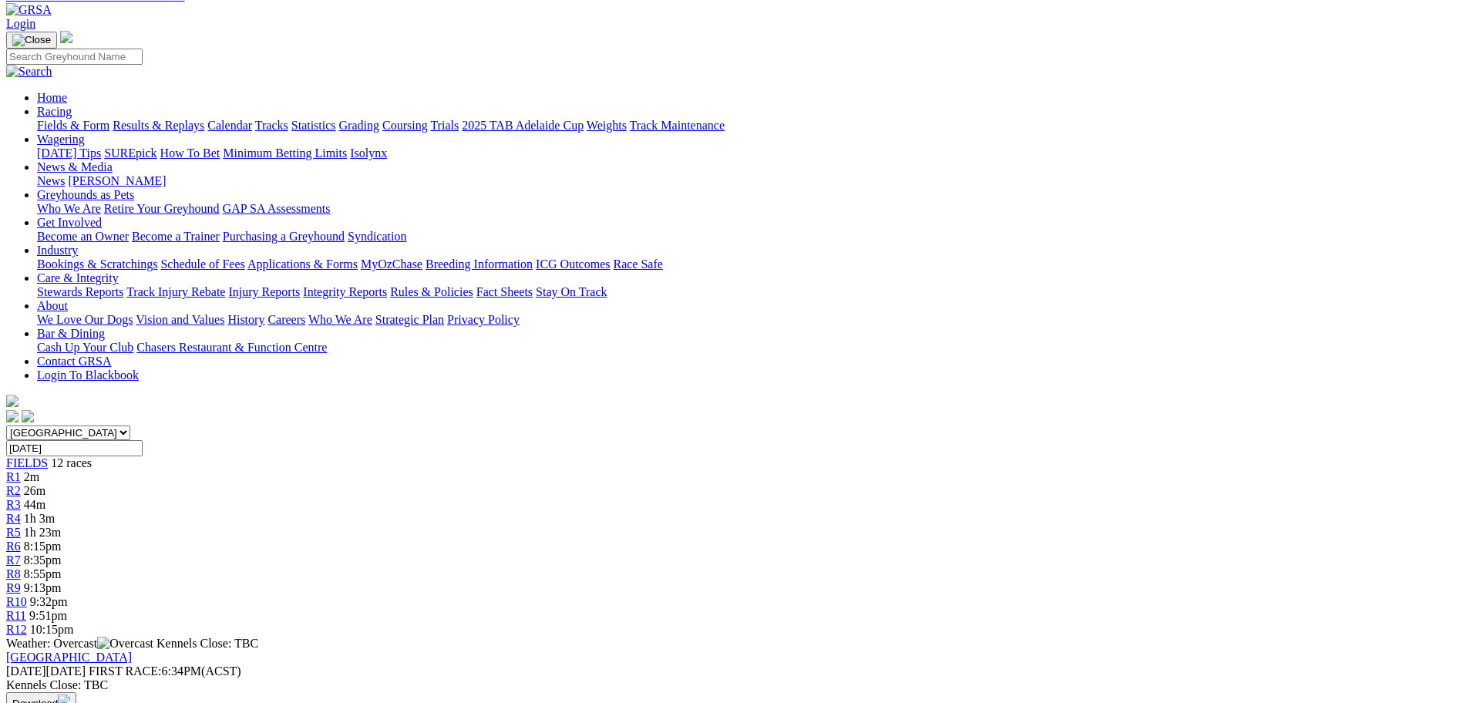
click at [26, 609] on span "R11" at bounding box center [16, 615] width 20 height 13
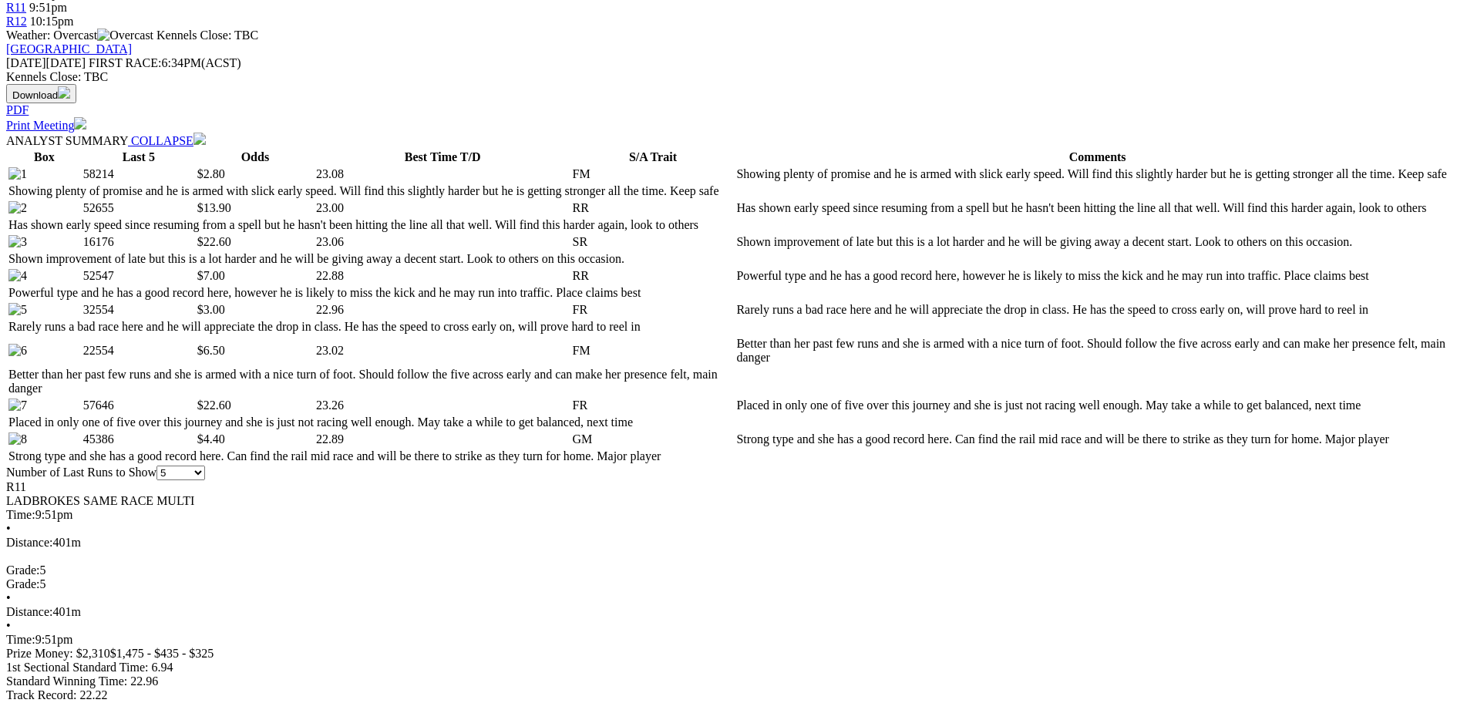
scroll to position [694, 0]
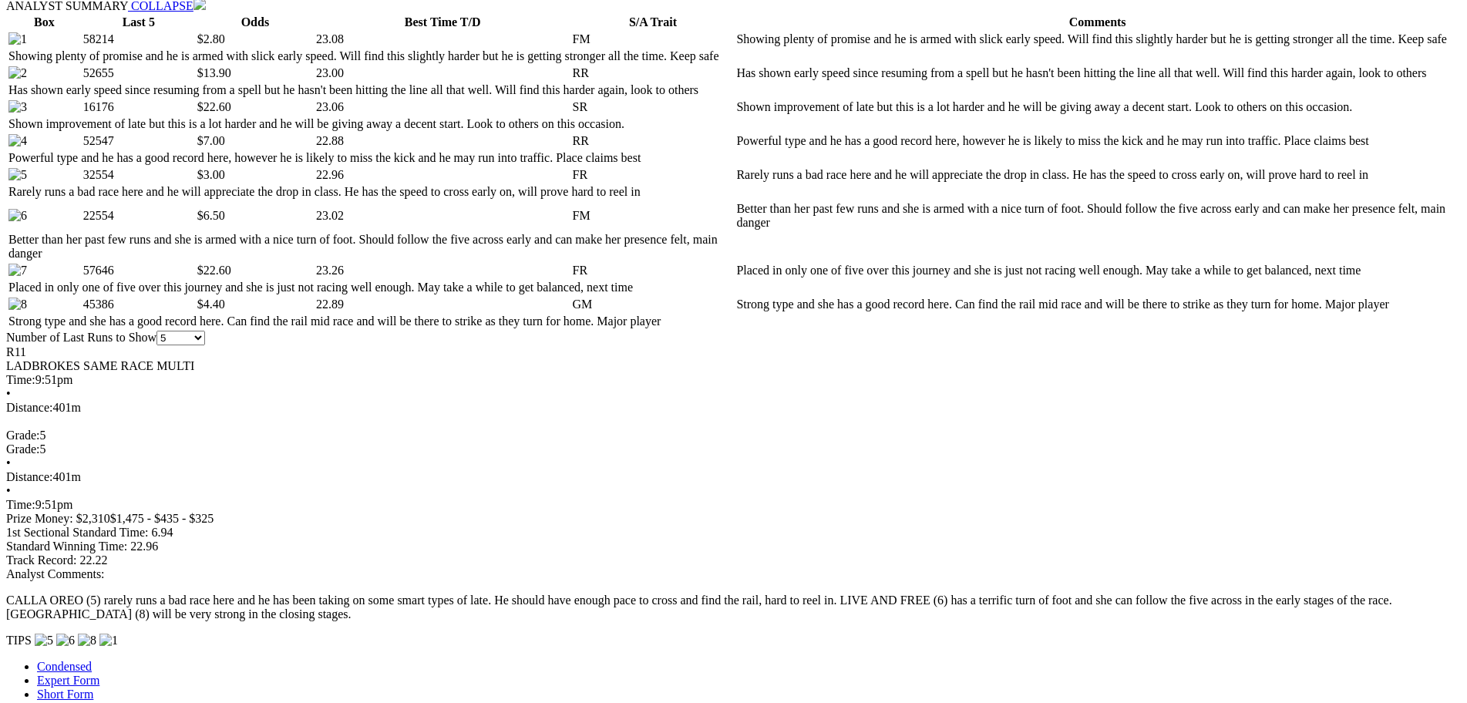
scroll to position [848, 0]
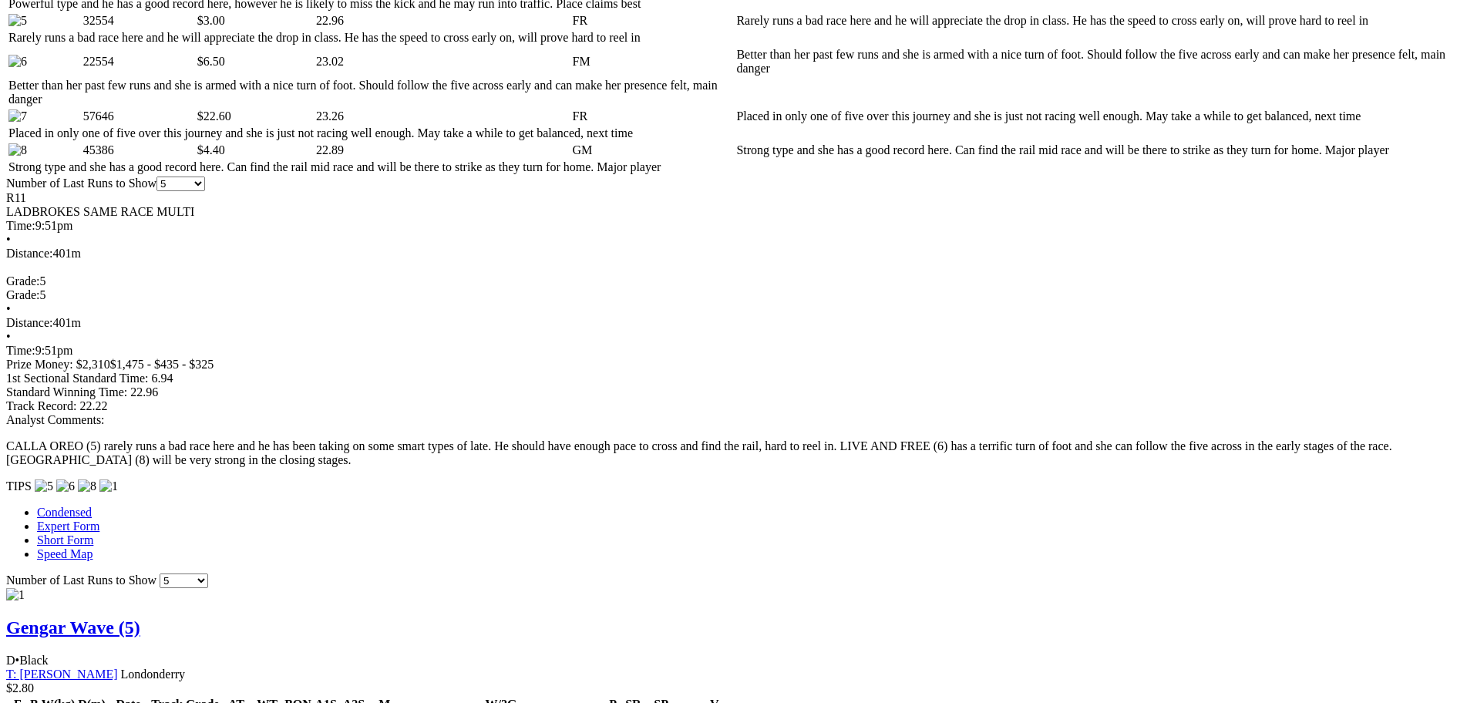
scroll to position [1002, 0]
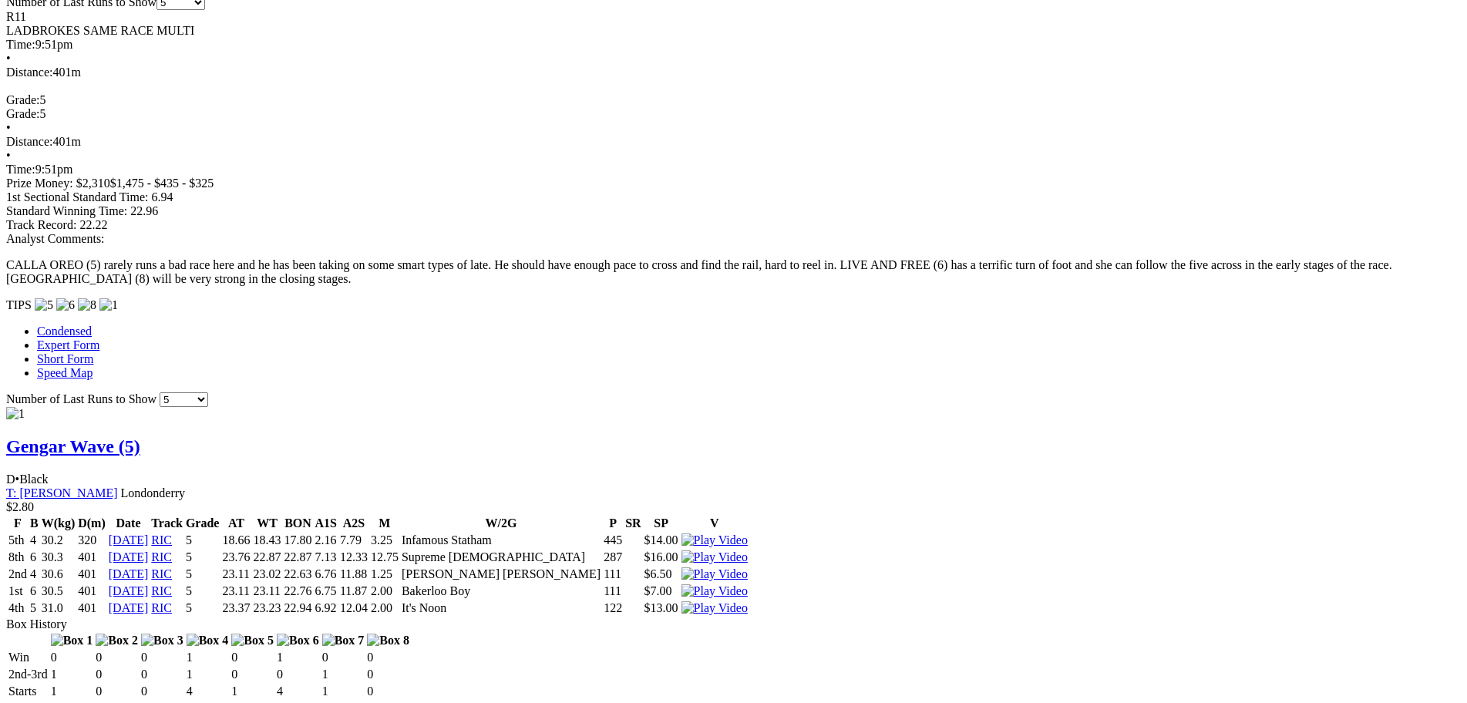
scroll to position [1157, 0]
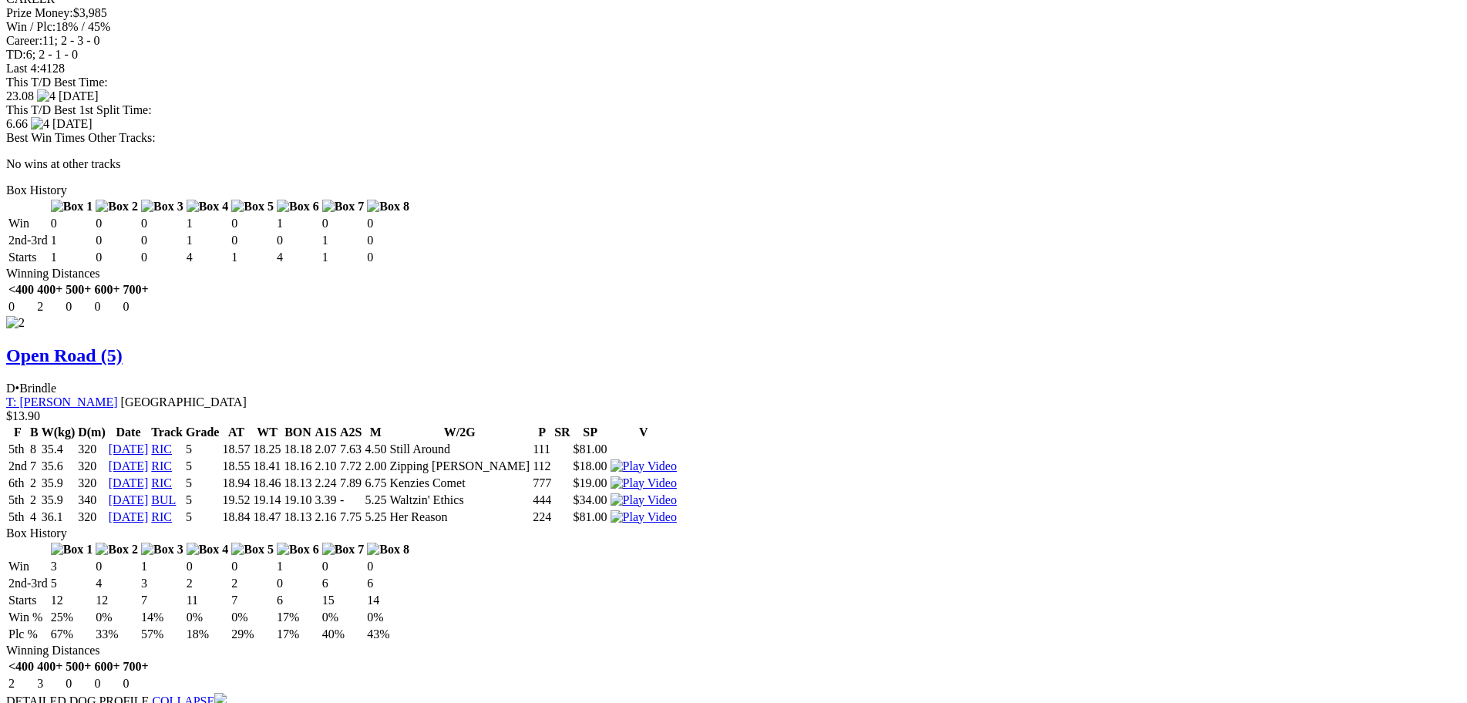
scroll to position [2082, 0]
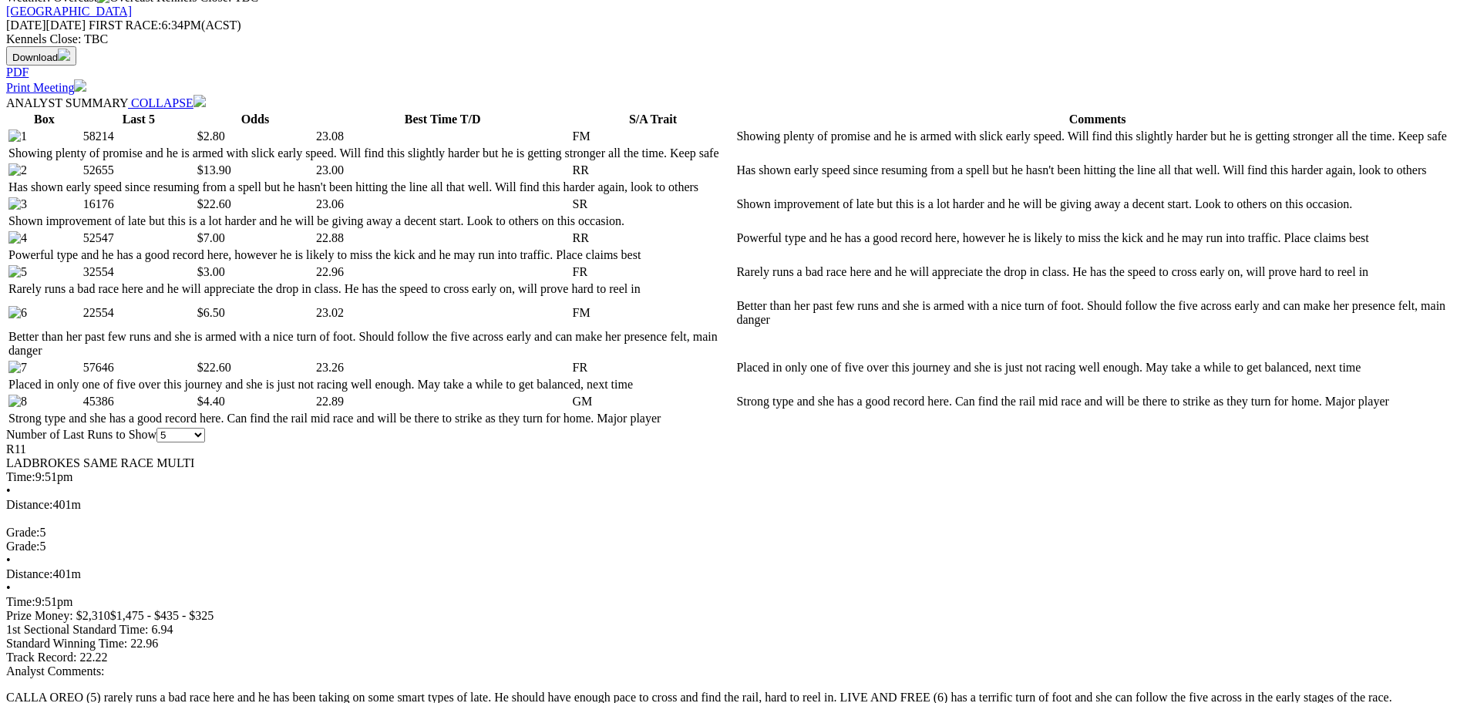
scroll to position [617, 0]
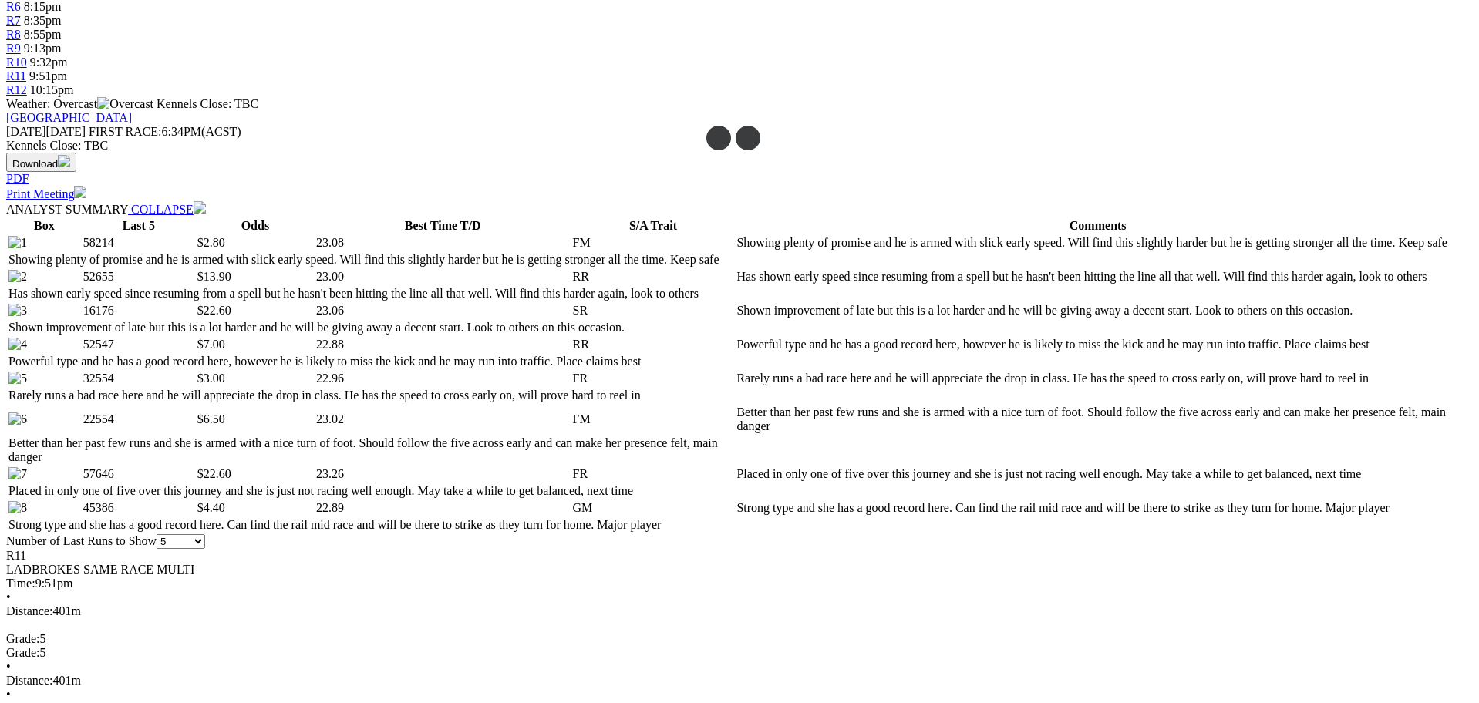
drag, startPoint x: 675, startPoint y: 303, endPoint x: 681, endPoint y: 53, distance: 249.9
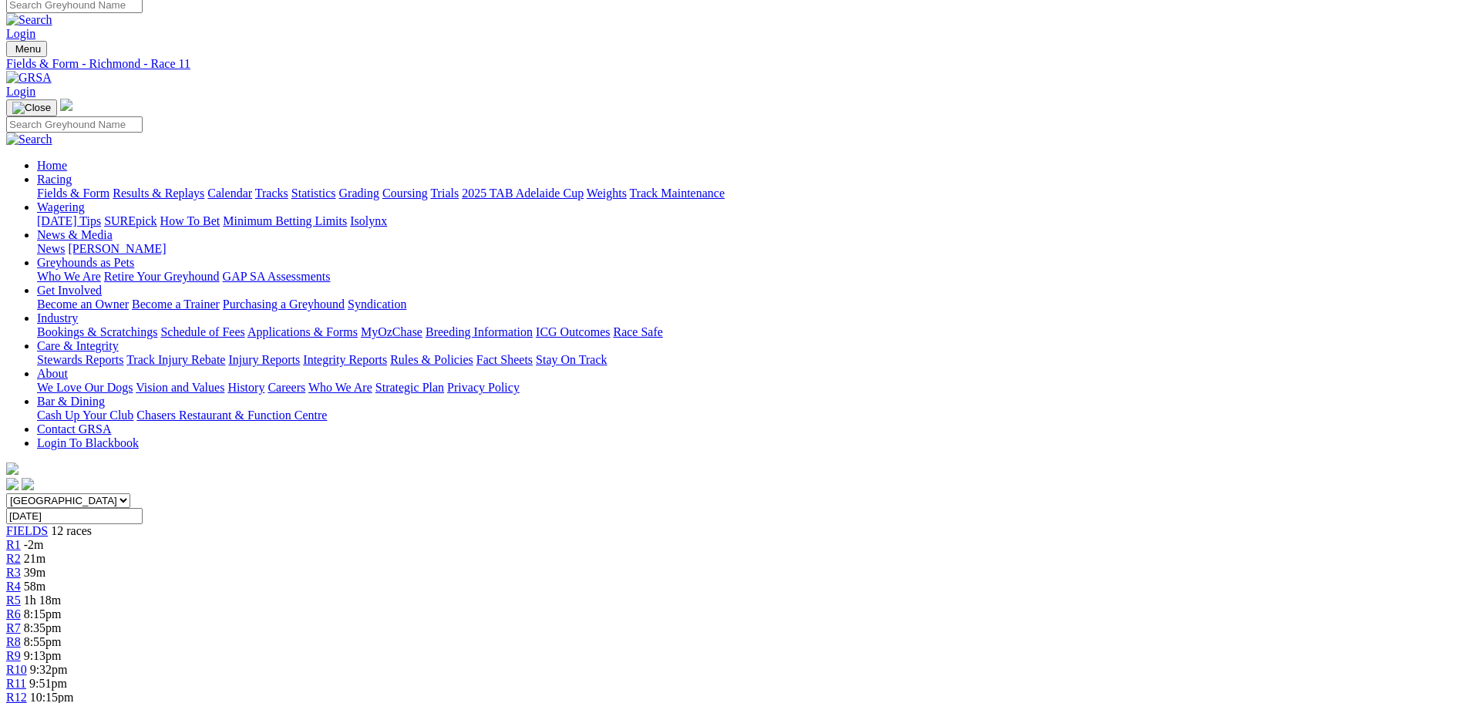
scroll to position [0, 0]
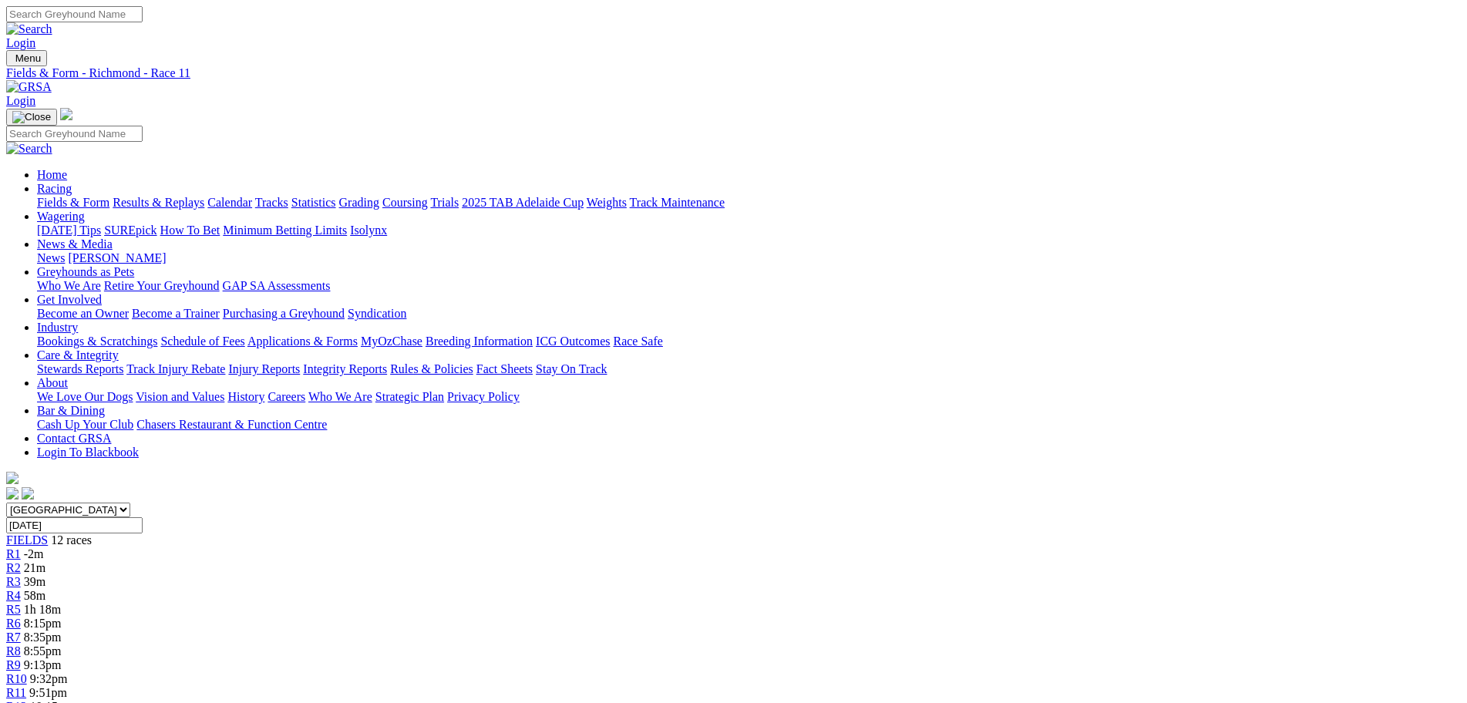
click at [130, 503] on select "South Australia New South Wales Northern Territory Queensland Tasmania Victoria…" at bounding box center [68, 510] width 124 height 15
drag, startPoint x: 880, startPoint y: 317, endPoint x: 862, endPoint y: 316, distance: 17.8
click at [503, 575] on div "R3 39m" at bounding box center [733, 582] width 1455 height 14
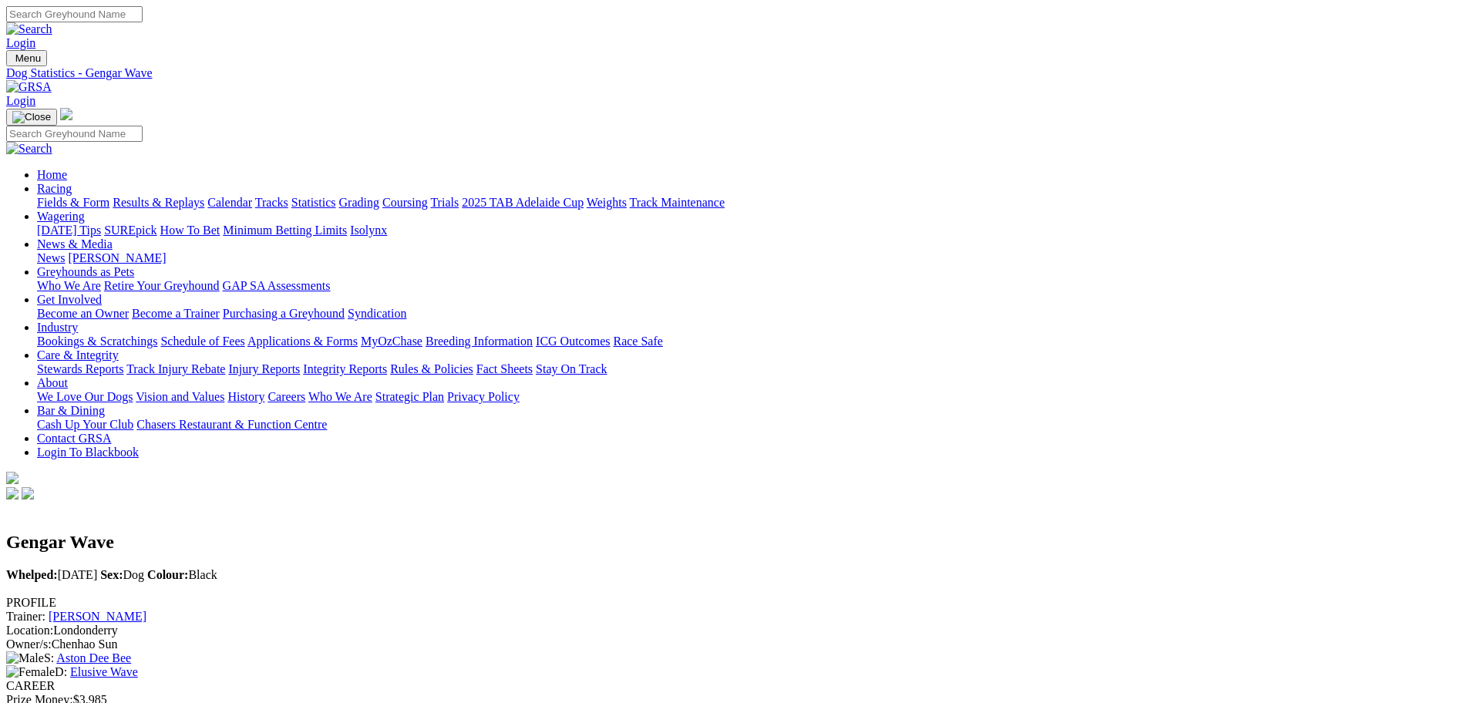
scroll to position [463, 0]
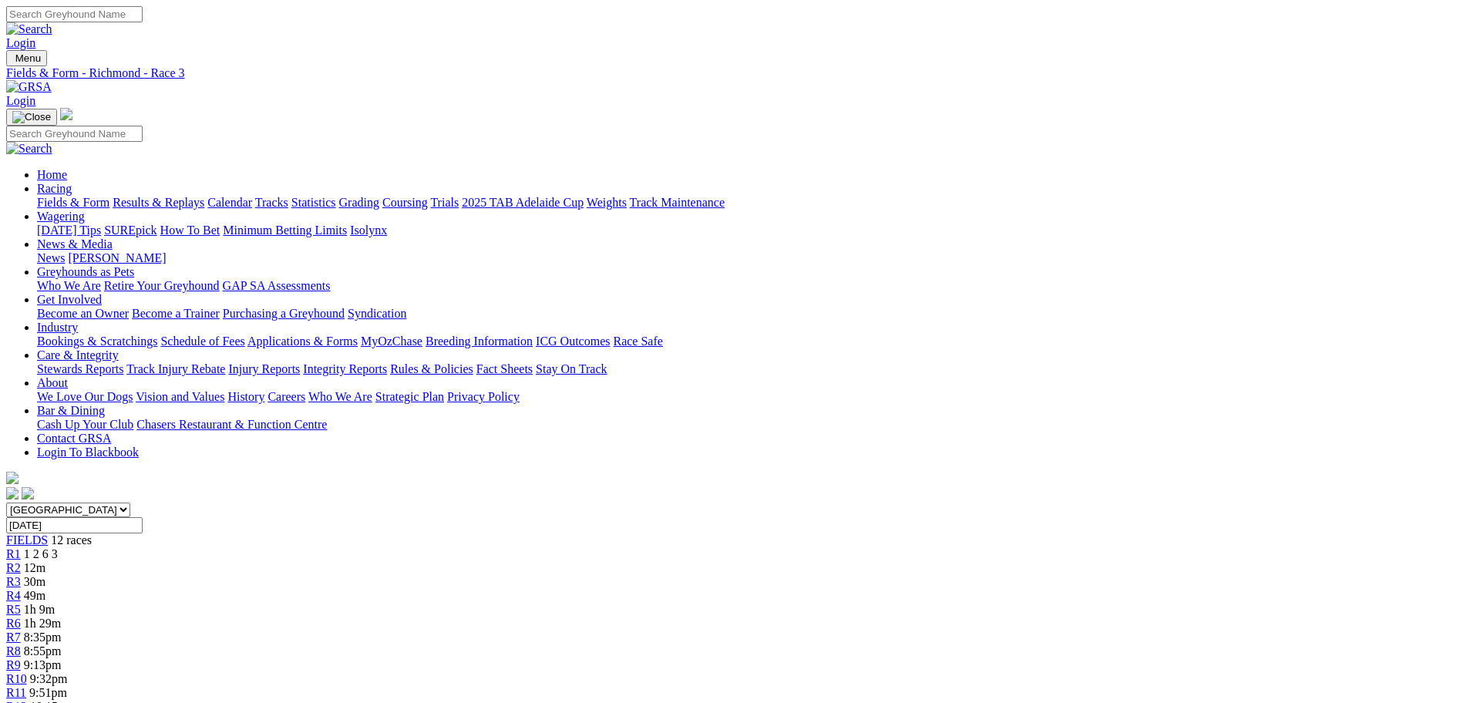
click at [435, 561] on div "R2 12m" at bounding box center [733, 568] width 1455 height 14
click at [537, 575] on div "R3 30m" at bounding box center [733, 582] width 1455 height 14
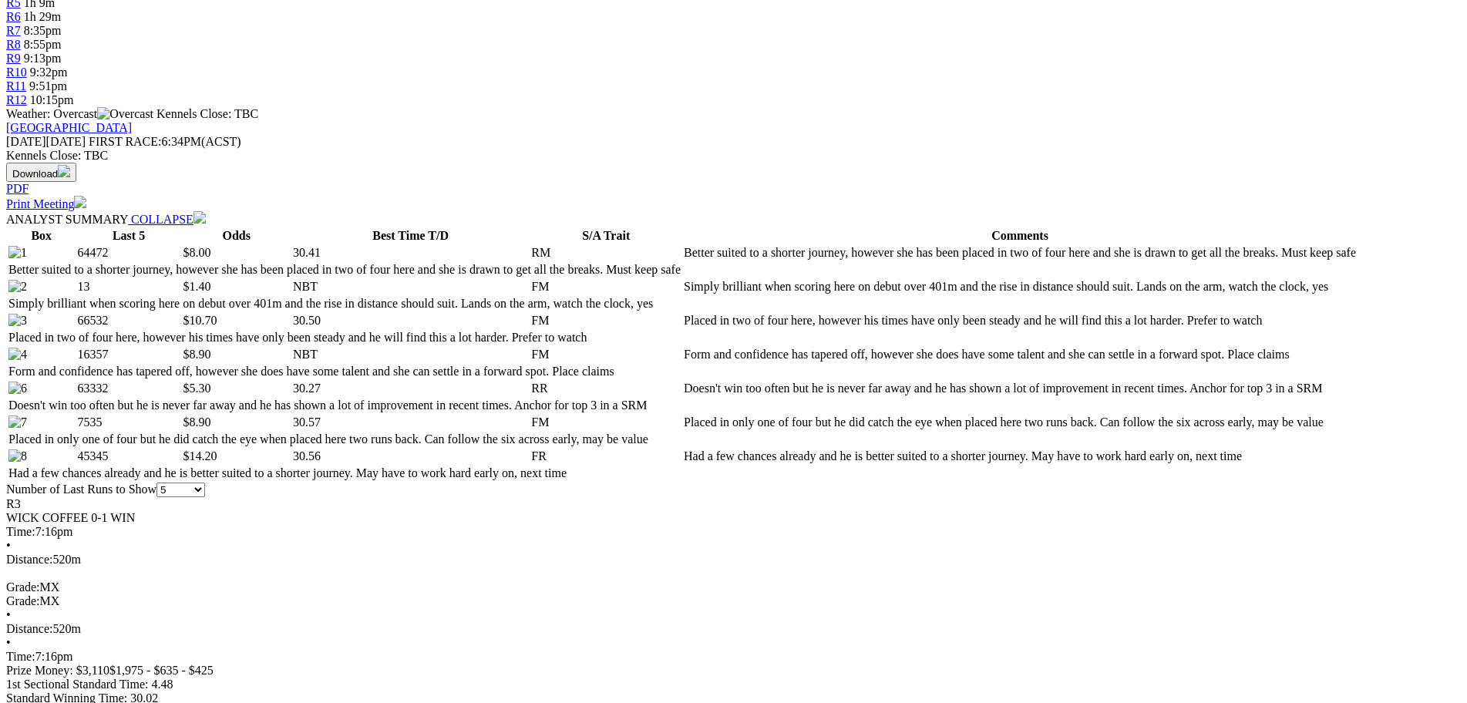
scroll to position [617, 0]
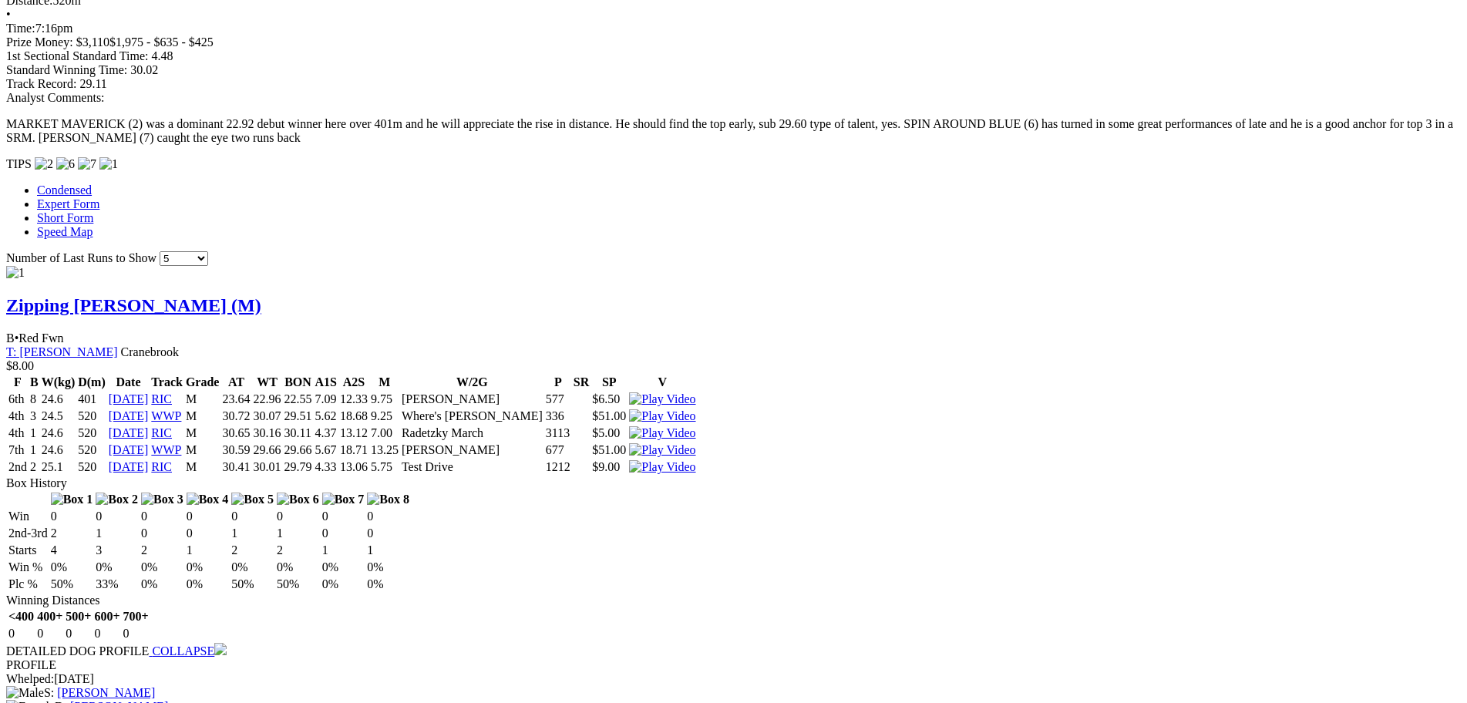
scroll to position [1311, 0]
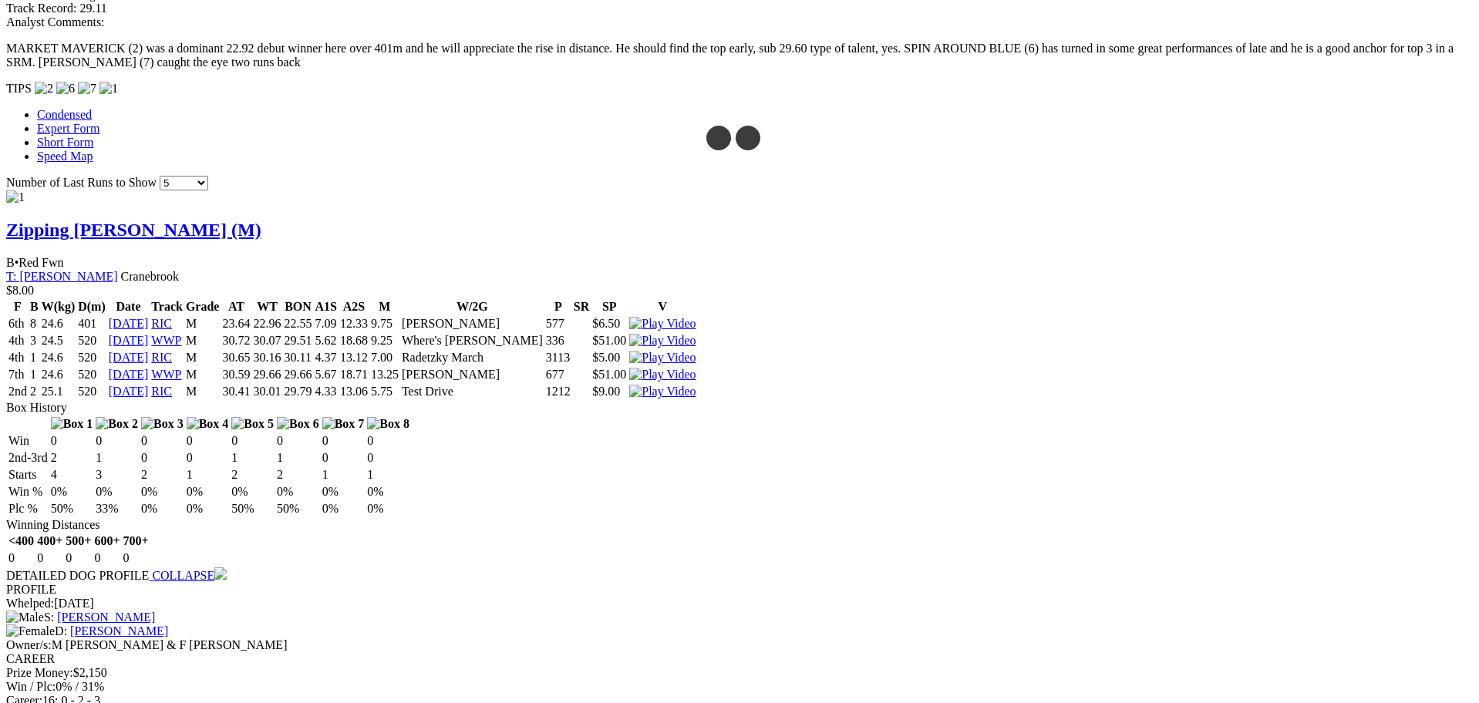
drag, startPoint x: 364, startPoint y: 416, endPoint x: 387, endPoint y: 417, distance: 23.2
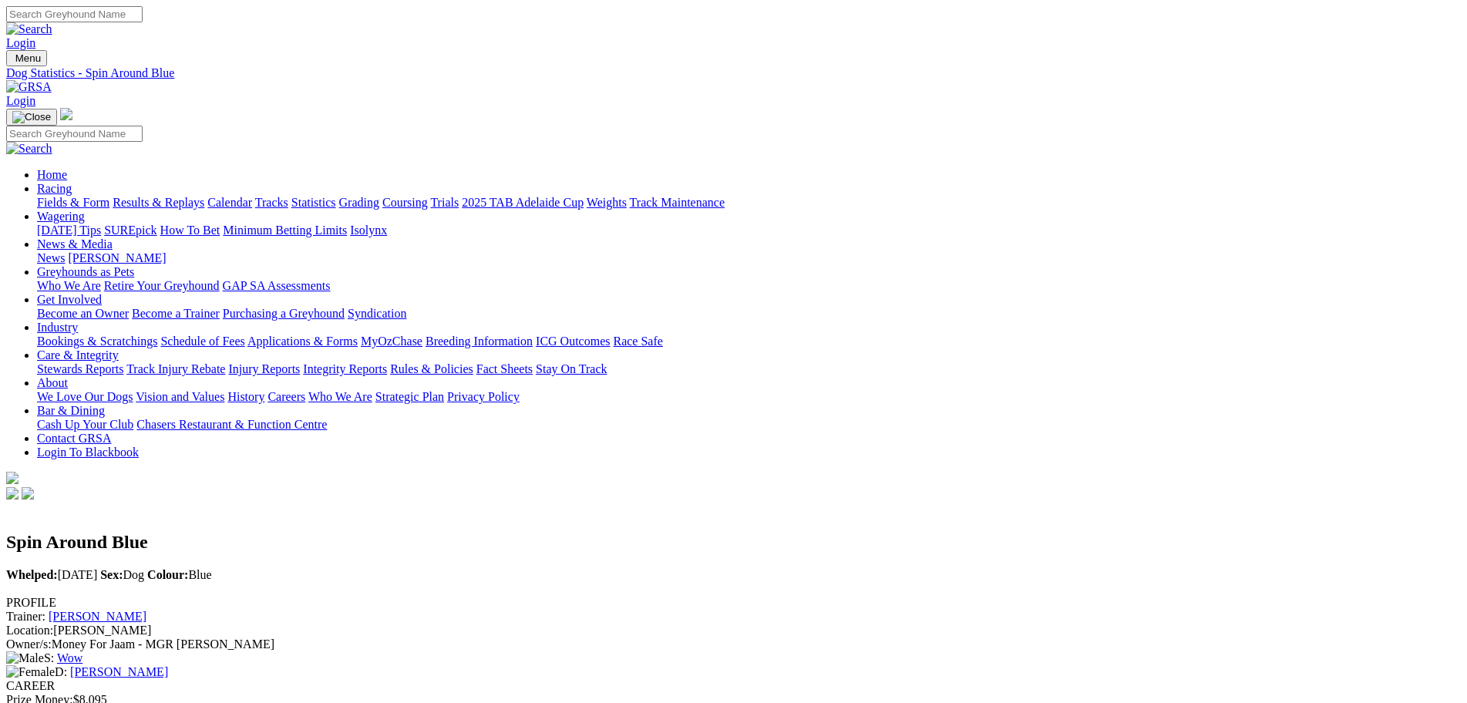
drag, startPoint x: 0, startPoint y: 0, endPoint x: 1076, endPoint y: 567, distance: 1215.7
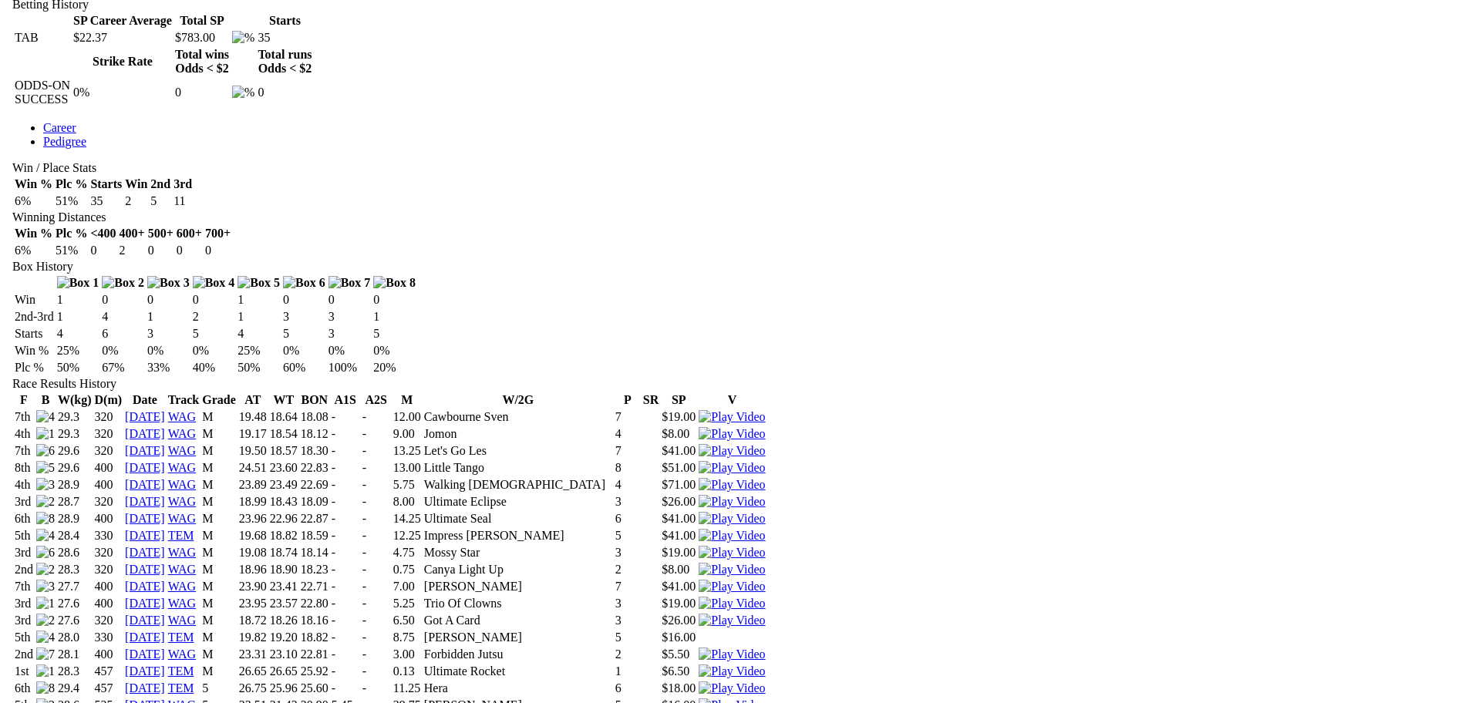
scroll to position [771, 0]
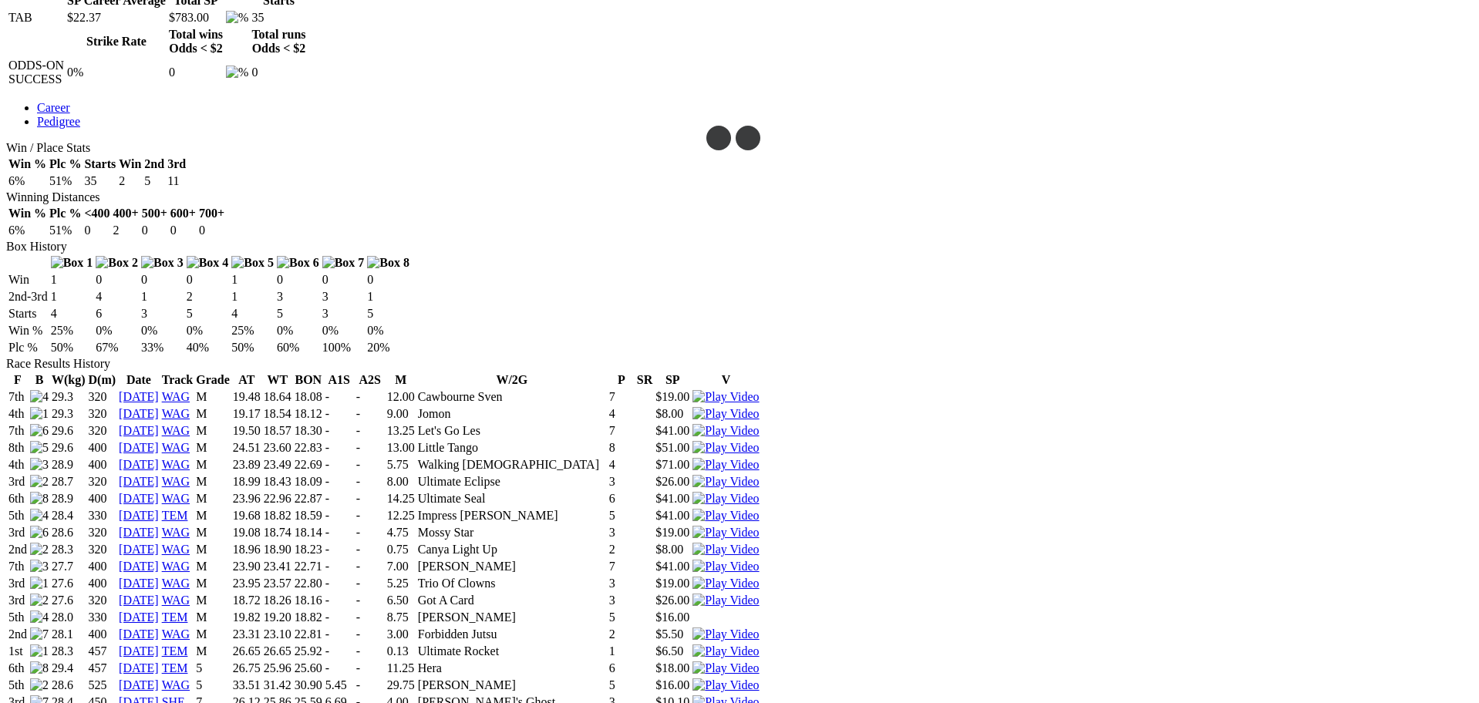
drag, startPoint x: 669, startPoint y: 311, endPoint x: 685, endPoint y: 311, distance: 16.2
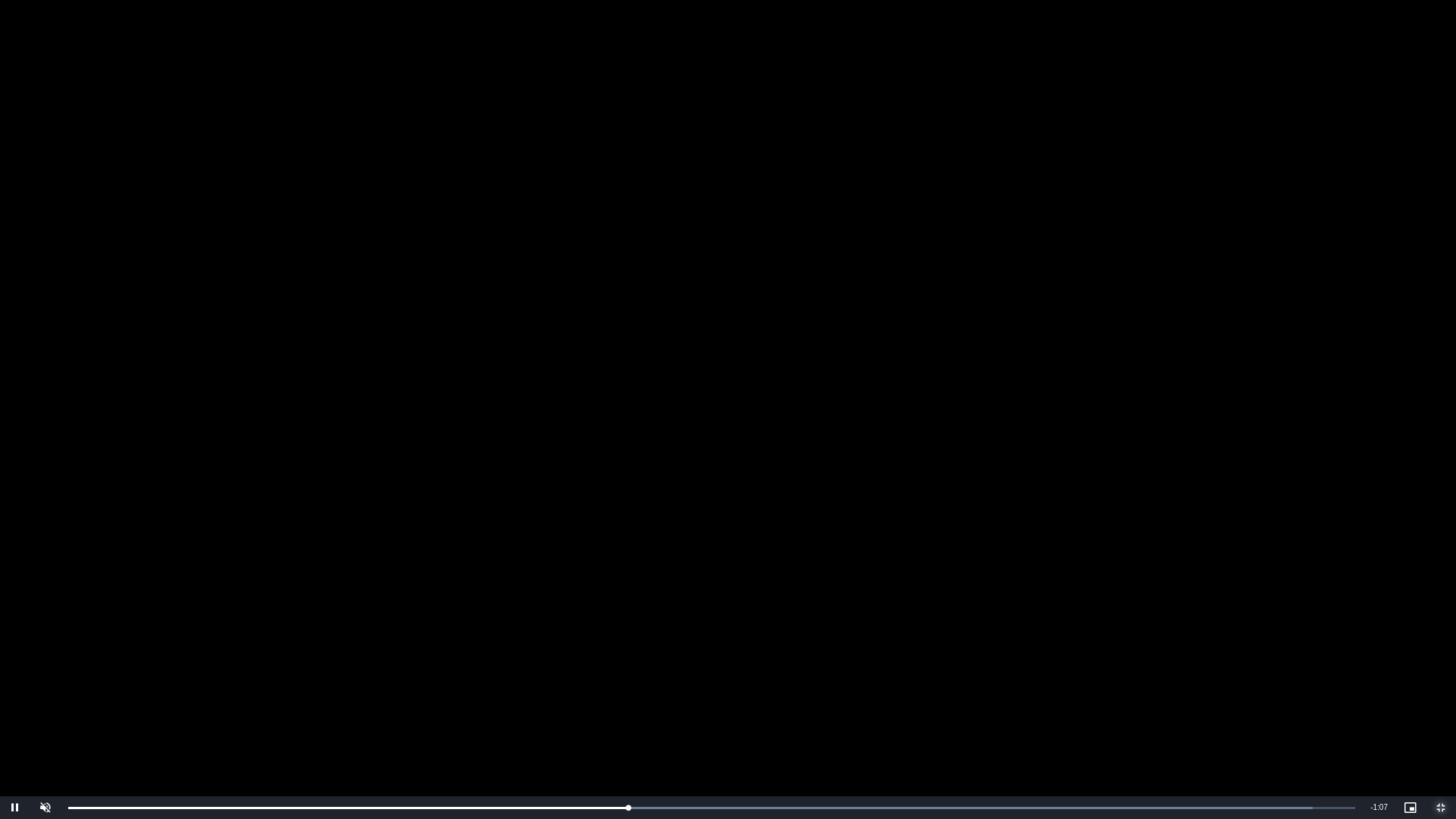
click at [1436, 690] on span "Video Player" at bounding box center [1441, 807] width 30 height 0
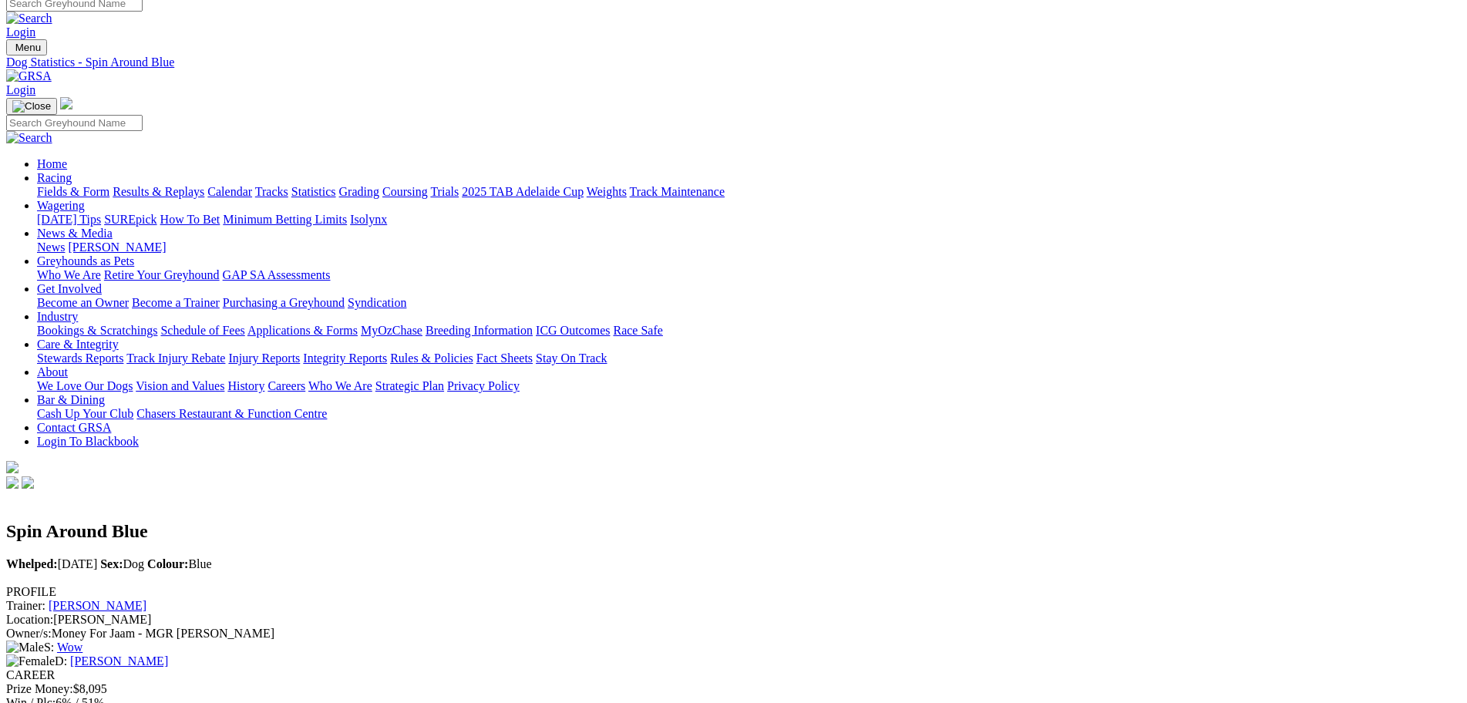
scroll to position [0, 0]
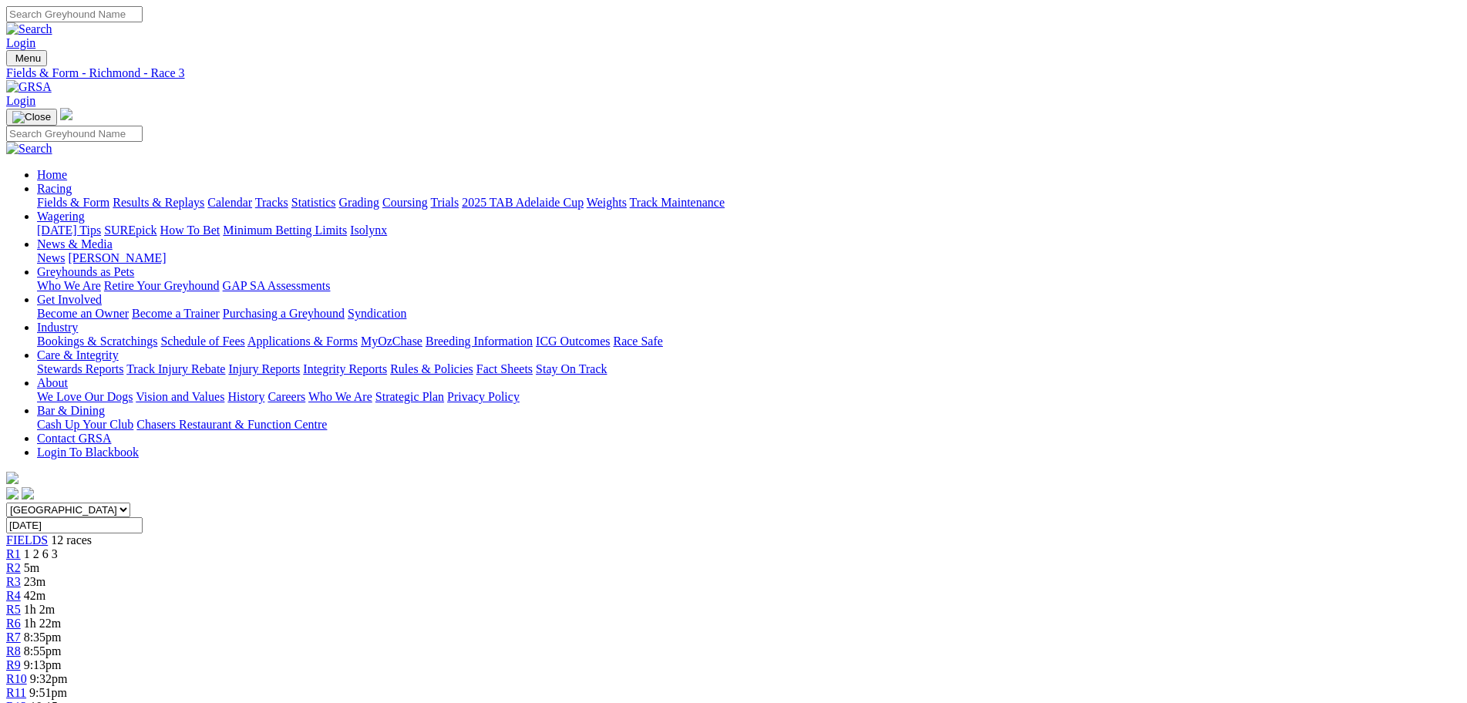
click at [549, 589] on div "R4 42m" at bounding box center [733, 596] width 1455 height 14
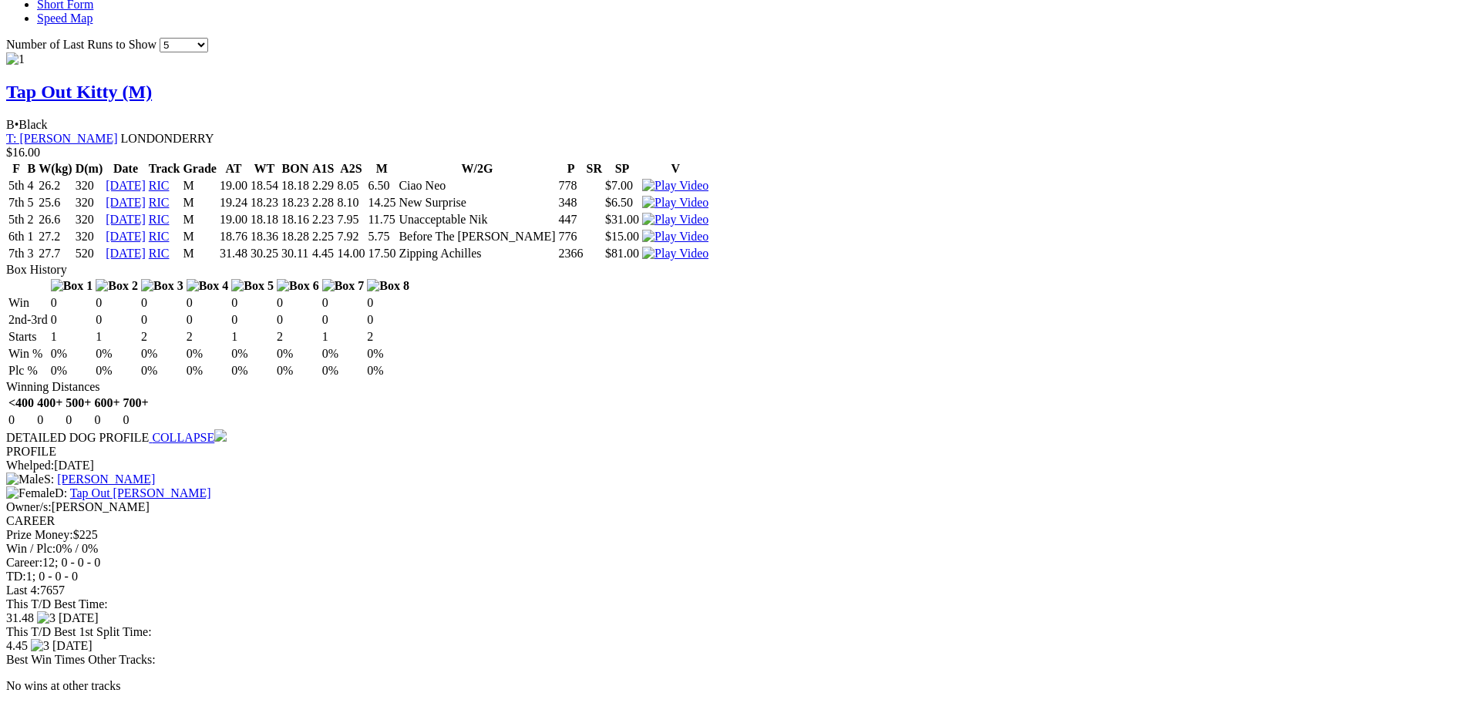
scroll to position [1542, 0]
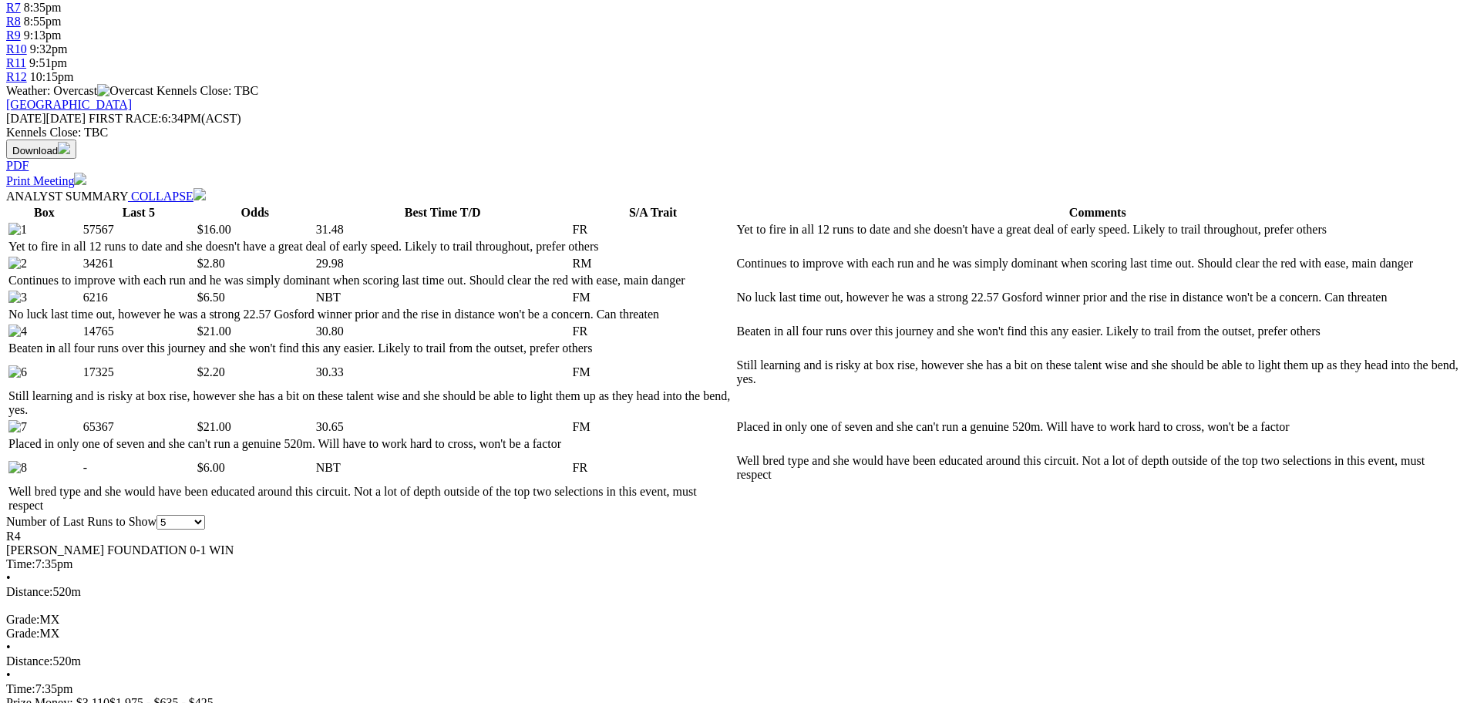
scroll to position [617, 0]
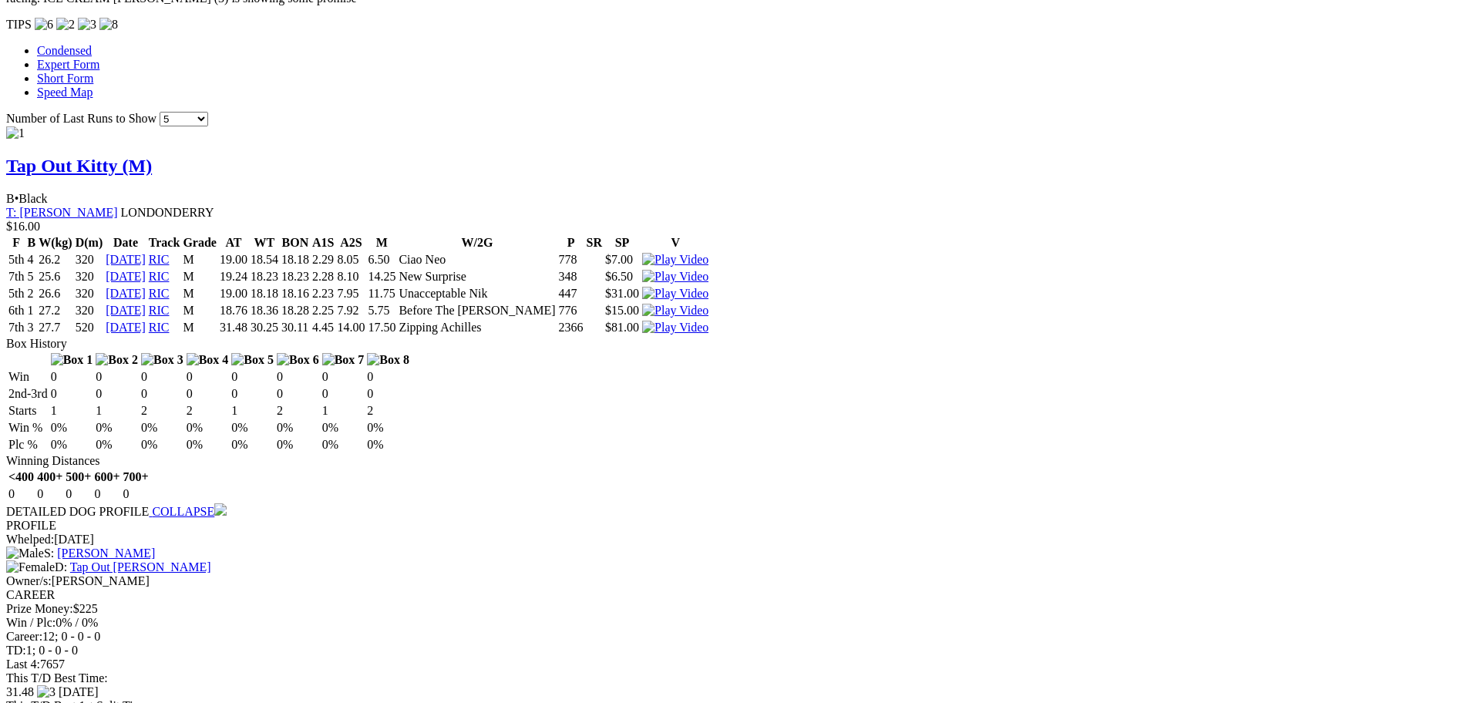
scroll to position [1465, 0]
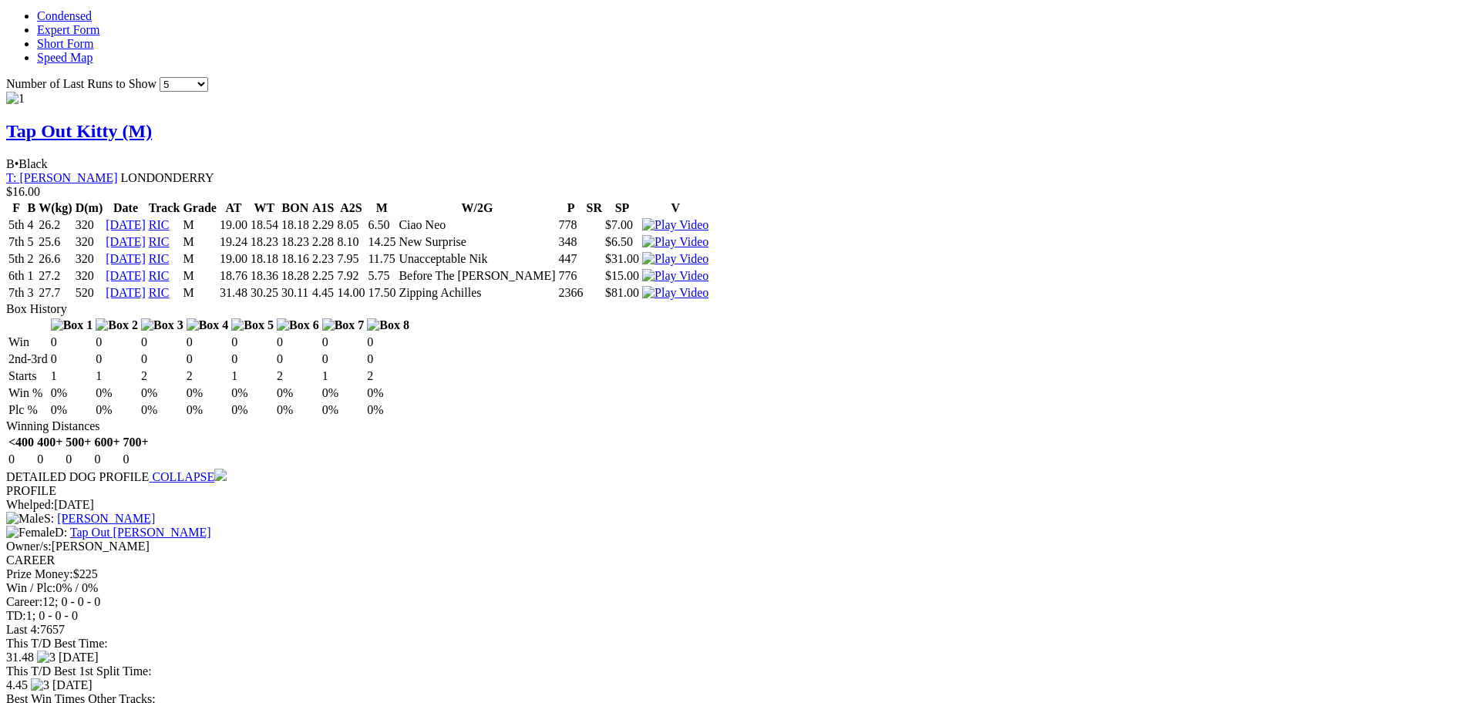
drag, startPoint x: 697, startPoint y: 236, endPoint x: 684, endPoint y: 251, distance: 19.7
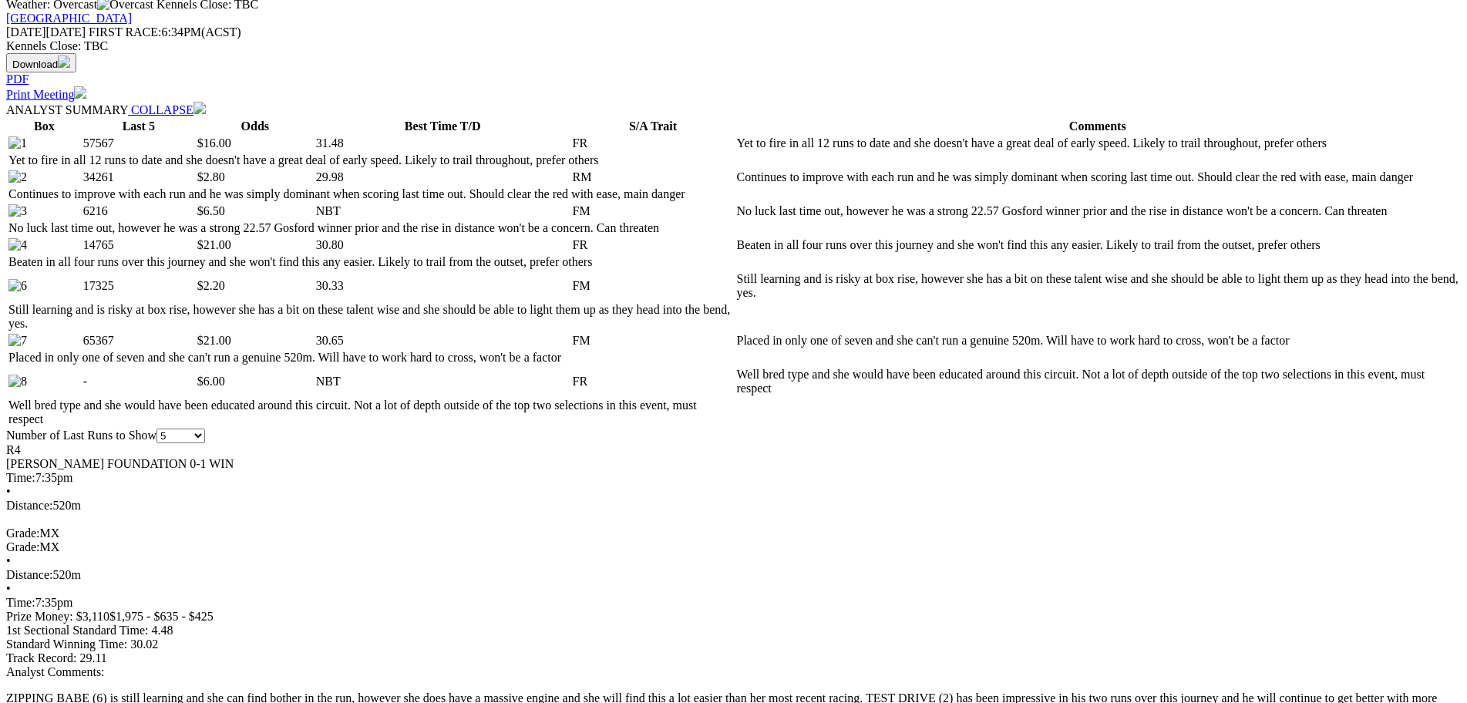
scroll to position [694, 0]
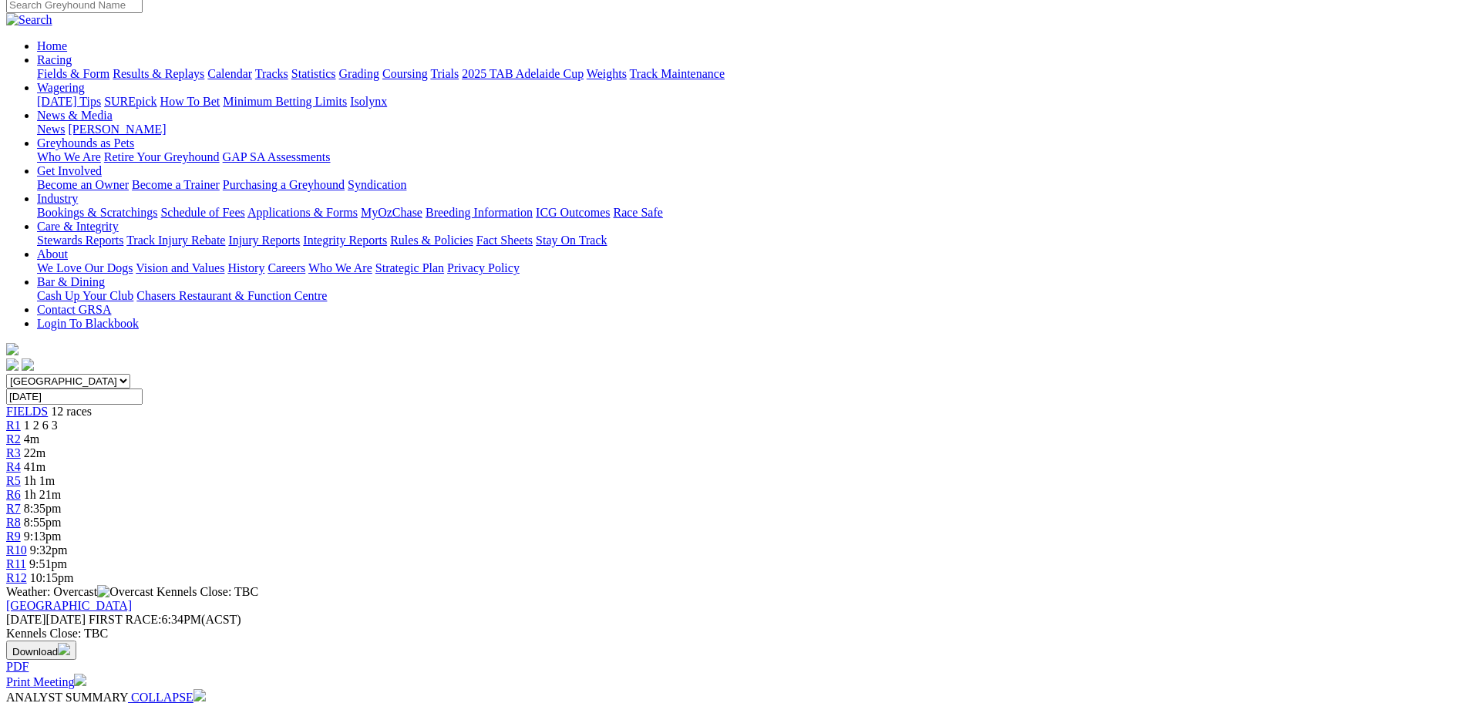
scroll to position [77, 0]
